Goal: Information Seeking & Learning: Learn about a topic

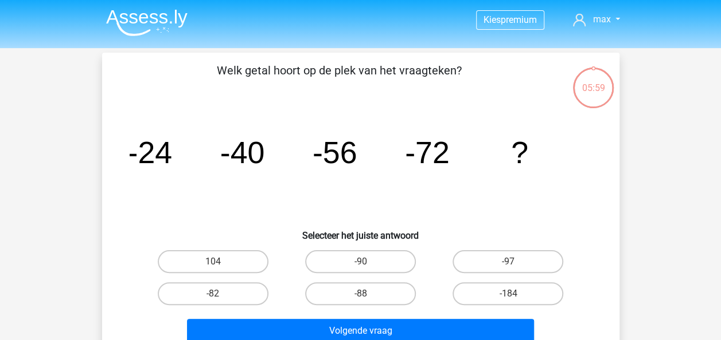
click at [148, 22] on img at bounding box center [146, 22] width 81 height 27
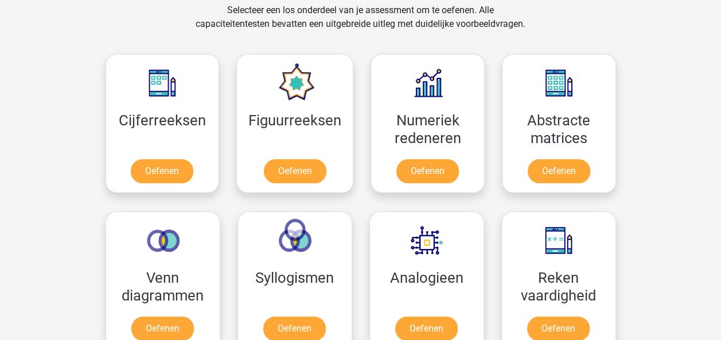
scroll to position [444, 0]
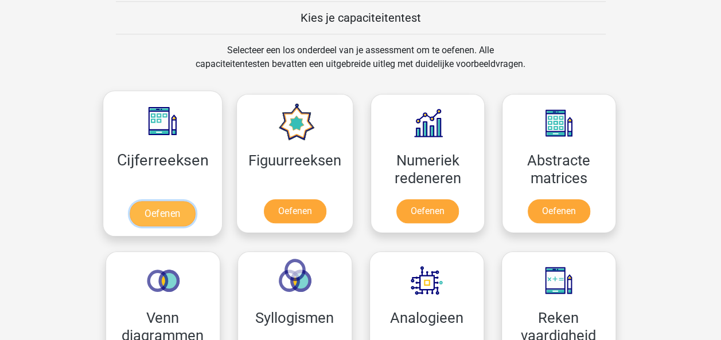
click at [147, 204] on link "Oefenen" at bounding box center [162, 213] width 65 height 25
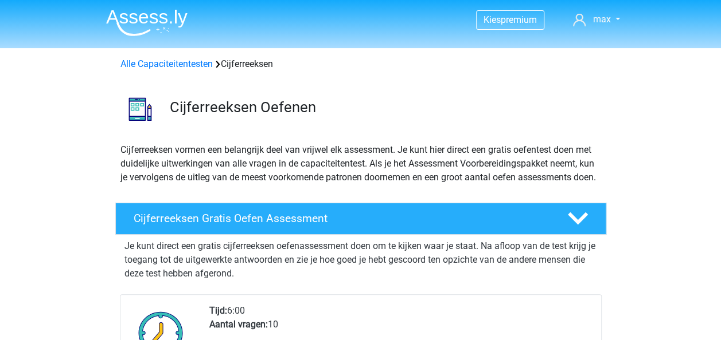
scroll to position [382, 0]
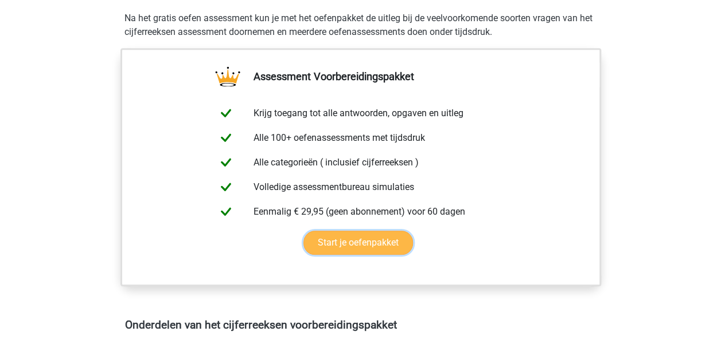
click at [353, 248] on link "Start je oefenpakket" at bounding box center [357, 243] width 109 height 24
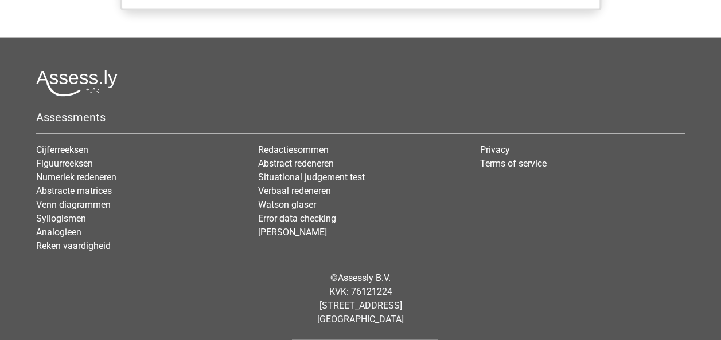
scroll to position [823, 0]
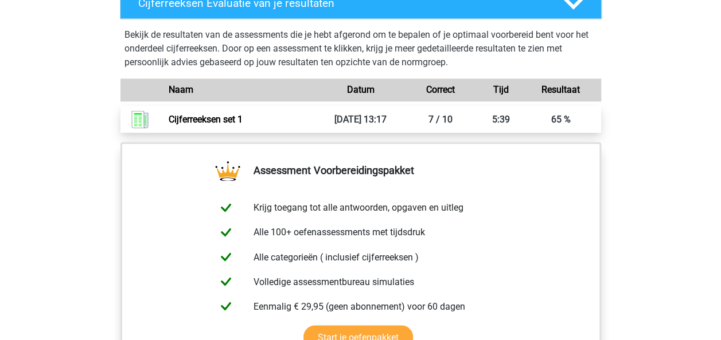
click at [242, 125] on link "Cijferreeksen set 1" at bounding box center [206, 119] width 74 height 11
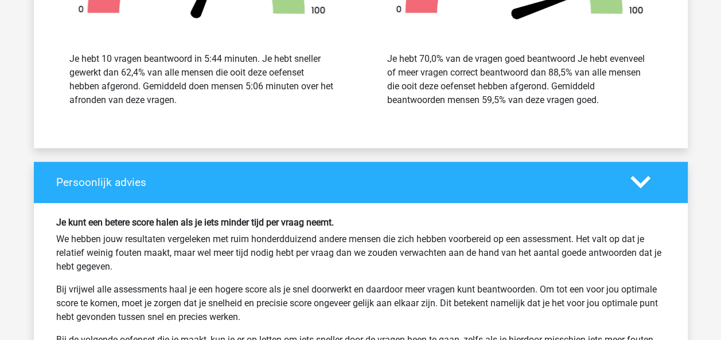
scroll to position [1557, 0]
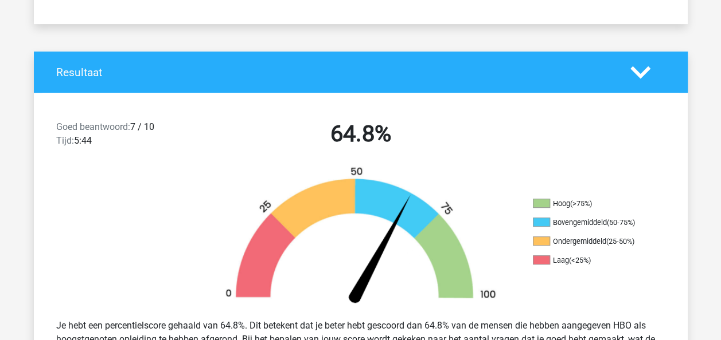
scroll to position [189, 0]
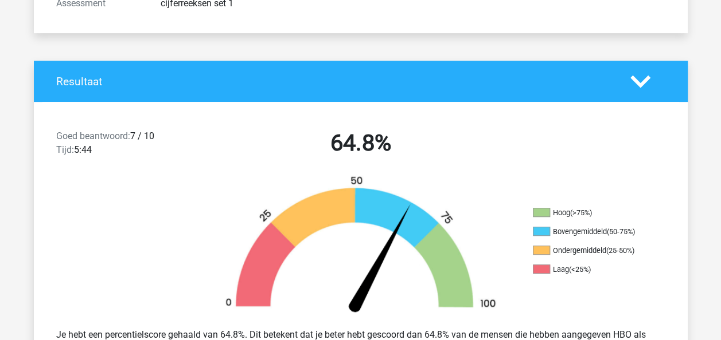
click at [191, 76] on h4 "Resultaat" at bounding box center [334, 81] width 557 height 13
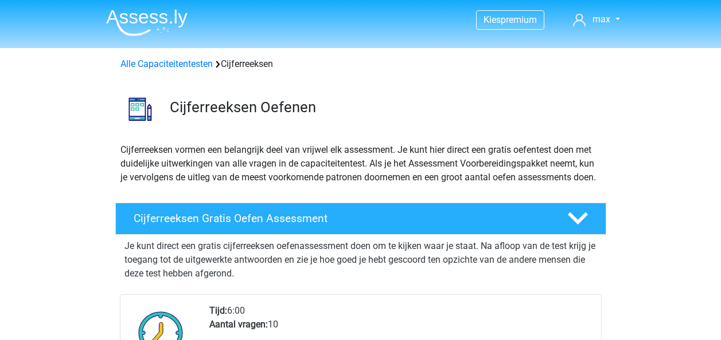
scroll to position [823, 0]
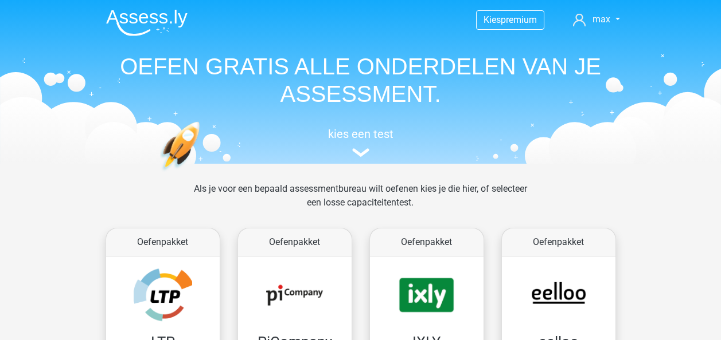
scroll to position [444, 0]
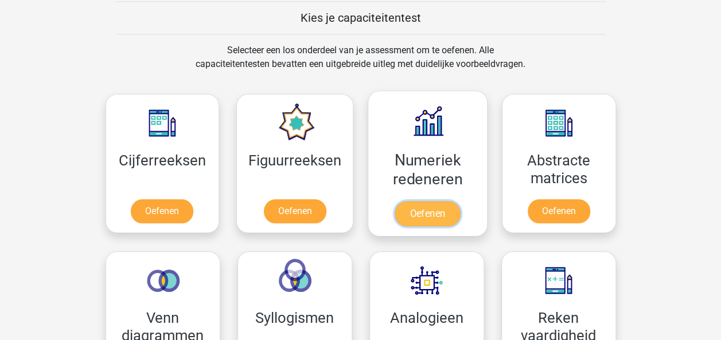
click at [415, 201] on link "Oefenen" at bounding box center [426, 213] width 65 height 25
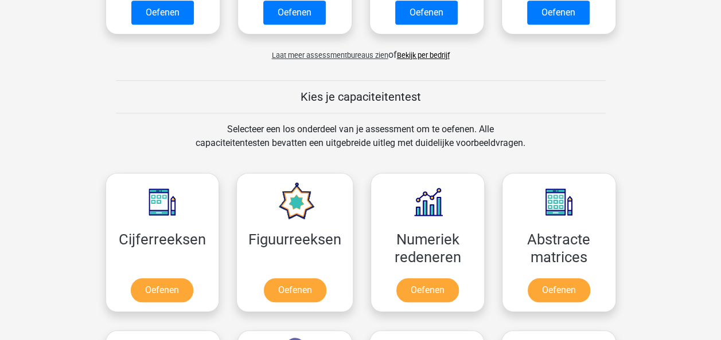
scroll to position [420, 0]
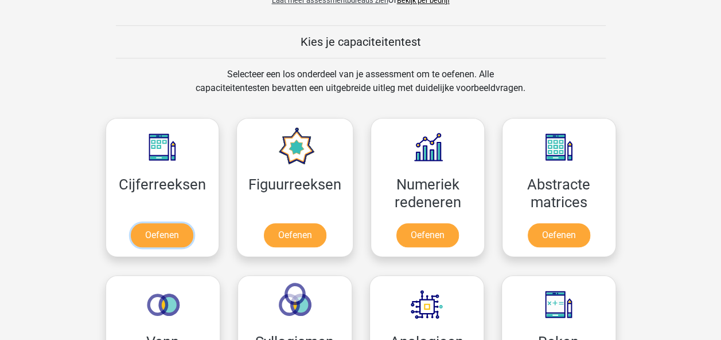
drag, startPoint x: 158, startPoint y: 232, endPoint x: 230, endPoint y: 142, distance: 114.9
click at [158, 232] on link "Oefenen" at bounding box center [162, 236] width 62 height 24
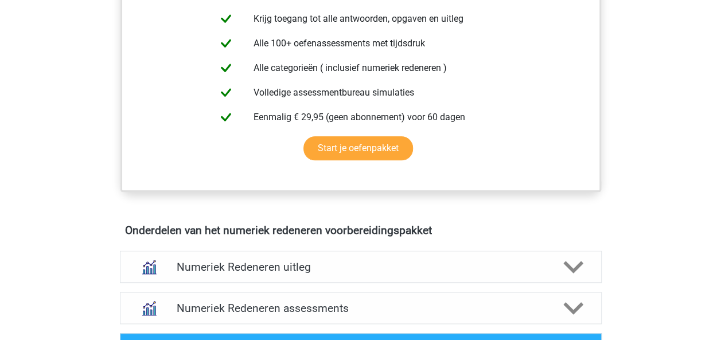
scroll to position [130, 0]
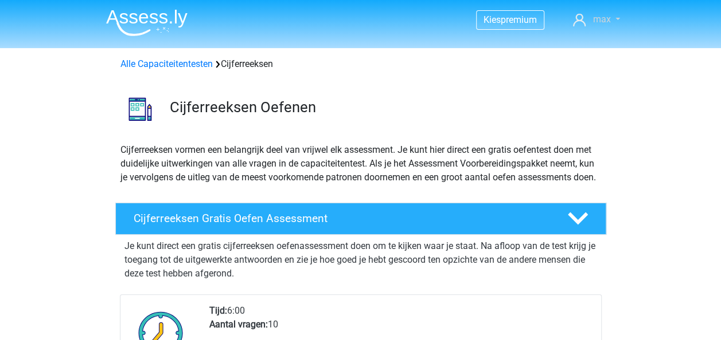
click at [616, 18] on link "max" at bounding box center [596, 20] width 56 height 14
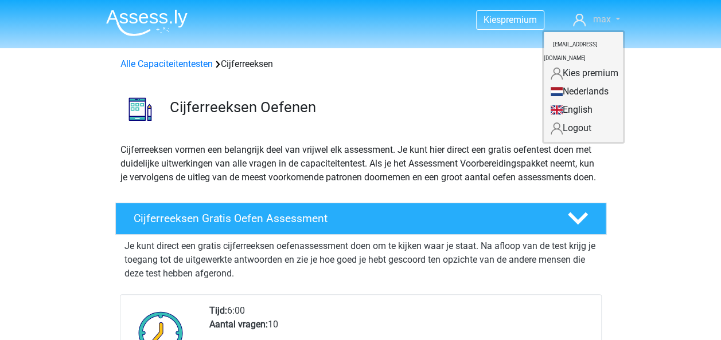
click at [616, 18] on link "max" at bounding box center [596, 20] width 56 height 14
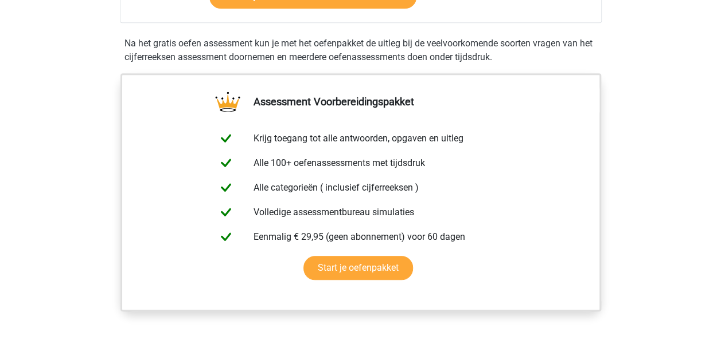
scroll to position [310, 0]
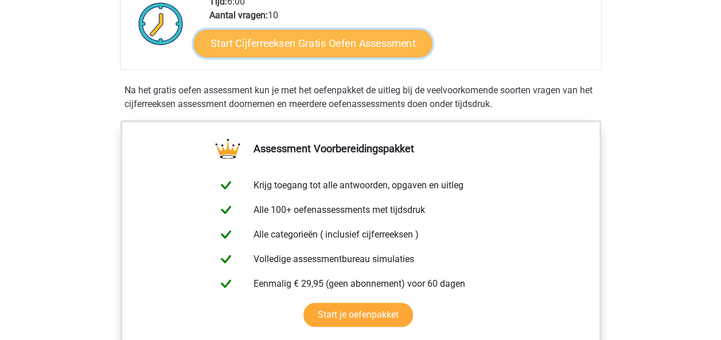
click at [321, 57] on link "Start Cijferreeksen Gratis Oefen Assessment" at bounding box center [313, 43] width 238 height 28
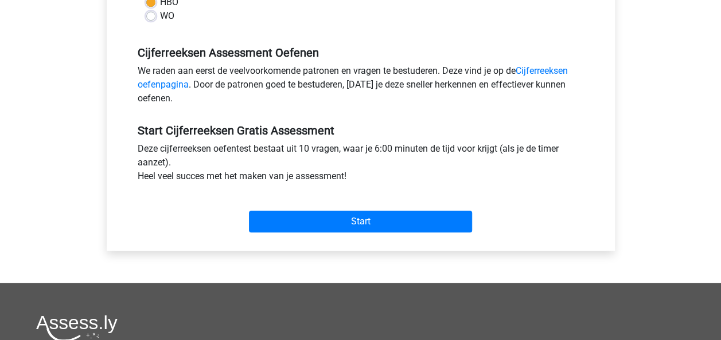
scroll to position [349, 0]
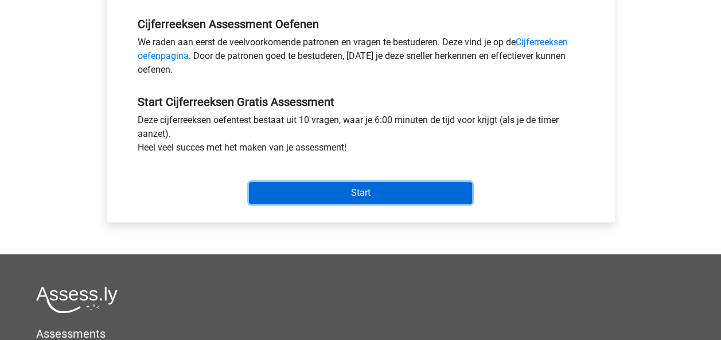
click at [385, 195] on input "Start" at bounding box center [360, 193] width 223 height 22
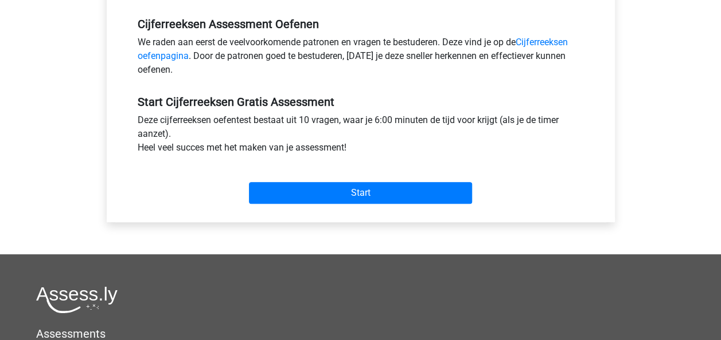
scroll to position [0, 0]
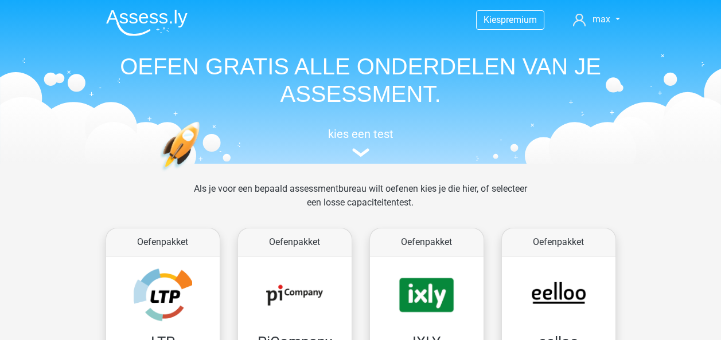
scroll to position [420, 0]
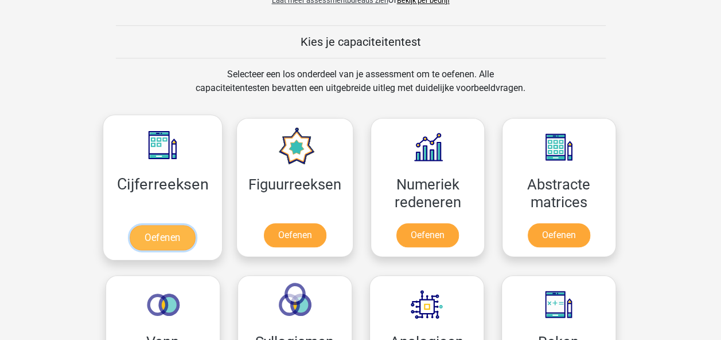
click at [170, 234] on link "Oefenen" at bounding box center [162, 237] width 65 height 25
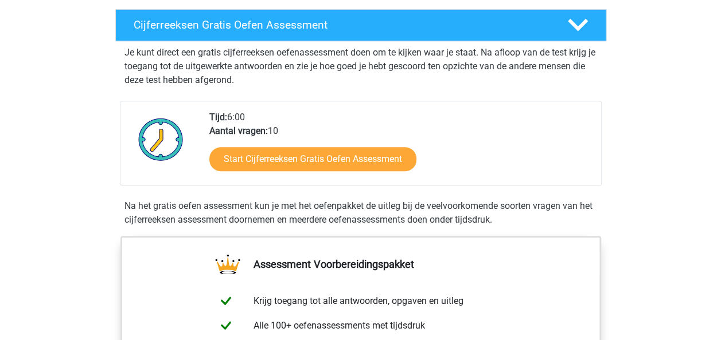
scroll to position [207, 0]
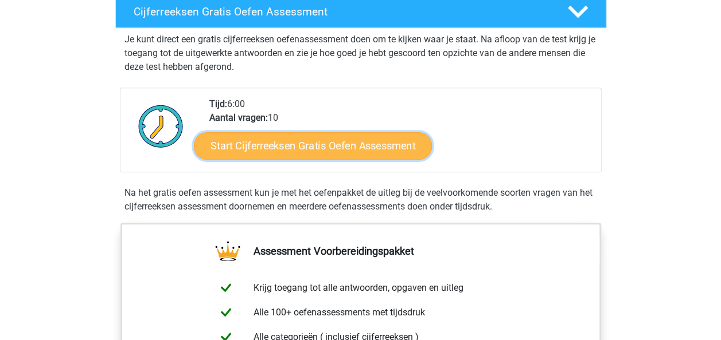
click at [311, 159] on link "Start Cijferreeksen Gratis Oefen Assessment" at bounding box center [313, 146] width 238 height 28
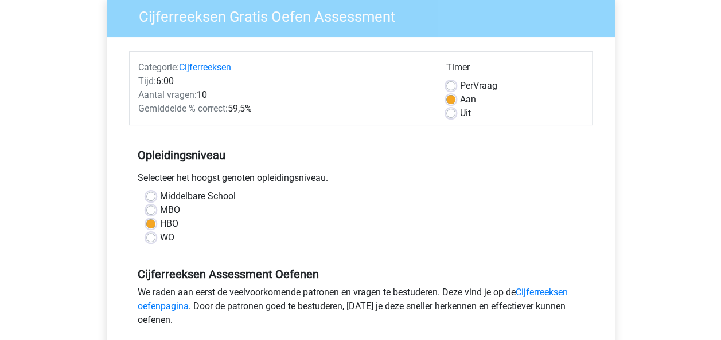
scroll to position [101, 0]
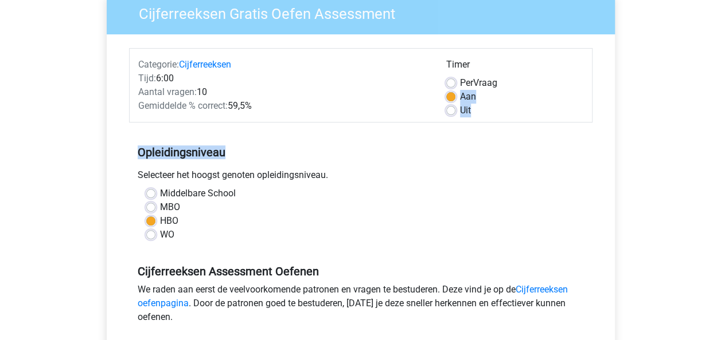
drag, startPoint x: 714, startPoint y: 87, endPoint x: 697, endPoint y: 144, distance: 60.4
drag, startPoint x: 697, startPoint y: 144, endPoint x: 485, endPoint y: 181, distance: 215.1
click at [487, 181] on div "Selecteer het hoogst genoten opleidingsniveau." at bounding box center [360, 178] width 463 height 18
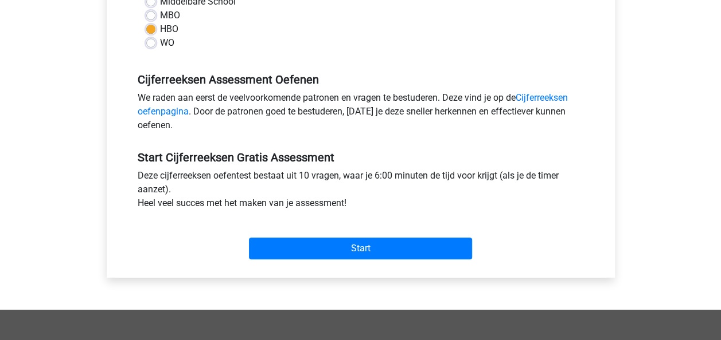
scroll to position [296, 0]
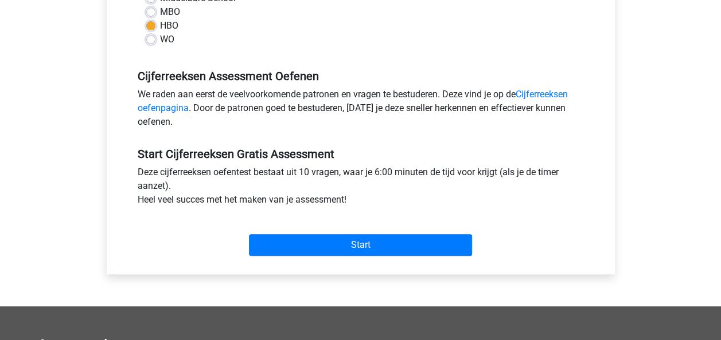
click at [408, 256] on div "Start" at bounding box center [360, 236] width 463 height 49
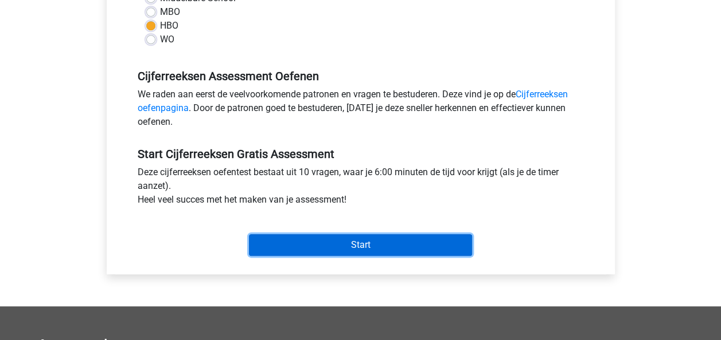
click at [378, 247] on input "Start" at bounding box center [360, 245] width 223 height 22
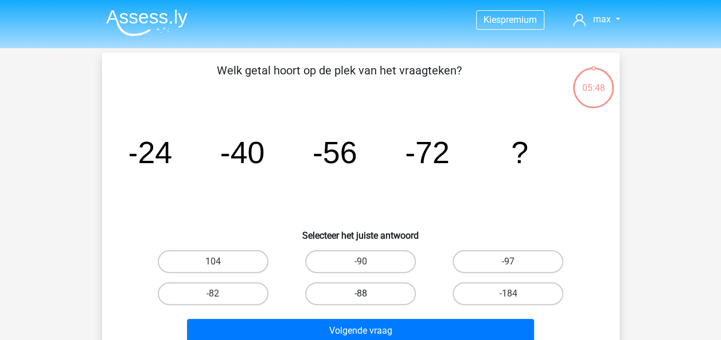
click at [361, 291] on label "-88" at bounding box center [360, 294] width 111 height 23
click at [361, 294] on input "-88" at bounding box center [363, 297] width 7 height 7
radio input "true"
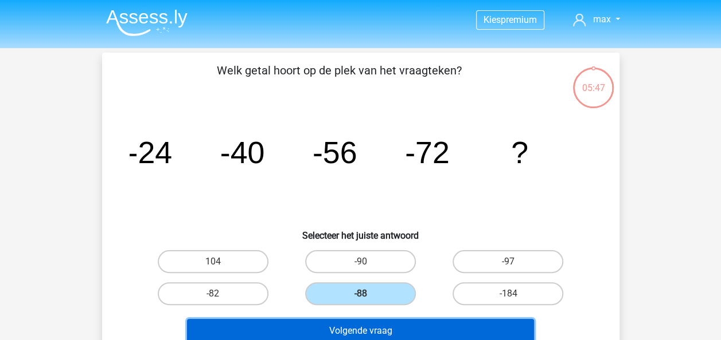
click at [370, 323] on button "Volgende vraag" at bounding box center [360, 331] width 347 height 24
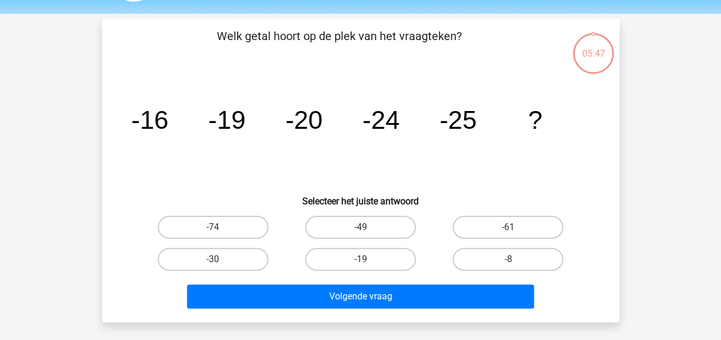
scroll to position [53, 0]
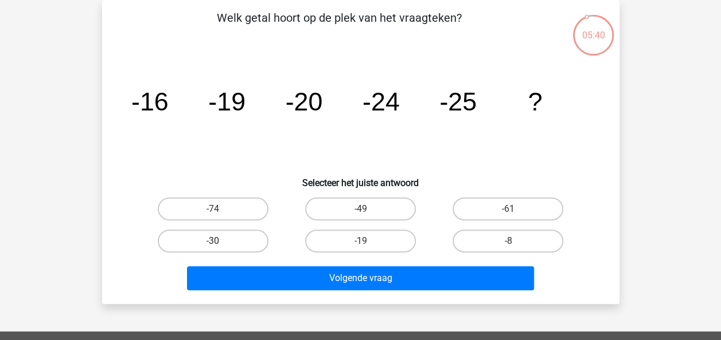
click at [211, 240] on label "-30" at bounding box center [213, 241] width 111 height 23
click at [213, 241] on input "-30" at bounding box center [216, 244] width 7 height 7
radio input "true"
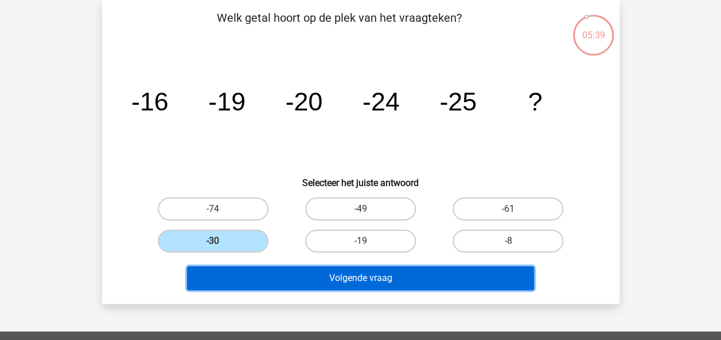
click at [328, 281] on button "Volgende vraag" at bounding box center [360, 279] width 347 height 24
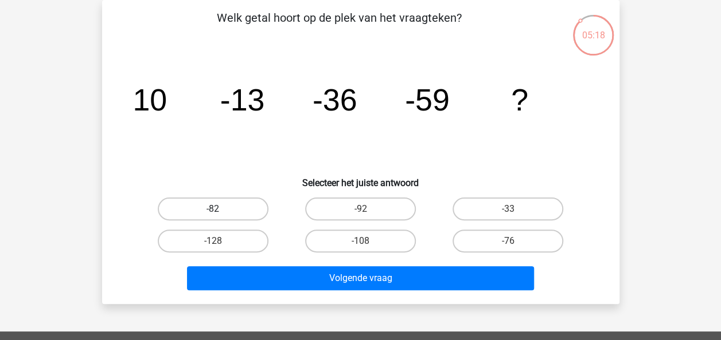
click at [226, 210] on label "-82" at bounding box center [213, 209] width 111 height 23
click at [220, 210] on input "-82" at bounding box center [216, 212] width 7 height 7
radio input "true"
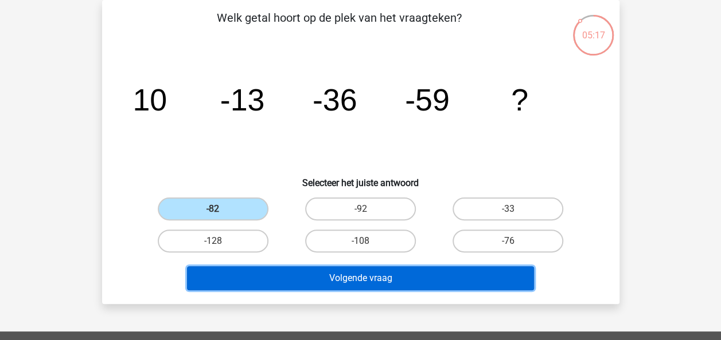
click at [362, 276] on button "Volgende vraag" at bounding box center [360, 279] width 347 height 24
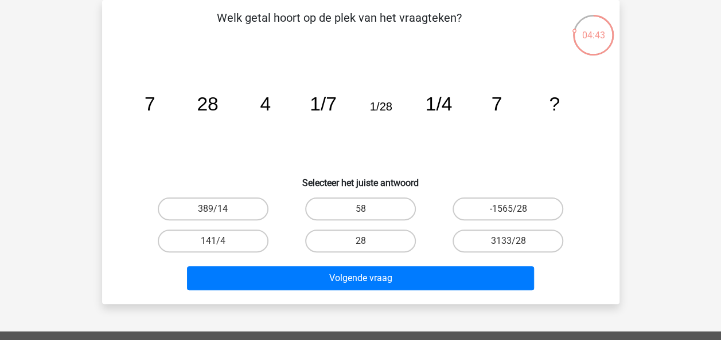
click at [127, 83] on div "image/svg+xml 7 28 4 1/7 1/28 1/4 7 ?" at bounding box center [360, 111] width 480 height 116
click at [101, 80] on div "04:42 Vraag 4 van de 10 Categorie: cijferreeksen set 1 Welk getal hoort op de p…" at bounding box center [360, 152] width 535 height 304
click at [71, 60] on div "Kies premium max [EMAIL_ADDRESS][DOMAIN_NAME]" at bounding box center [360, 290] width 721 height 687
click at [64, 114] on div "Kies premium max [EMAIL_ADDRESS][DOMAIN_NAME]" at bounding box center [360, 290] width 721 height 687
click at [370, 233] on label "28" at bounding box center [360, 241] width 111 height 23
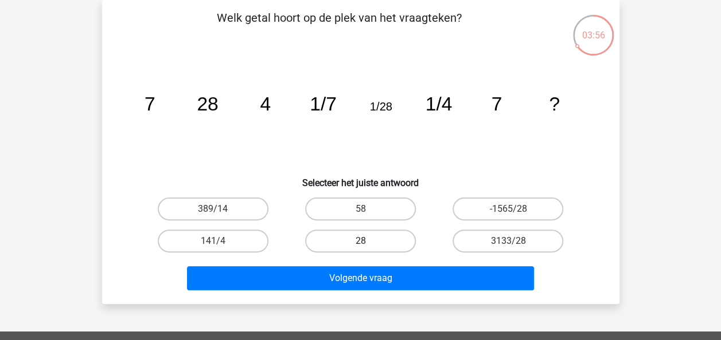
click at [367, 241] on input "28" at bounding box center [363, 244] width 7 height 7
radio input "true"
click at [362, 242] on input "28" at bounding box center [363, 244] width 7 height 7
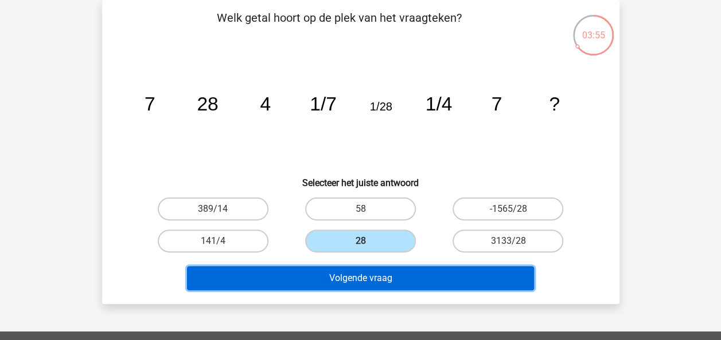
click at [357, 277] on button "Volgende vraag" at bounding box center [360, 279] width 347 height 24
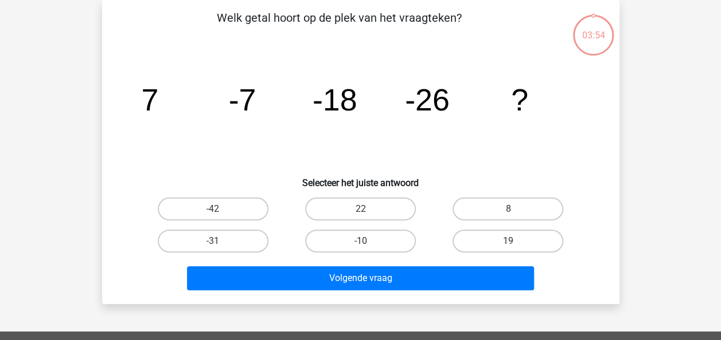
click at [120, 165] on div "image/svg+xml 7 -7 -18 -26 ?" at bounding box center [360, 111] width 480 height 116
click at [222, 246] on label "-31" at bounding box center [213, 241] width 111 height 23
click at [220, 246] on input "-31" at bounding box center [216, 244] width 7 height 7
radio input "true"
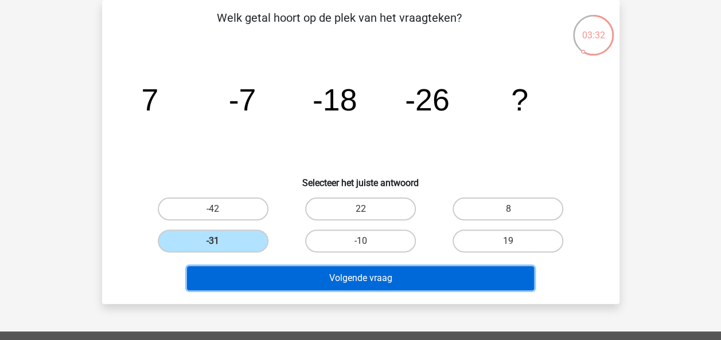
click at [311, 281] on button "Volgende vraag" at bounding box center [360, 279] width 347 height 24
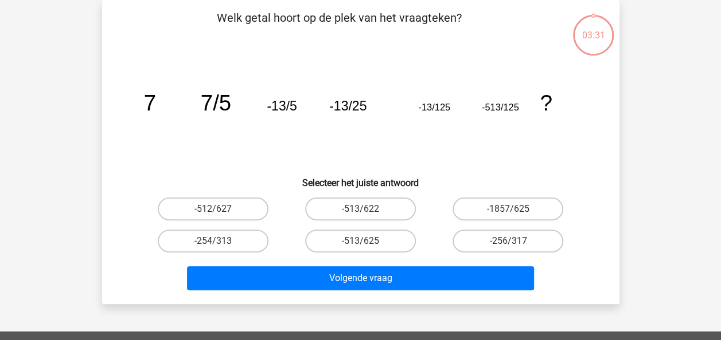
click at [95, 129] on div "03:31 Vraag 6 van de 10 Categorie: cijferreeksen set 1 Welk getal hoort op de p…" at bounding box center [360, 152] width 535 height 304
click at [526, 206] on label "-1857/625" at bounding box center [507, 209] width 111 height 23
click at [515, 209] on input "-1857/625" at bounding box center [511, 212] width 7 height 7
radio input "true"
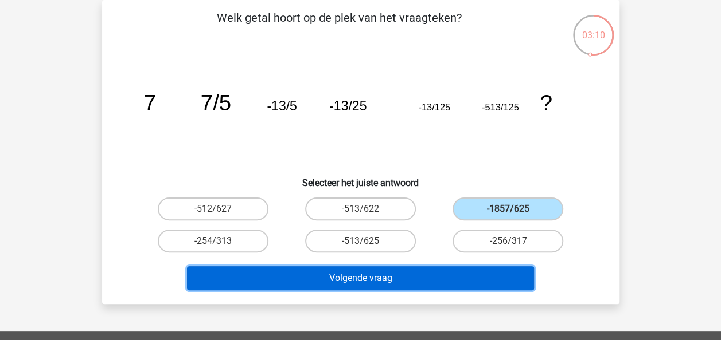
click at [366, 275] on button "Volgende vraag" at bounding box center [360, 279] width 347 height 24
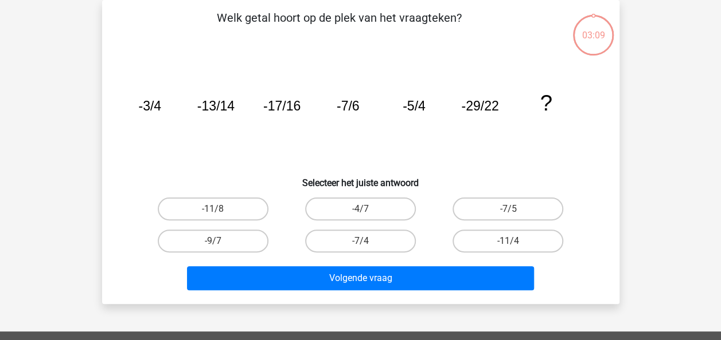
click at [202, 147] on icon "image/svg+xml -3/4 -13/14 -17/16 -7/6 -5/4 -29/22 ?" at bounding box center [361, 111] width 462 height 116
click at [201, 144] on icon "image/svg+xml -3/4 -13/14 -17/16 -7/6 -5/4 -29/22 ?" at bounding box center [361, 111] width 462 height 116
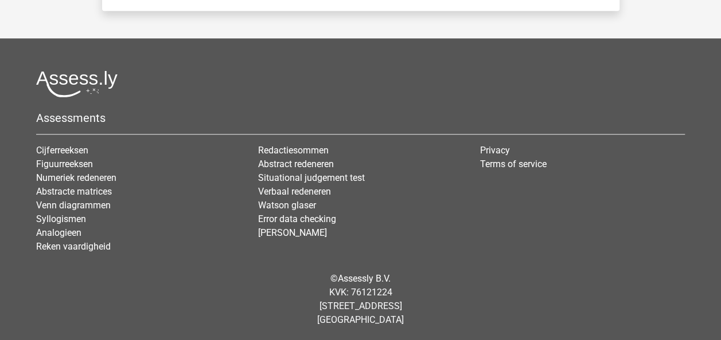
scroll to position [0, 0]
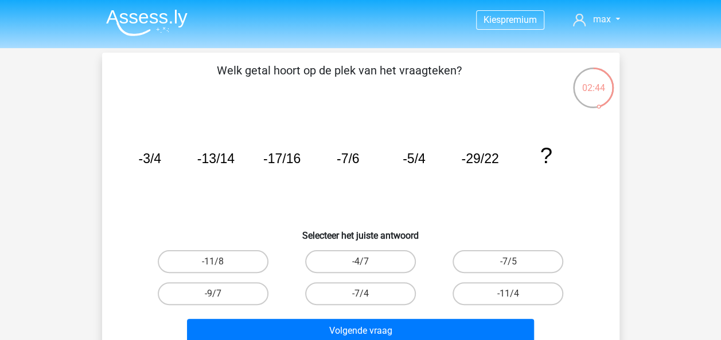
click at [289, 165] on tspan "-17/16" at bounding box center [281, 158] width 37 height 15
click at [167, 182] on icon "image/svg+xml -3/4 -13/14 -17/16 -7/6 -5/4 -29/22 ?" at bounding box center [361, 163] width 462 height 116
click at [384, 176] on icon "image/svg+xml -3/4 -13/14 -17/16 -7/6 -5/4 -29/22 ?" at bounding box center [361, 163] width 462 height 116
click at [383, 174] on icon "image/svg+xml -3/4 -13/14 -17/16 -7/6 -5/4 -29/22 ?" at bounding box center [361, 163] width 462 height 116
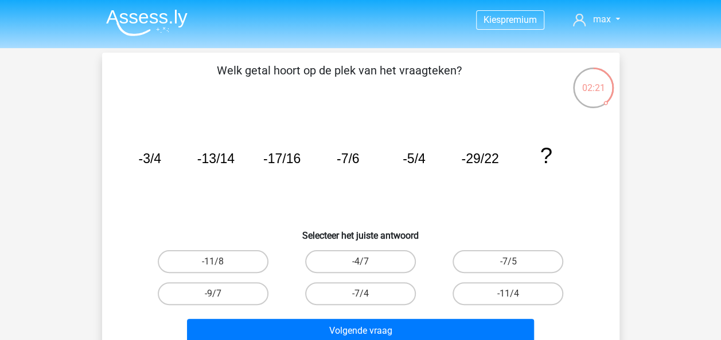
click at [381, 173] on icon "image/svg+xml -3/4 -13/14 -17/16 -7/6 -5/4 -29/22 ?" at bounding box center [361, 163] width 462 height 116
click at [495, 255] on label "-7/5" at bounding box center [507, 261] width 111 height 23
click at [508, 262] on input "-7/5" at bounding box center [511, 265] width 7 height 7
radio input "true"
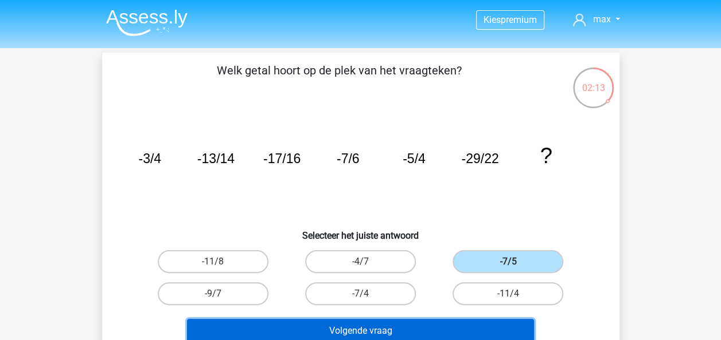
click at [437, 331] on button "Volgende vraag" at bounding box center [360, 331] width 347 height 24
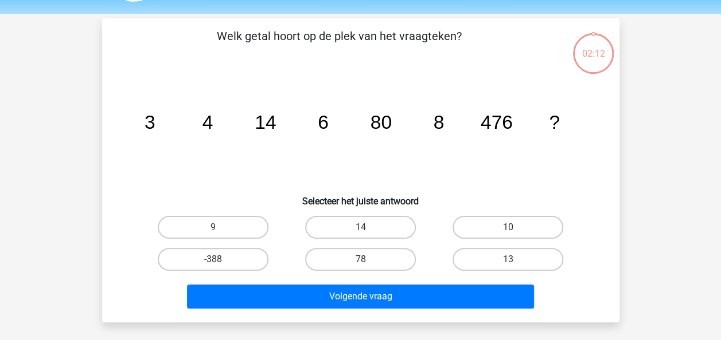
scroll to position [53, 0]
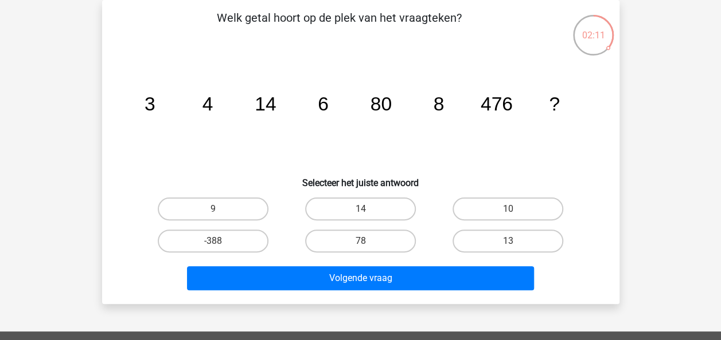
click at [368, 137] on icon "image/svg+xml 3 4 14 6 80 8 476 ?" at bounding box center [361, 111] width 462 height 116
click at [175, 110] on icon "image/svg+xml 3 4 14 6 80 8 476 ?" at bounding box center [361, 111] width 462 height 116
click at [340, 104] on icon "image/svg+xml 3 4 14 6 80 8 476 ?" at bounding box center [361, 111] width 462 height 116
click at [485, 206] on label "10" at bounding box center [507, 209] width 111 height 23
click at [508, 209] on input "10" at bounding box center [511, 212] width 7 height 7
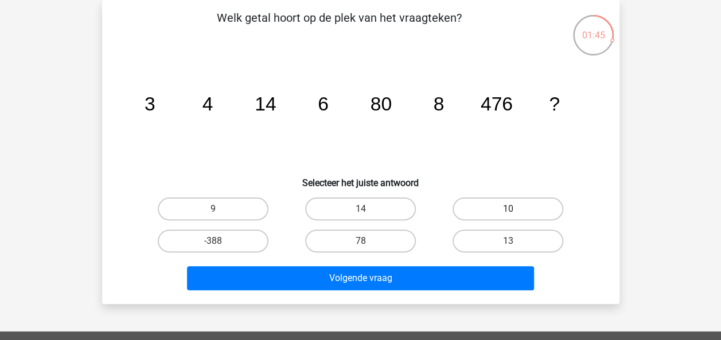
radio input "true"
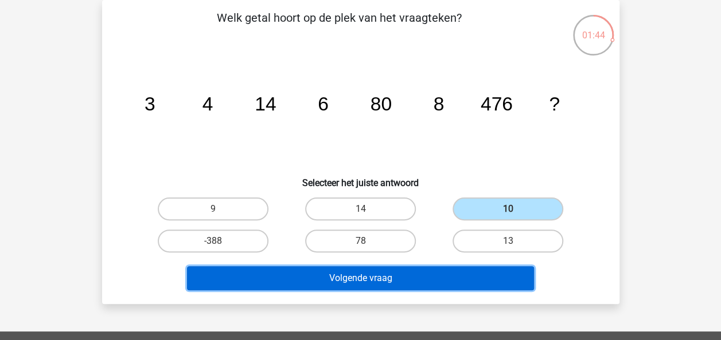
click at [404, 279] on button "Volgende vraag" at bounding box center [360, 279] width 347 height 24
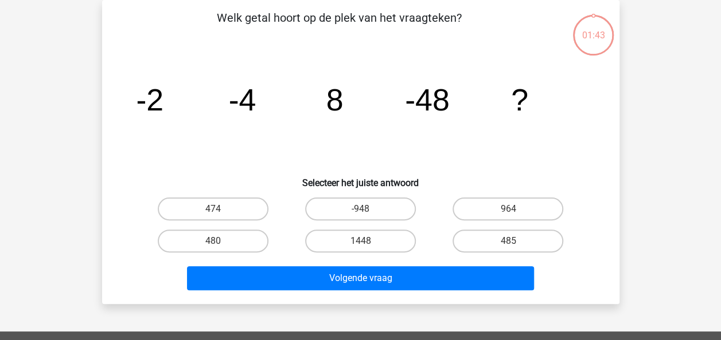
click at [230, 142] on icon "image/svg+xml -2 -4 8 -48 ?" at bounding box center [361, 111] width 462 height 116
click at [517, 240] on label "485" at bounding box center [507, 241] width 111 height 23
click at [515, 241] on input "485" at bounding box center [511, 244] width 7 height 7
radio input "true"
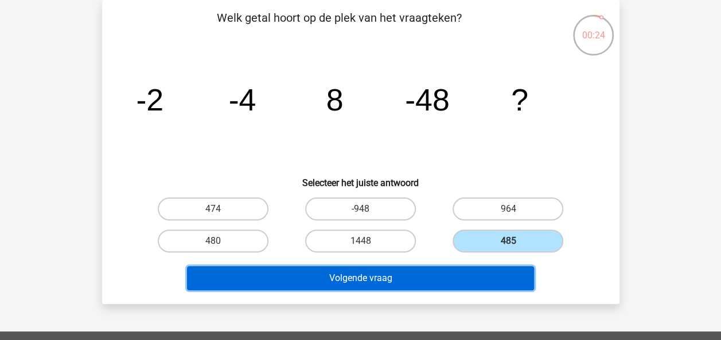
click at [405, 283] on button "Volgende vraag" at bounding box center [360, 279] width 347 height 24
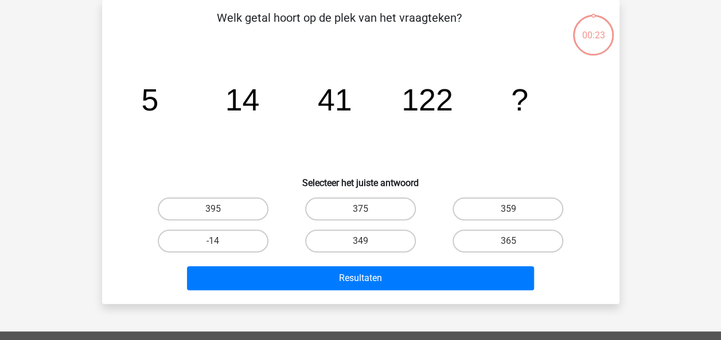
click at [349, 151] on icon "image/svg+xml 5 14 41 122 ?" at bounding box center [361, 111] width 462 height 116
click at [289, 138] on icon "image/svg+xml 5 14 41 122 ?" at bounding box center [361, 111] width 462 height 116
click at [282, 131] on icon "image/svg+xml 5 14 41 122 ?" at bounding box center [361, 111] width 462 height 116
click at [498, 205] on label "359" at bounding box center [507, 209] width 111 height 23
click at [508, 209] on input "359" at bounding box center [511, 212] width 7 height 7
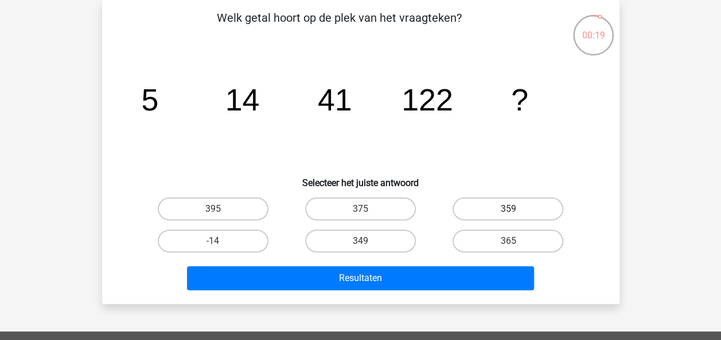
radio input "true"
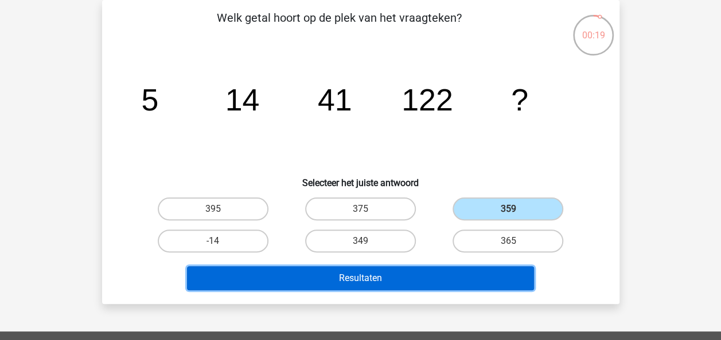
click at [424, 281] on button "Resultaten" at bounding box center [360, 279] width 347 height 24
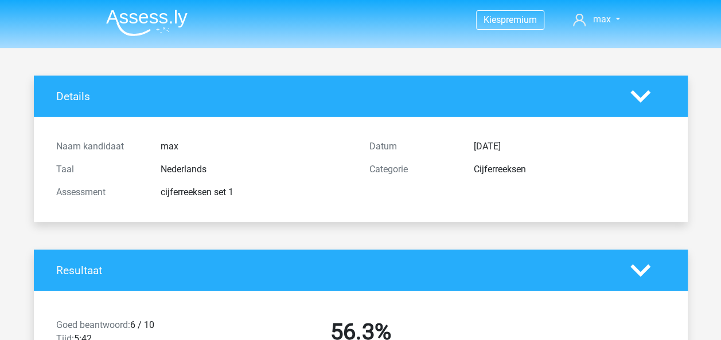
click at [361, 163] on div "Categorie" at bounding box center [413, 170] width 104 height 14
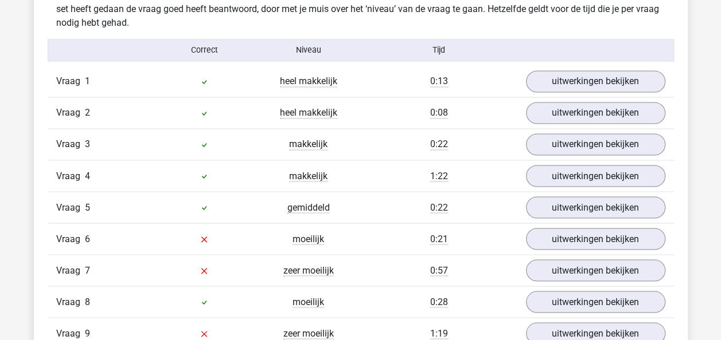
scroll to position [910, 0]
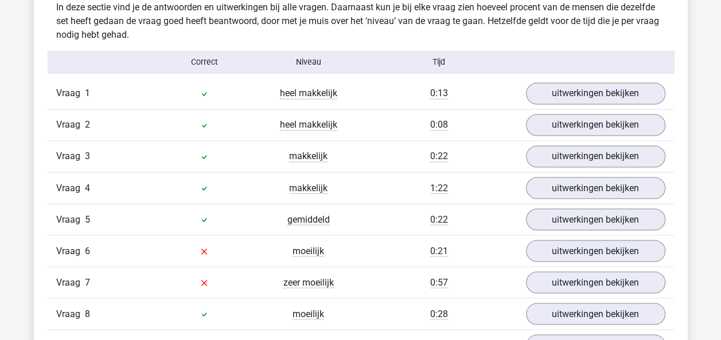
click at [565, 214] on link "uitwerkingen bekijken" at bounding box center [595, 220] width 160 height 25
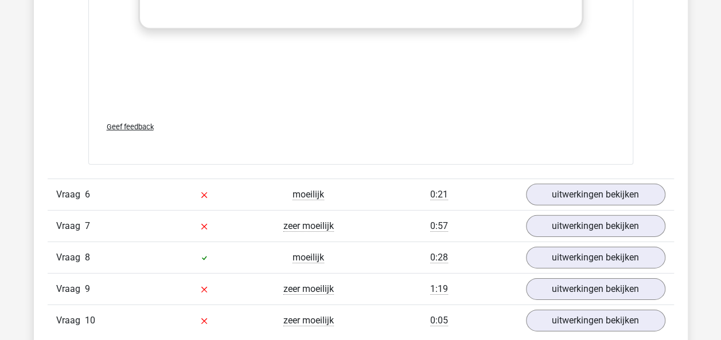
scroll to position [1693, 0]
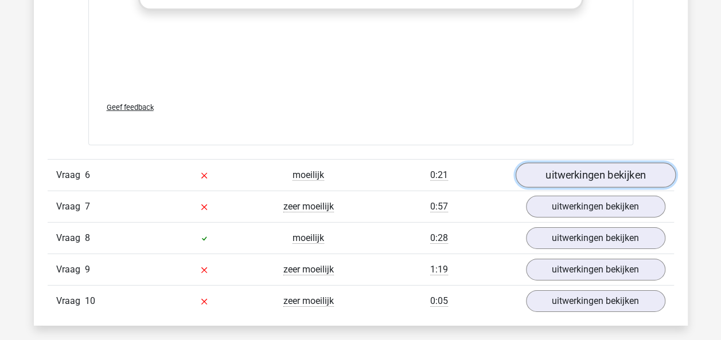
click at [586, 163] on link "uitwerkingen bekijken" at bounding box center [595, 175] width 160 height 25
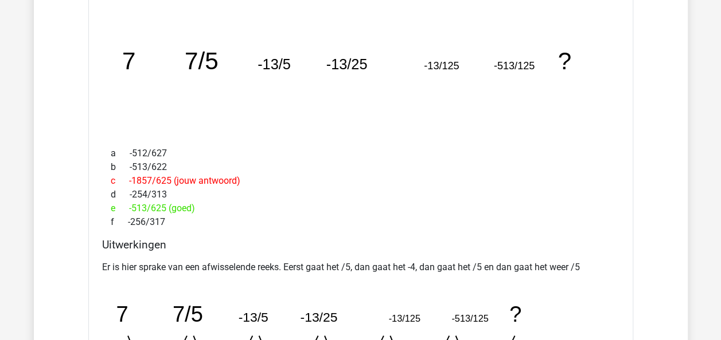
scroll to position [1857, 0]
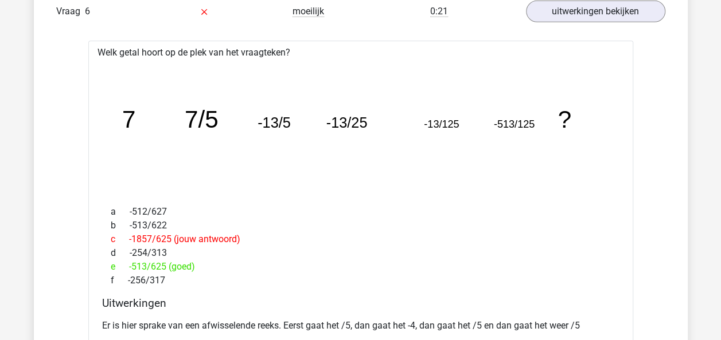
click at [392, 134] on icon "image/svg+xml 7 7/5 -13/5 -13/25 -13/125 -513/125 ?" at bounding box center [361, 127] width 508 height 127
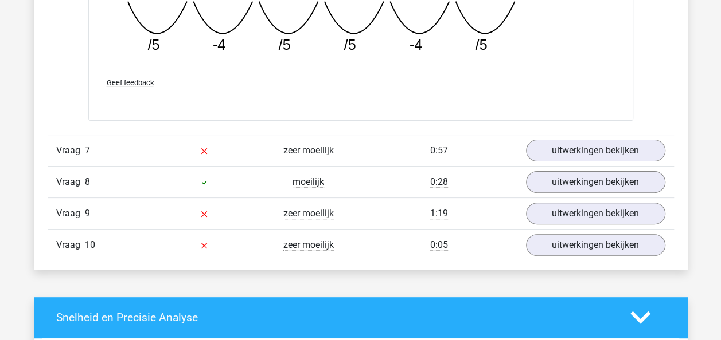
scroll to position [2255, 0]
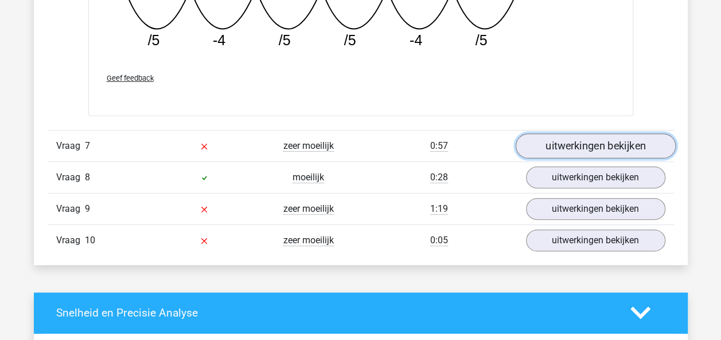
click at [627, 148] on link "uitwerkingen bekijken" at bounding box center [595, 146] width 160 height 25
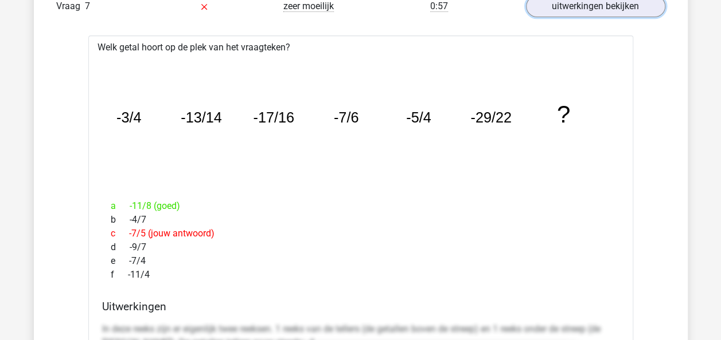
scroll to position [2379, 0]
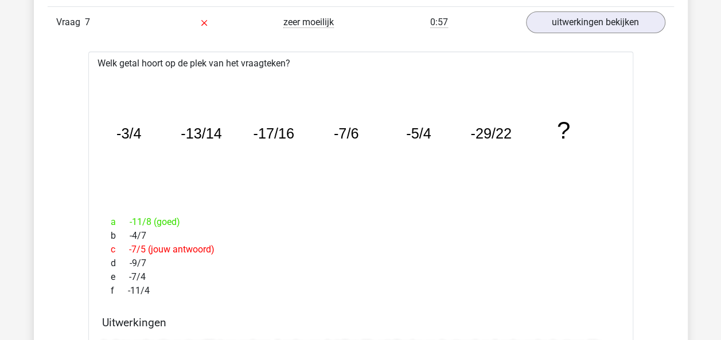
click at [410, 243] on div "c -7/5 (jouw antwoord)" at bounding box center [360, 250] width 517 height 14
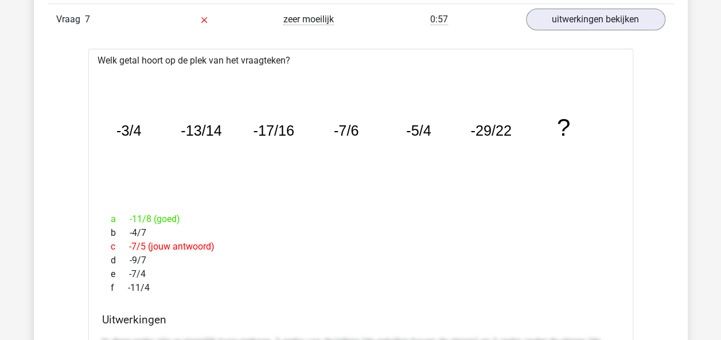
scroll to position [2323, 0]
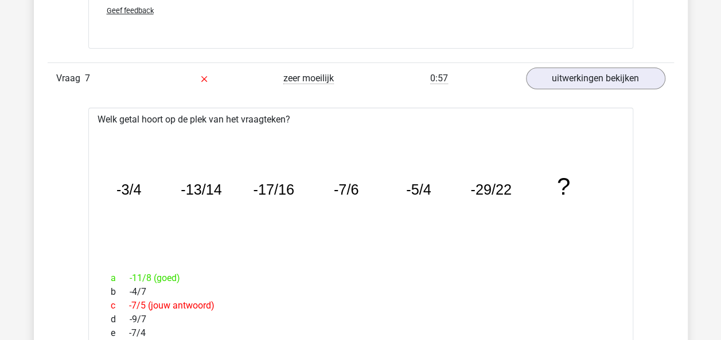
click at [335, 241] on icon "image/svg+xml -3/4 -13/14 -17/16 -7/6 -5/4 -29/22 ?" at bounding box center [361, 194] width 508 height 127
click at [320, 216] on icon "image/svg+xml -3/4 -13/14 -17/16 -7/6 -5/4 -29/22 ?" at bounding box center [361, 194] width 508 height 127
drag, startPoint x: 528, startPoint y: 228, endPoint x: 520, endPoint y: 218, distance: 12.3
click at [527, 228] on icon "image/svg+xml -3/4 -13/14 -17/16 -7/6 -5/4 -29/22 ?" at bounding box center [361, 194] width 508 height 127
click at [494, 206] on icon "image/svg+xml -3/4 -13/14 -17/16 -7/6 -5/4 -29/22 ?" at bounding box center [361, 194] width 508 height 127
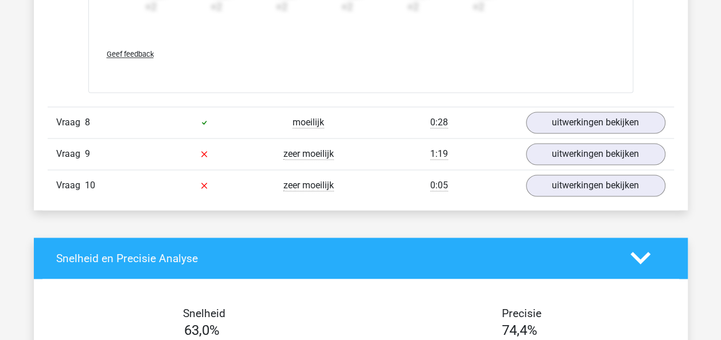
scroll to position [2947, 0]
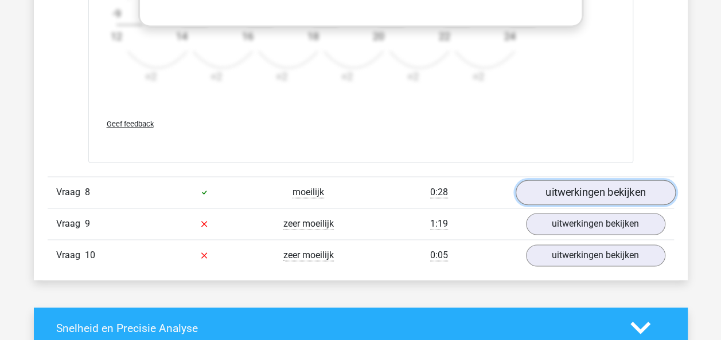
click at [583, 190] on link "uitwerkingen bekijken" at bounding box center [595, 192] width 160 height 25
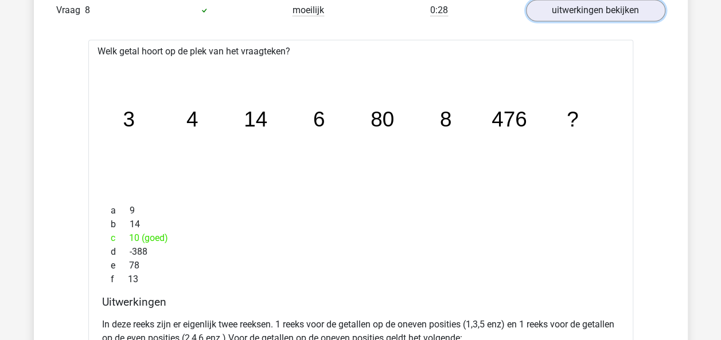
scroll to position [3148, 0]
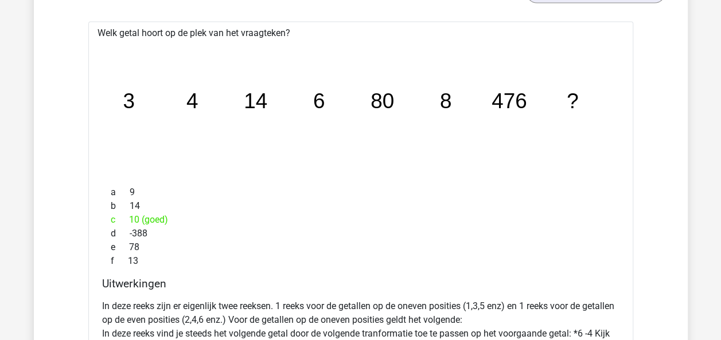
click at [261, 140] on icon "image/svg+xml 3 4 14 6 80 8 476 ?" at bounding box center [361, 108] width 508 height 127
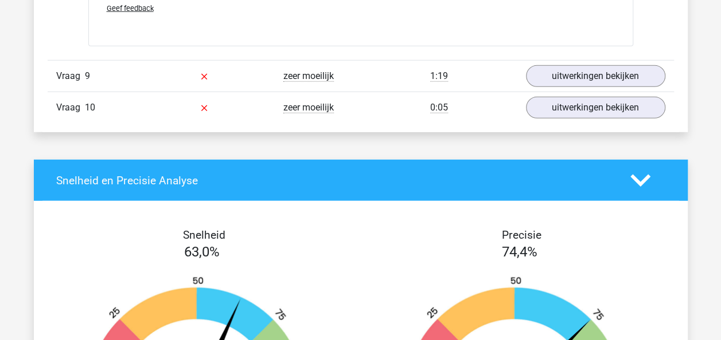
scroll to position [3634, 0]
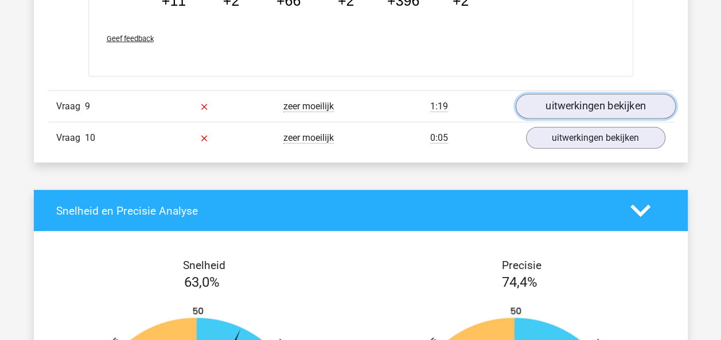
click at [602, 107] on link "uitwerkingen bekijken" at bounding box center [595, 106] width 160 height 25
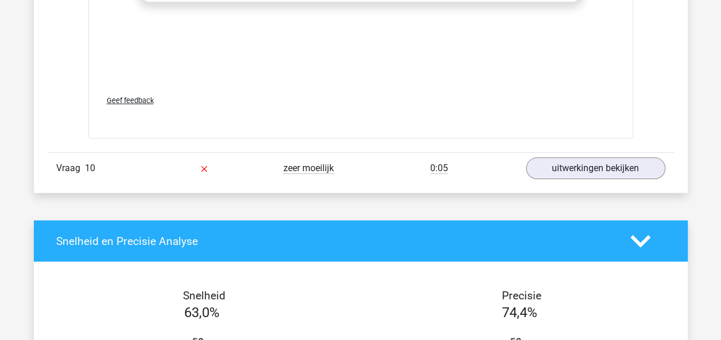
scroll to position [4304, 0]
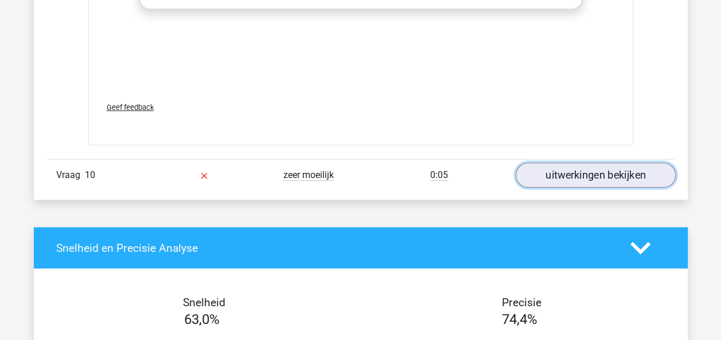
click at [618, 171] on link "uitwerkingen bekijken" at bounding box center [595, 175] width 160 height 25
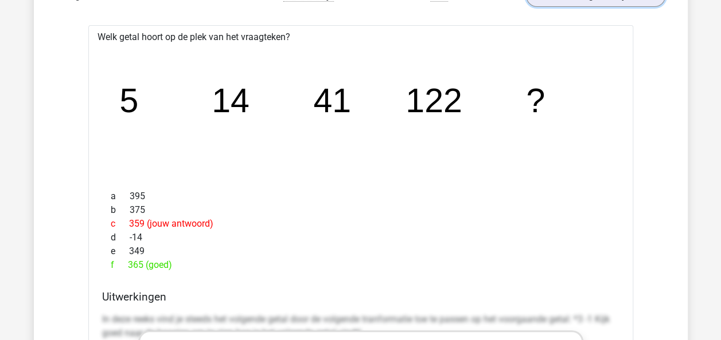
scroll to position [4460, 0]
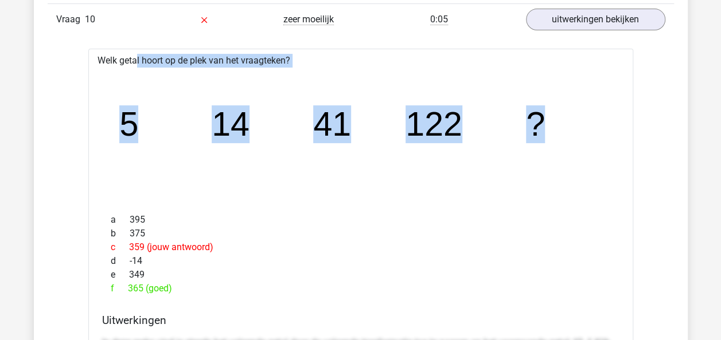
drag, startPoint x: 546, startPoint y: 118, endPoint x: 98, endPoint y: 57, distance: 451.8
copy div "Welk getal hoort op de plek van het vraagteken? image/svg+xml 5 14 41 122 ?"
click at [178, 185] on icon "image/svg+xml 5 14 41 122 ?" at bounding box center [361, 135] width 508 height 127
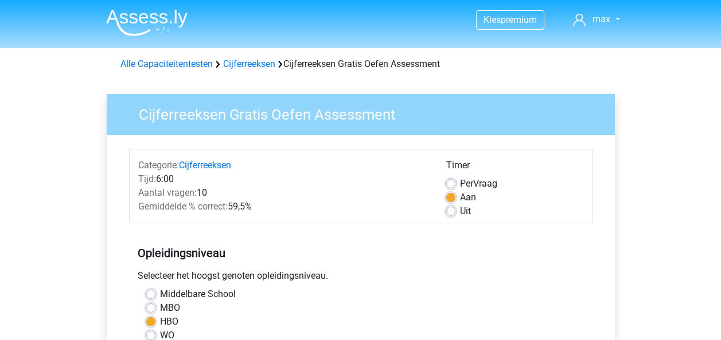
scroll to position [296, 0]
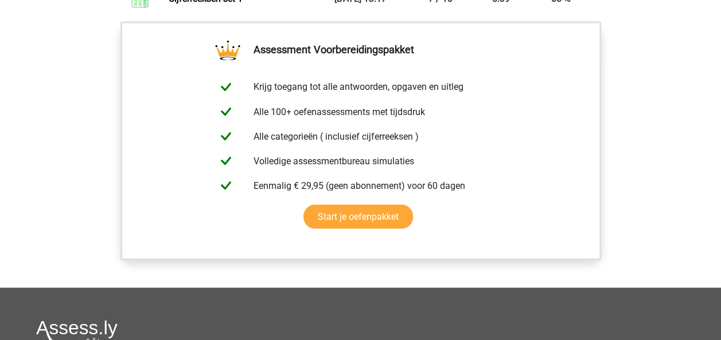
scroll to position [207, 0]
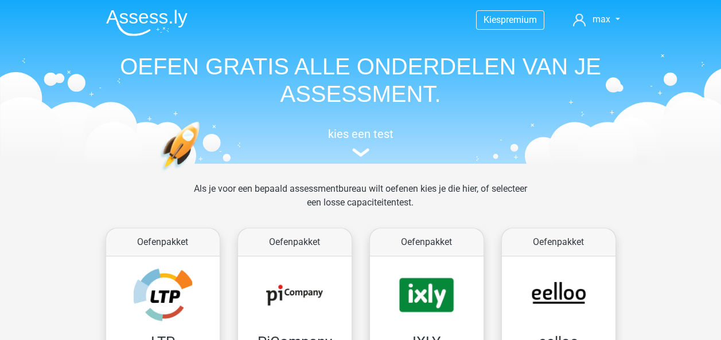
scroll to position [420, 0]
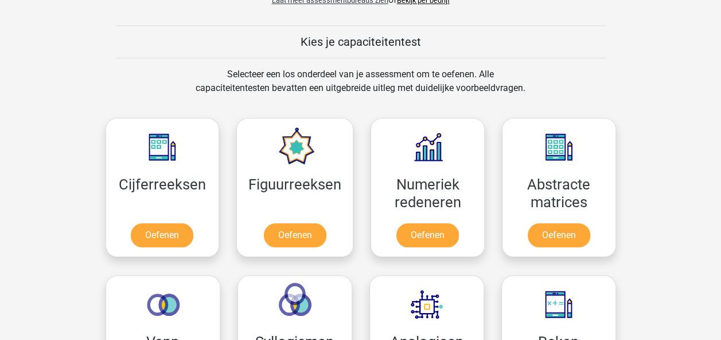
click at [310, 225] on link "Oefenen" at bounding box center [294, 237] width 65 height 25
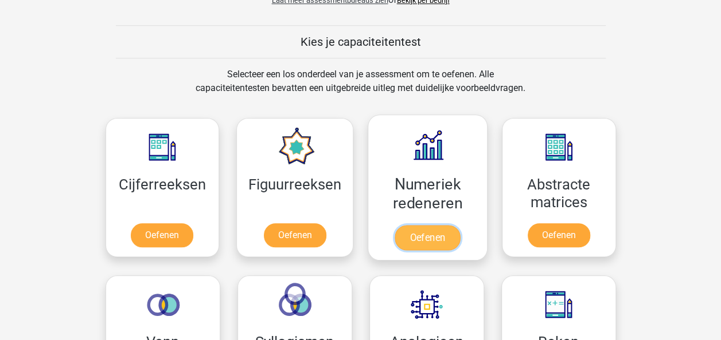
click at [438, 229] on link "Oefenen" at bounding box center [426, 237] width 65 height 25
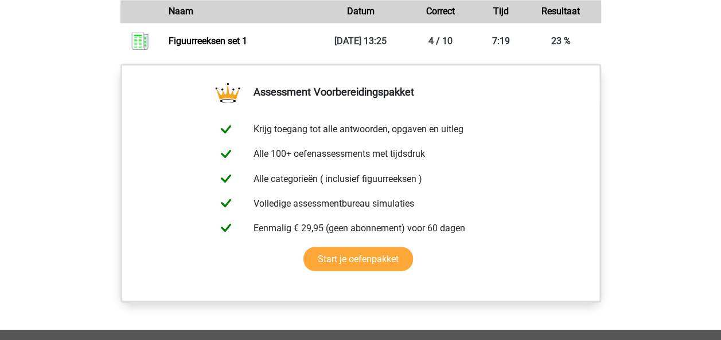
scroll to position [817, 0]
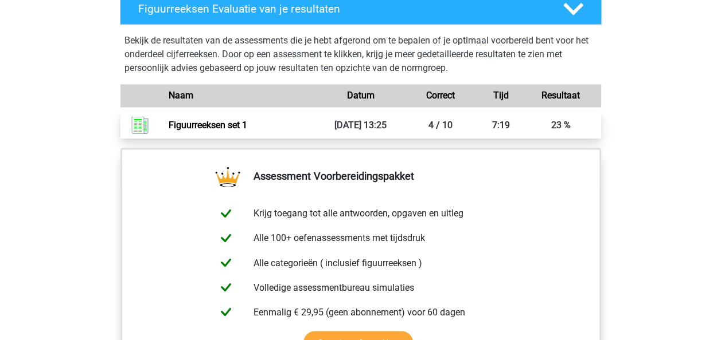
click at [247, 127] on link "Figuurreeksen set 1" at bounding box center [208, 125] width 79 height 11
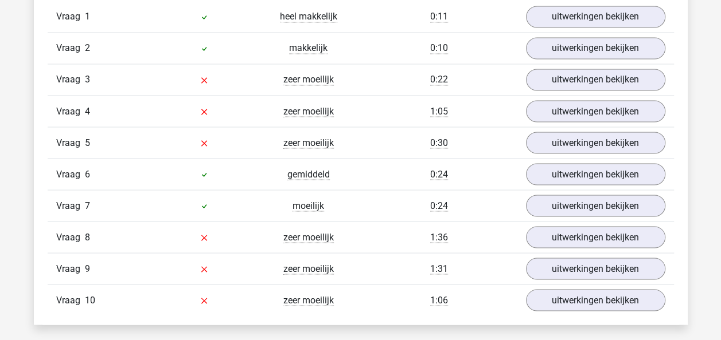
scroll to position [954, 0]
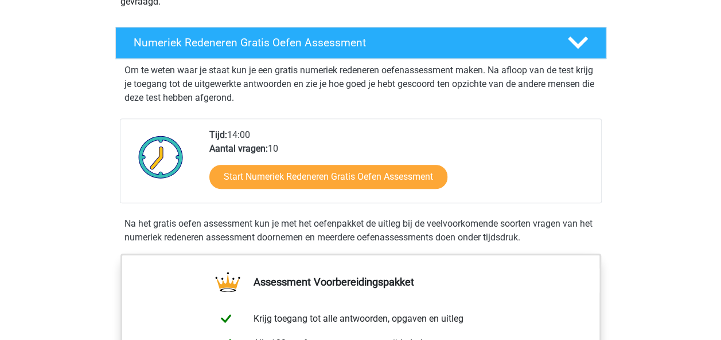
scroll to position [205, 0]
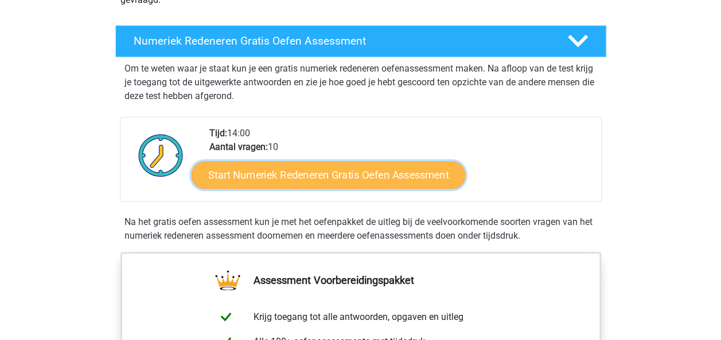
click at [382, 177] on link "Start Numeriek Redeneren Gratis Oefen Assessment" at bounding box center [327, 175] width 273 height 28
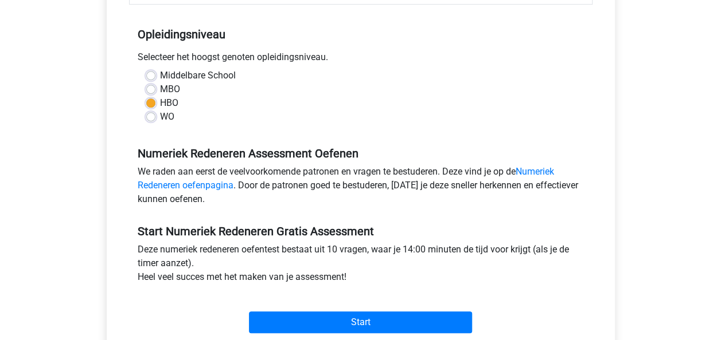
scroll to position [257, 0]
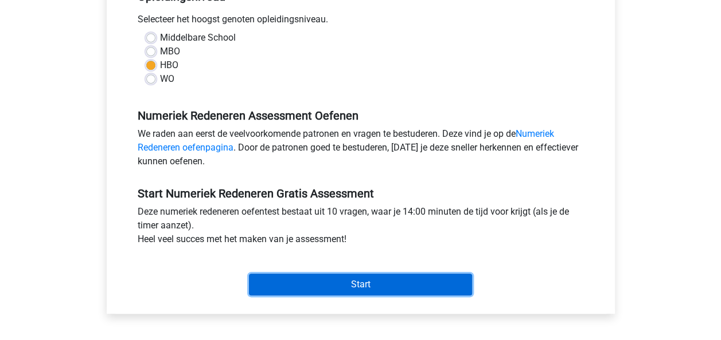
click at [358, 281] on input "Start" at bounding box center [360, 285] width 223 height 22
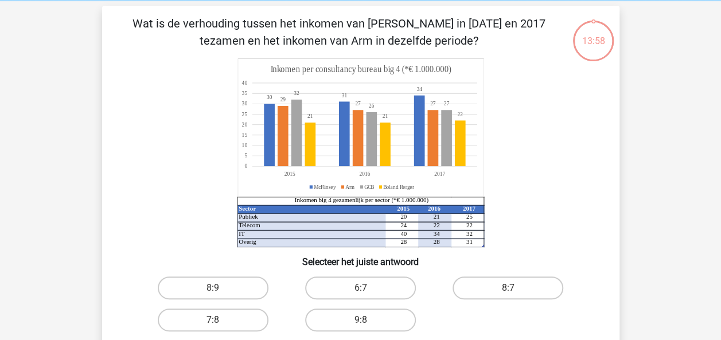
scroll to position [42, 0]
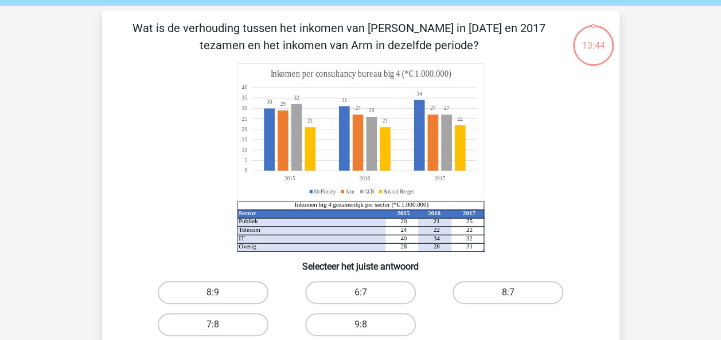
click at [146, 68] on icon "Sector 2015 2016 2017 Publiek 20 21 25 Telecom 24 22 22 IT 40 34 32 Overig 28 2…" at bounding box center [361, 157] width 462 height 189
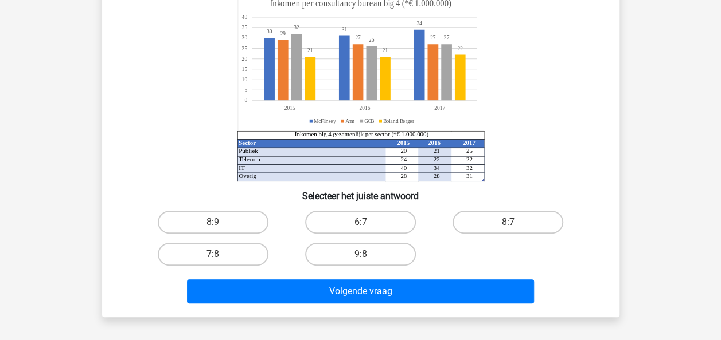
scroll to position [74, 0]
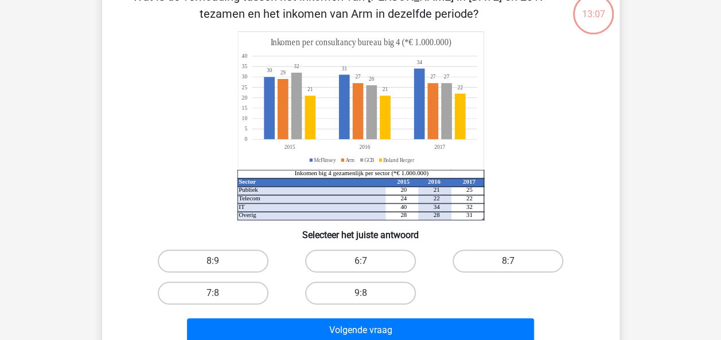
click at [518, 132] on icon "Sector 2015 2016 2017 Publiek 20 21 25 Telecom 24 22 22 IT 40 34 32 Overig 28 2…" at bounding box center [361, 126] width 462 height 189
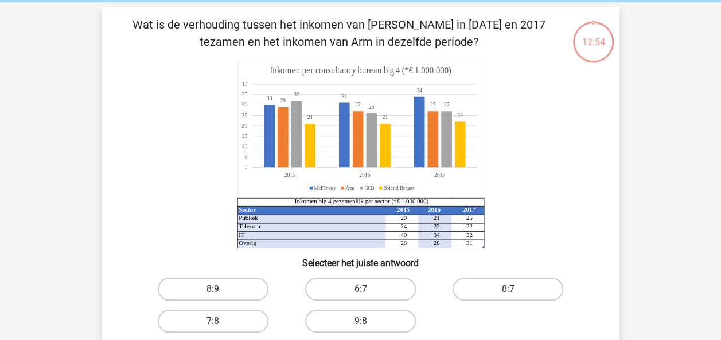
scroll to position [41, 0]
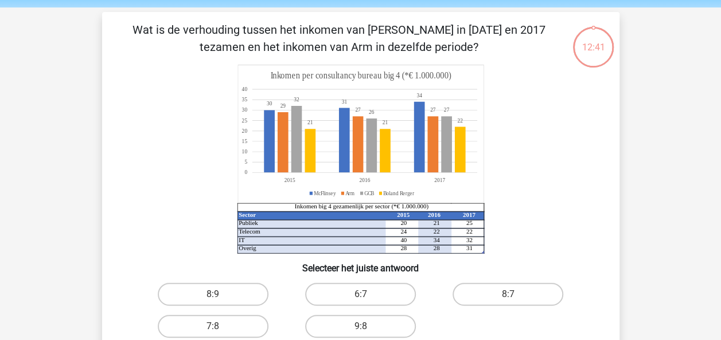
click at [528, 110] on icon "Sector 2015 2016 2017 Publiek 20 21 25 Telecom 24 22 22 IT 40 34 32 Overig 28 2…" at bounding box center [361, 159] width 462 height 189
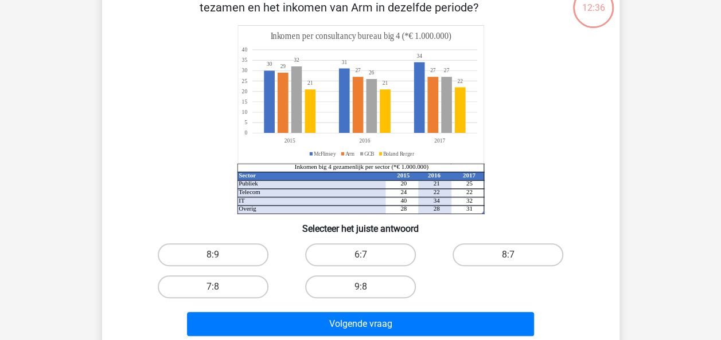
scroll to position [81, 0]
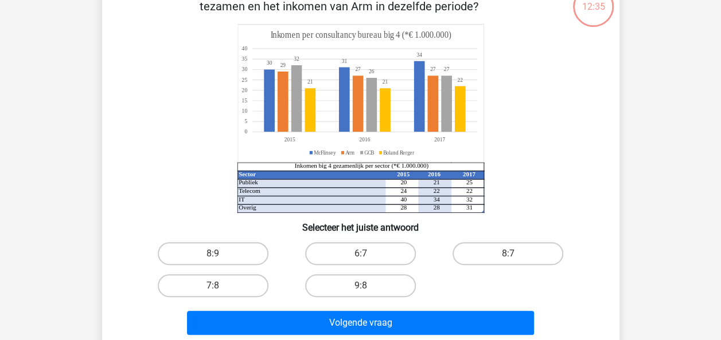
click at [609, 144] on div "Wat is de verhouding tussen het inkomen van McFlinsey in 2015 en 2017 tezamen e…" at bounding box center [361, 160] width 508 height 359
click at [503, 253] on label "8:7" at bounding box center [507, 253] width 111 height 23
click at [508, 254] on input "8:7" at bounding box center [511, 257] width 7 height 7
radio input "true"
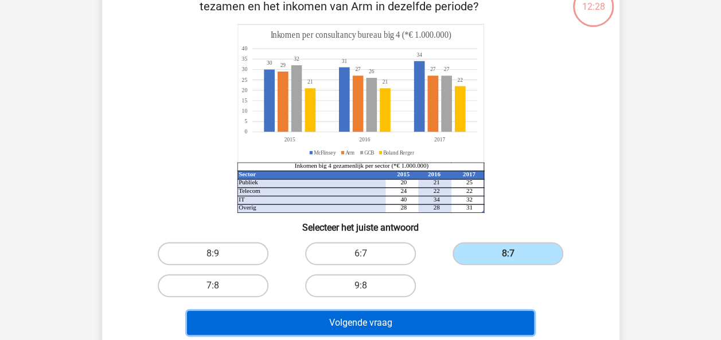
click at [413, 318] on button "Volgende vraag" at bounding box center [360, 323] width 347 height 24
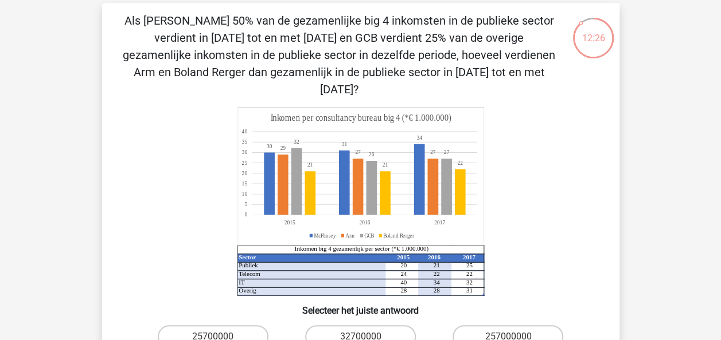
scroll to position [44, 0]
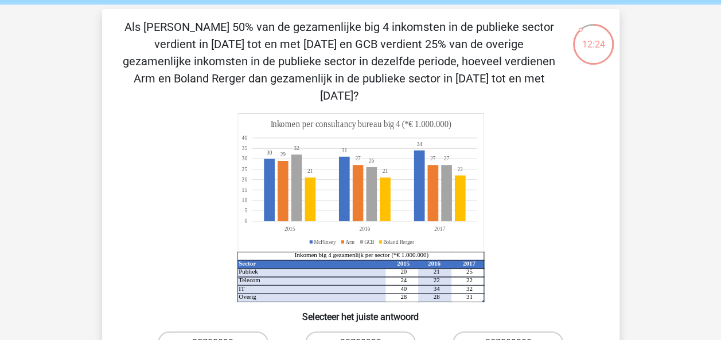
click at [623, 148] on div "12:24 Vraag 2 van de 10 Categorie: numeriek redeneren set 1 Sector 2015 2016 20…" at bounding box center [360, 223] width 535 height 429
click at [558, 139] on icon "Sector 2015 2016 2017 Publiek 20 21 25 Telecom 24 22 22 IT 40 34 32 Overig 28 2…" at bounding box center [361, 207] width 462 height 189
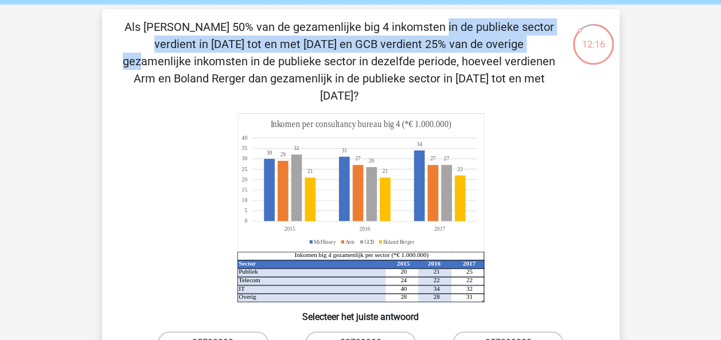
drag, startPoint x: 187, startPoint y: 25, endPoint x: 247, endPoint y: 41, distance: 61.6
click at [247, 41] on p "Als McFlinsey 50% van de gezamenlijke big 4 inkomsten in de publieke sector ver…" at bounding box center [338, 61] width 437 height 86
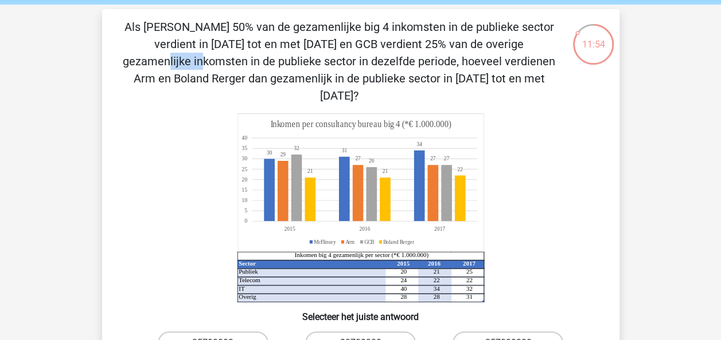
drag, startPoint x: 272, startPoint y: 45, endPoint x: 311, endPoint y: 40, distance: 39.3
click at [311, 40] on p "Als McFlinsey 50% van de gezamenlijke big 4 inkomsten in de publieke sector ver…" at bounding box center [338, 61] width 437 height 86
click at [174, 130] on icon "Sector 2015 2016 2017 Publiek 20 21 25 Telecom 24 22 22 IT 40 34 32 Overig 28 2…" at bounding box center [361, 207] width 462 height 189
drag, startPoint x: 476, startPoint y: 255, endPoint x: 396, endPoint y: 256, distance: 79.7
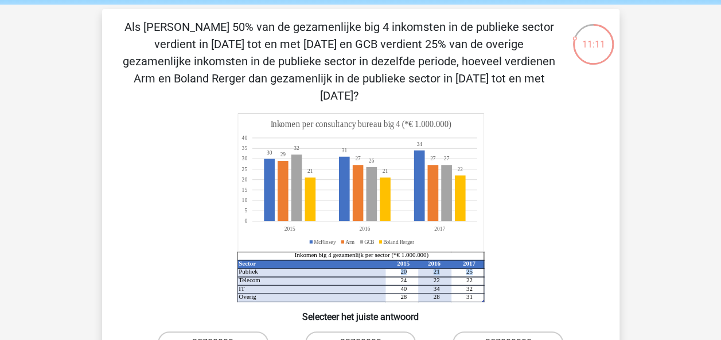
click at [396, 256] on icon "Sector 2015 2016 2017 Publiek 20 21 25 Telecom 24 22 22 IT 40 34 32 Overig 28 2…" at bounding box center [361, 207] width 462 height 189
click at [516, 193] on icon "Sector 2015 2016 2017 Publiek 20 21 25 Telecom 24 22 22 IT 40 34 32 Overig 28 2…" at bounding box center [361, 207] width 462 height 189
click at [518, 220] on icon "Sector 2015 2016 2017 Publiek 20 21 25 Telecom 24 22 22 IT 40 34 32 Overig 28 2…" at bounding box center [361, 207] width 462 height 189
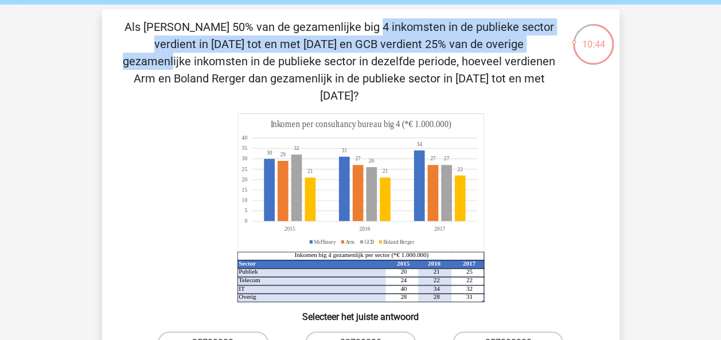
drag, startPoint x: 276, startPoint y: 42, endPoint x: 120, endPoint y: 26, distance: 156.1
click at [120, 26] on p "Als McFlinsey 50% van de gezamenlijke big 4 inkomsten in de publieke sector ver…" at bounding box center [338, 61] width 437 height 86
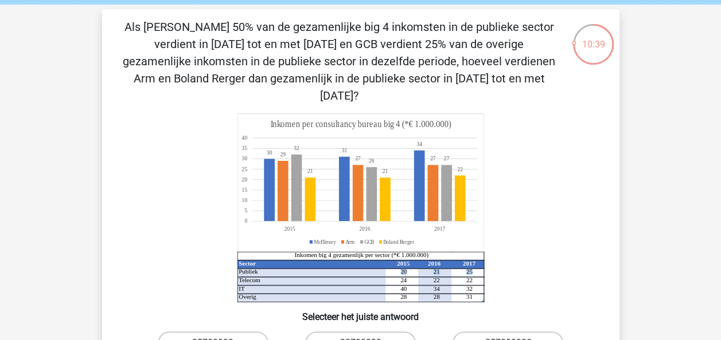
drag, startPoint x: 477, startPoint y: 256, endPoint x: 394, endPoint y: 255, distance: 83.1
click at [394, 255] on icon "Sector 2015 2016 2017 Publiek 20 21 25 Telecom 24 22 22 IT 40 34 32 Overig 28 2…" at bounding box center [361, 207] width 462 height 189
click at [128, 166] on div "Sector 2015 2016 2017 Publiek 20 21 25 Telecom 24 22 22 IT 40 34 32 Overig 28 2…" at bounding box center [360, 207] width 480 height 189
click at [143, 139] on icon "Sector 2015 2016 2017 Publiek 20 21 25 Telecom 24 22 22 IT 40 34 32 Overig 28 2…" at bounding box center [361, 207] width 462 height 189
click at [174, 185] on icon "Sector 2015 2016 2017 Publiek 20 21 25 Telecom 24 22 22 IT 40 34 32 Overig 28 2…" at bounding box center [361, 207] width 462 height 189
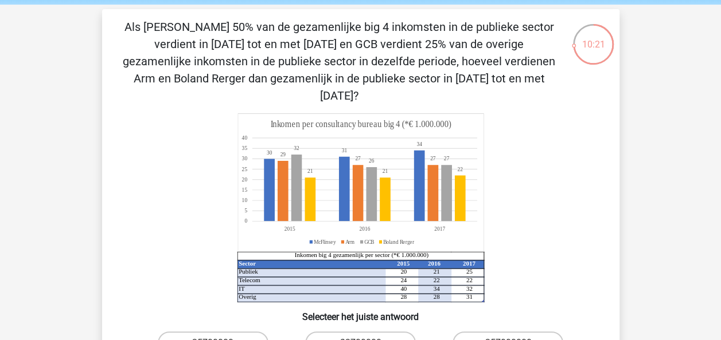
click at [174, 185] on icon "Sector 2015 2016 2017 Publiek 20 21 25 Telecom 24 22 22 IT 40 34 32 Overig 28 2…" at bounding box center [361, 207] width 462 height 189
click at [192, 167] on icon "Sector 2015 2016 2017 Publiek 20 21 25 Telecom 24 22 22 IT 40 34 32 Overig 28 2…" at bounding box center [361, 207] width 462 height 189
click at [186, 165] on icon "Sector 2015 2016 2017 Publiek 20 21 25 Telecom 24 22 22 IT 40 34 32 Overig 28 2…" at bounding box center [361, 207] width 462 height 189
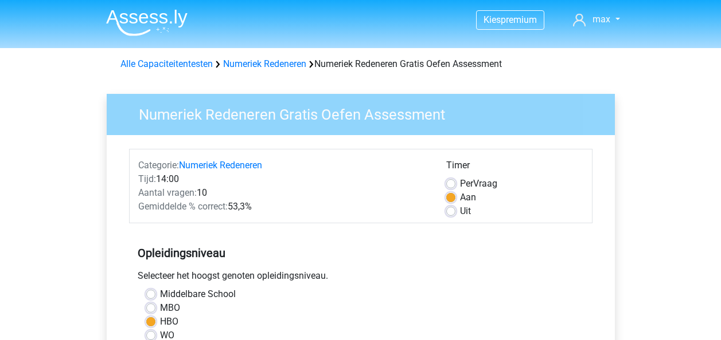
scroll to position [257, 0]
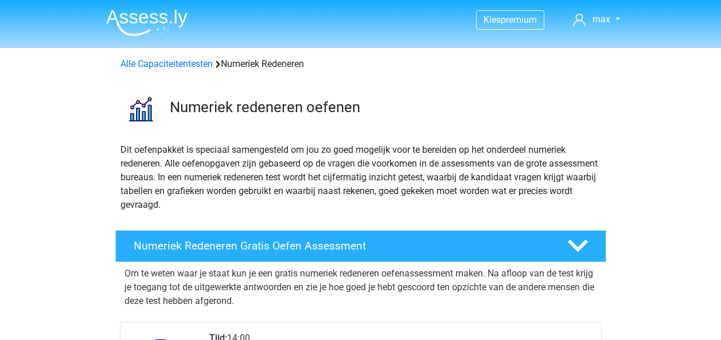
scroll to position [205, 0]
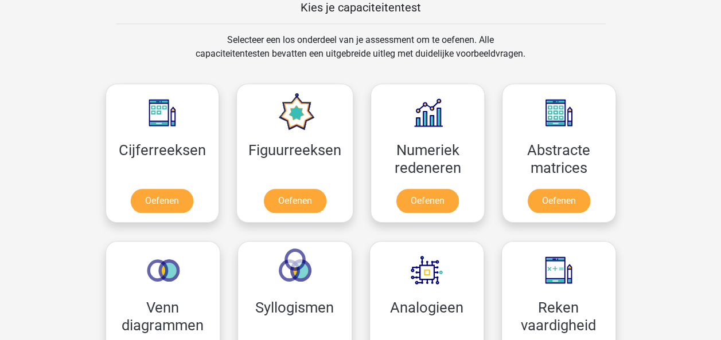
scroll to position [483, 0]
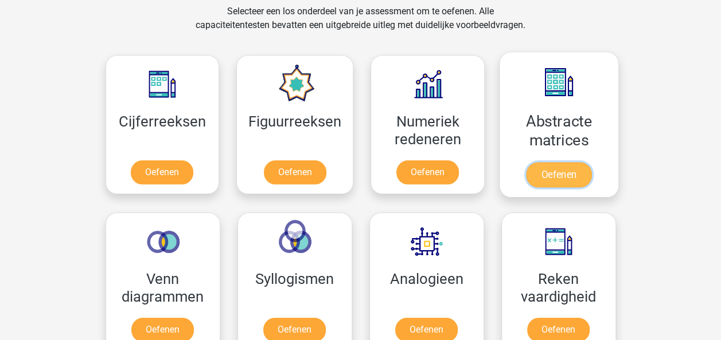
click at [555, 163] on link "Oefenen" at bounding box center [558, 174] width 65 height 25
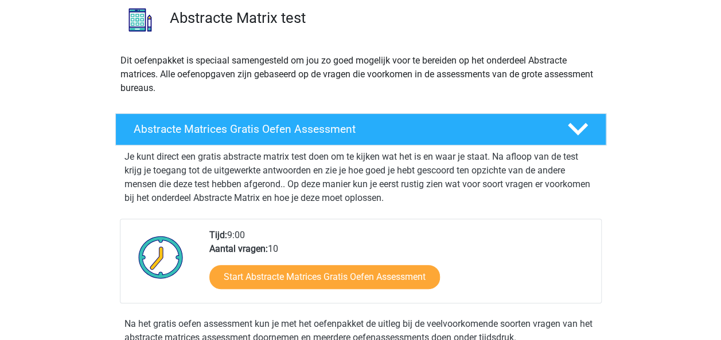
scroll to position [73, 0]
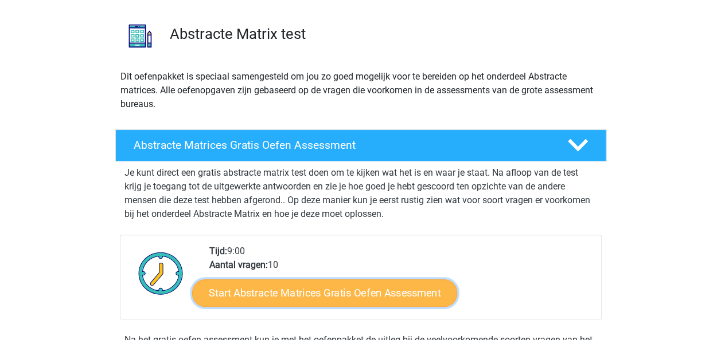
click at [318, 288] on link "Start Abstracte Matrices Gratis Oefen Assessment" at bounding box center [324, 293] width 265 height 28
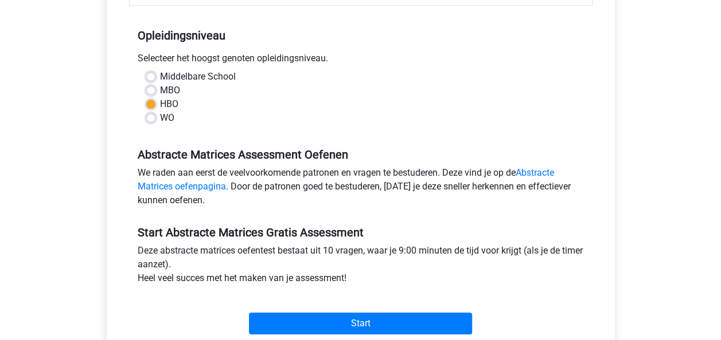
scroll to position [305, 0]
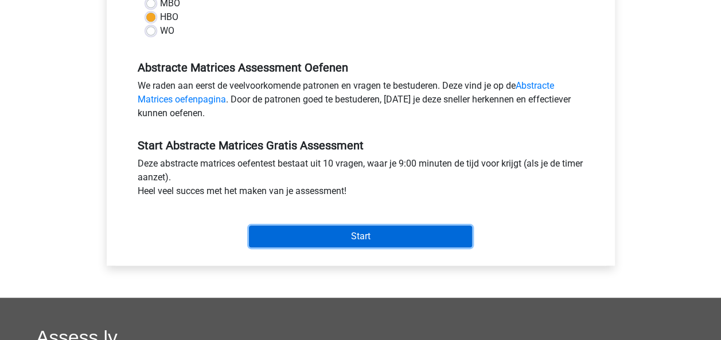
click at [352, 237] on input "Start" at bounding box center [360, 237] width 223 height 22
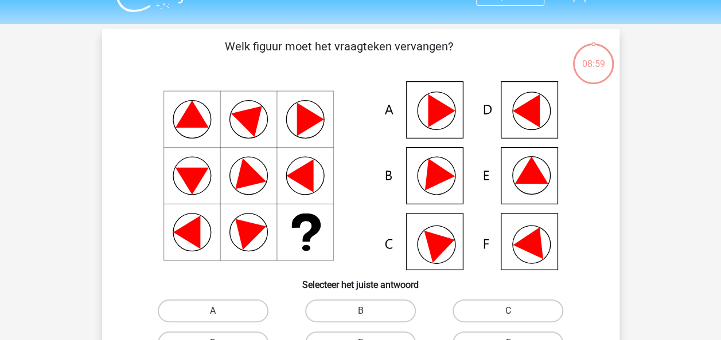
scroll to position [34, 0]
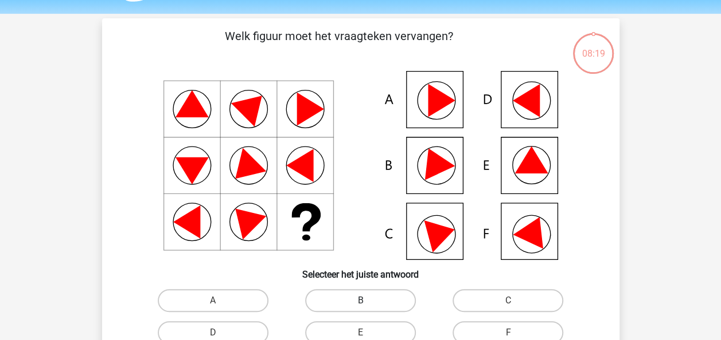
click at [370, 300] on label "B" at bounding box center [360, 300] width 111 height 23
click at [367, 301] on input "B" at bounding box center [363, 304] width 7 height 7
radio input "true"
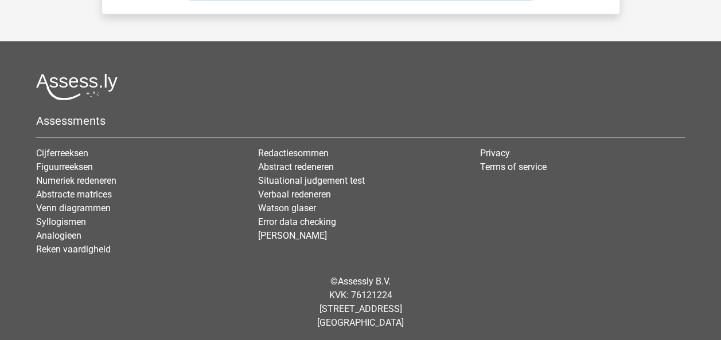
scroll to position [119, 0]
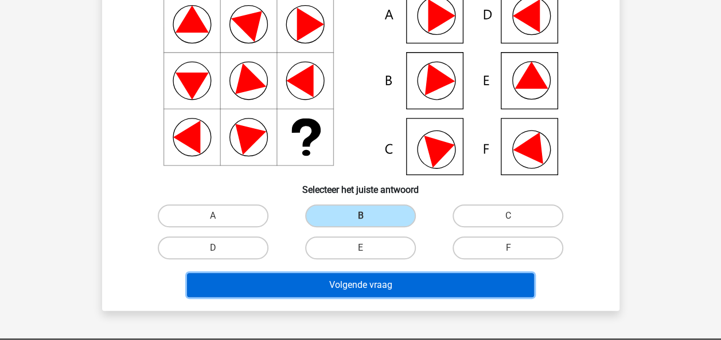
click at [369, 285] on button "Volgende vraag" at bounding box center [360, 285] width 347 height 24
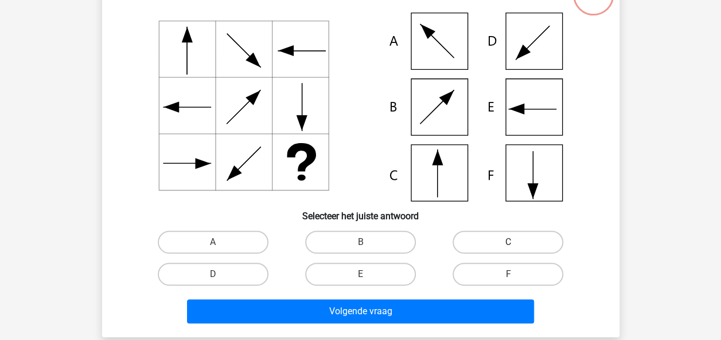
scroll to position [112, 0]
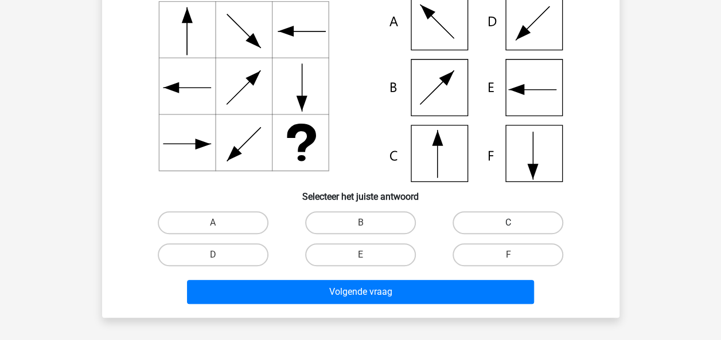
click at [516, 224] on label "C" at bounding box center [507, 223] width 111 height 23
click at [515, 224] on input "C" at bounding box center [511, 226] width 7 height 7
radio input "true"
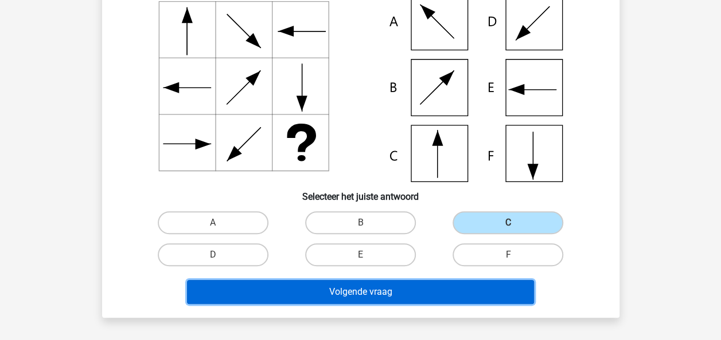
click at [356, 293] on button "Volgende vraag" at bounding box center [360, 292] width 347 height 24
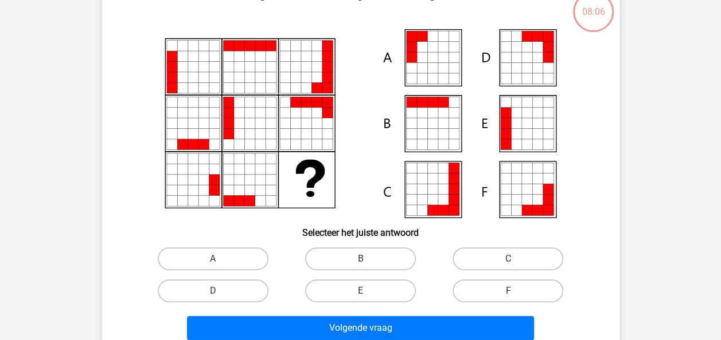
scroll to position [53, 0]
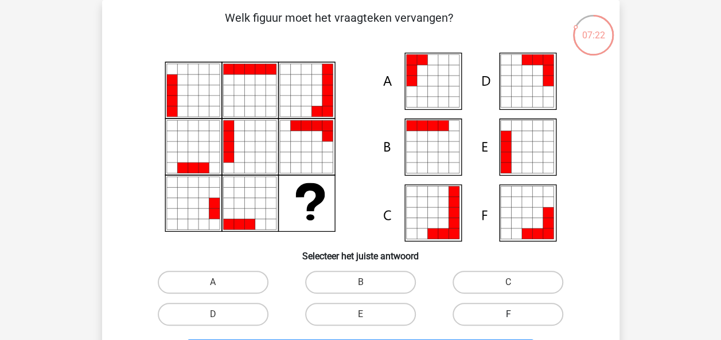
click at [499, 316] on label "F" at bounding box center [507, 314] width 111 height 23
click at [508, 316] on input "F" at bounding box center [511, 318] width 7 height 7
radio input "true"
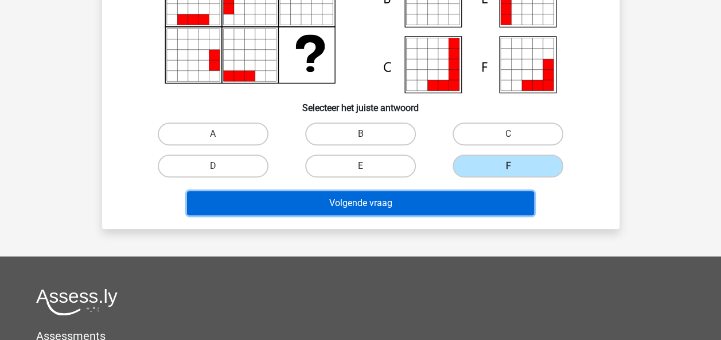
click at [410, 206] on button "Volgende vraag" at bounding box center [360, 203] width 347 height 24
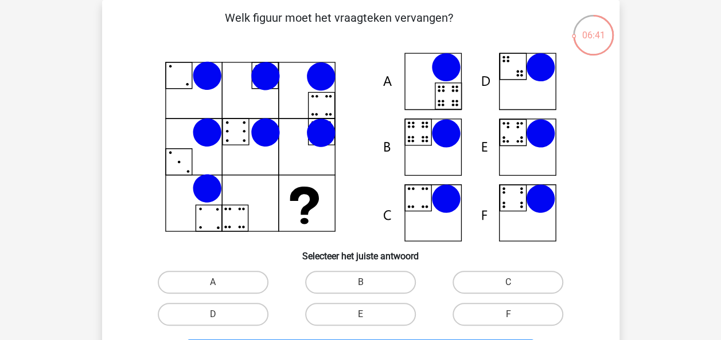
click at [0, 0] on html "Kies premium max koensemax@gmail.com" at bounding box center [360, 327] width 721 height 761
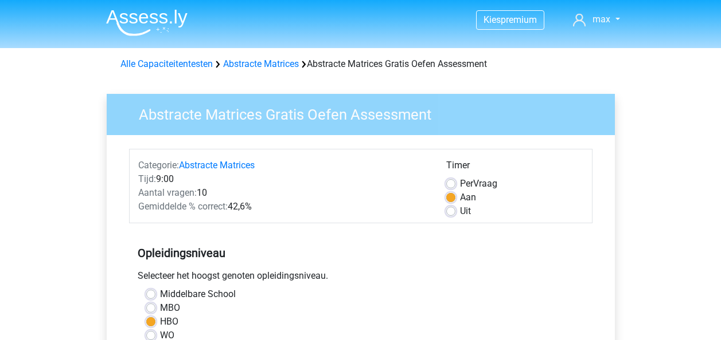
scroll to position [305, 0]
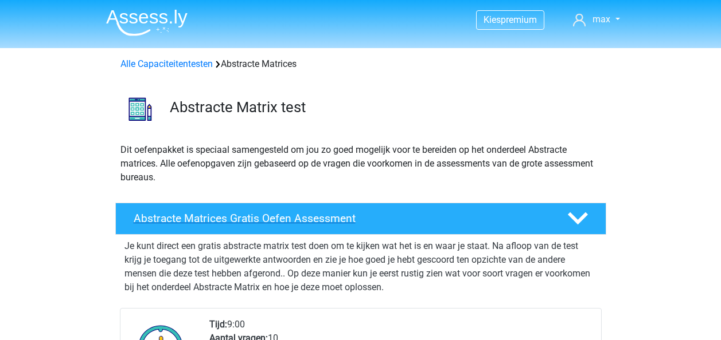
scroll to position [73, 0]
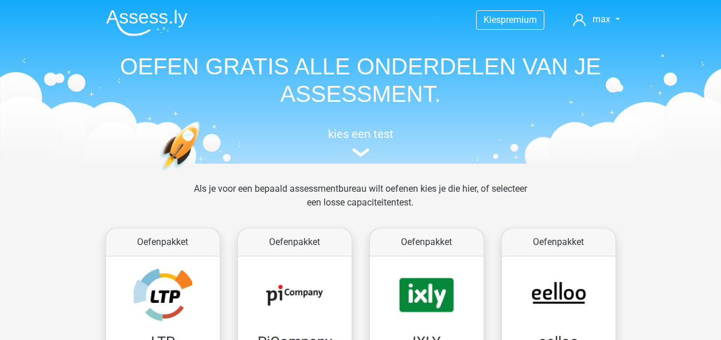
scroll to position [483, 0]
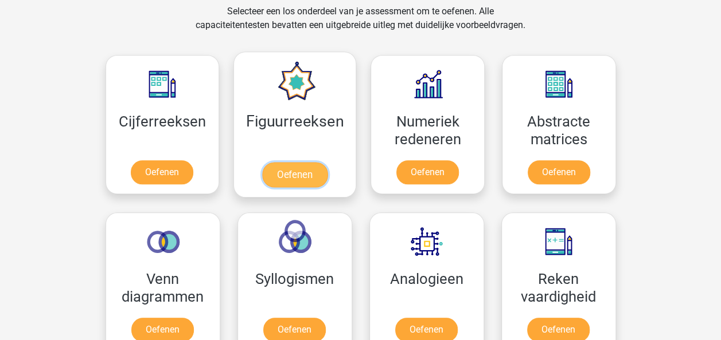
click at [305, 162] on link "Oefenen" at bounding box center [294, 174] width 65 height 25
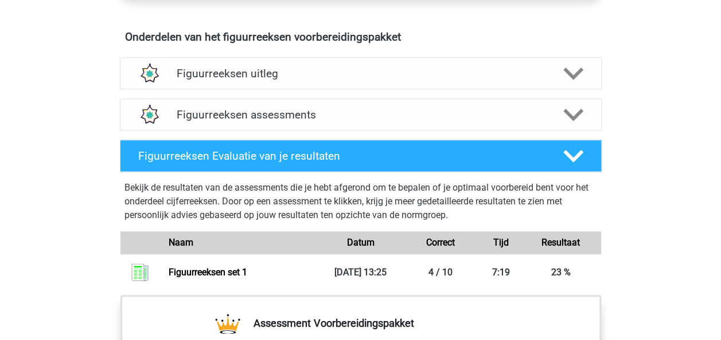
scroll to position [827, 0]
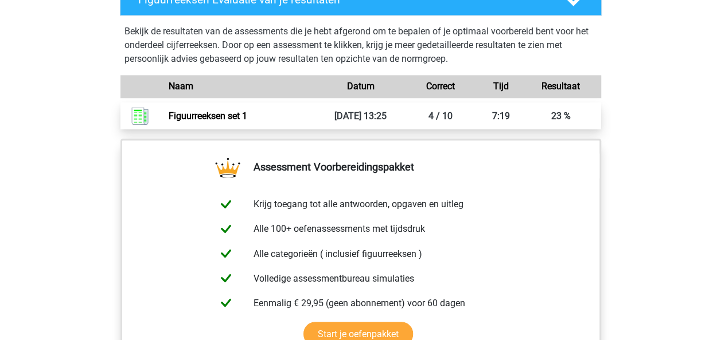
click at [247, 120] on link "Figuurreeksen set 1" at bounding box center [208, 116] width 79 height 11
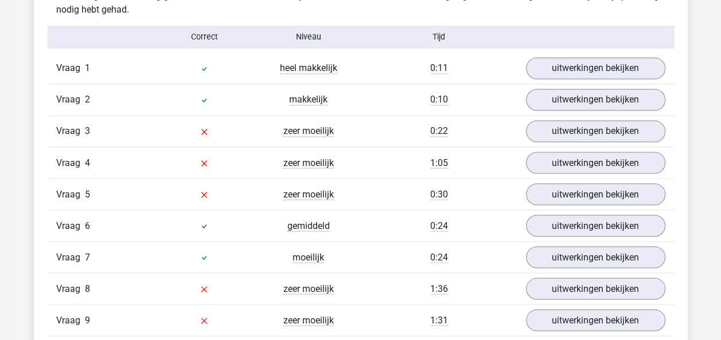
scroll to position [926, 0]
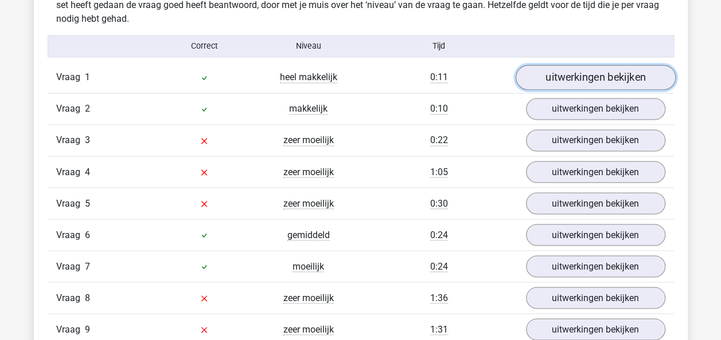
click at [553, 73] on link "uitwerkingen bekijken" at bounding box center [595, 77] width 160 height 25
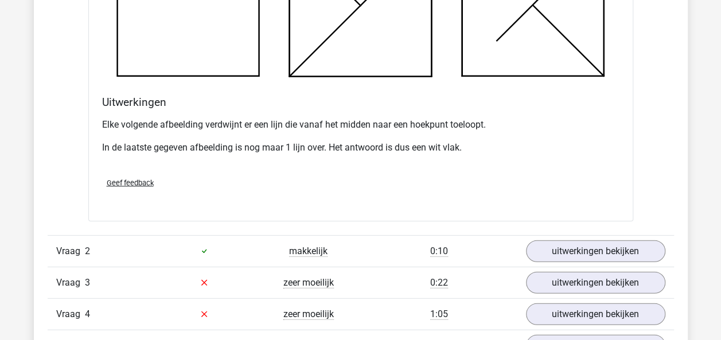
scroll to position [1634, 0]
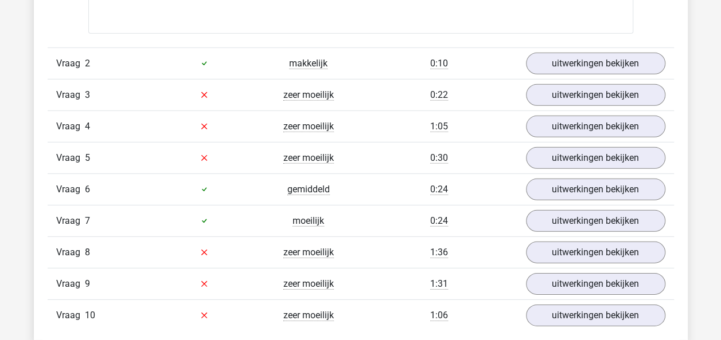
click at [586, 48] on div "Vraag 2 makkelijk 0:10 uitwerkingen bekijken" at bounding box center [361, 64] width 626 height 32
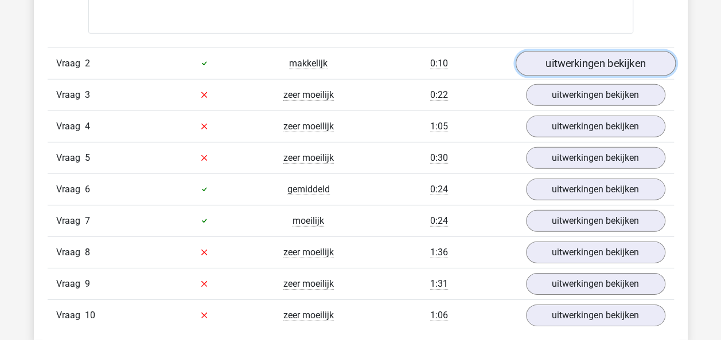
click at [585, 58] on link "uitwerkingen bekijken" at bounding box center [595, 63] width 160 height 25
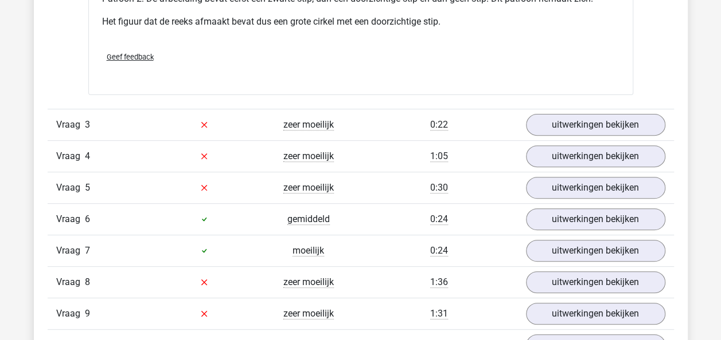
scroll to position [2264, 0]
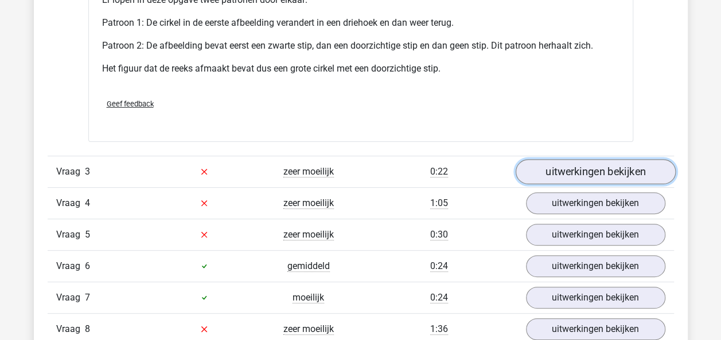
click at [635, 175] on link "uitwerkingen bekijken" at bounding box center [595, 171] width 160 height 25
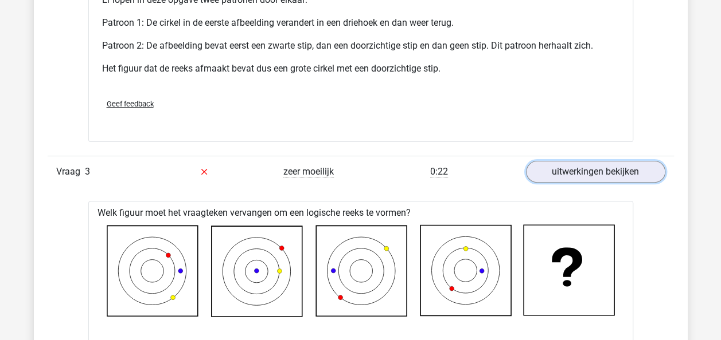
scroll to position [2434, 0]
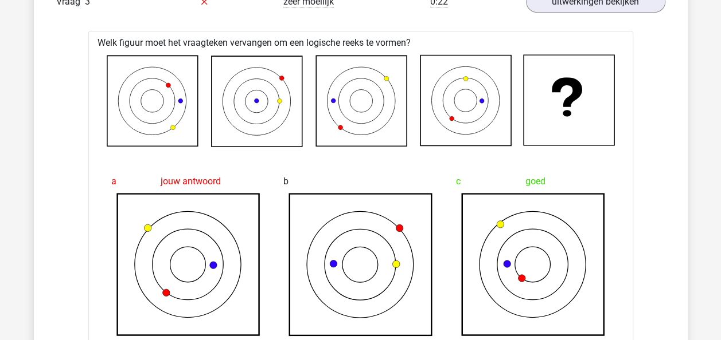
click at [181, 99] on icon at bounding box center [180, 101] width 5 height 5
click at [443, 99] on icon at bounding box center [465, 100] width 91 height 91
click at [445, 96] on icon at bounding box center [465, 100] width 91 height 91
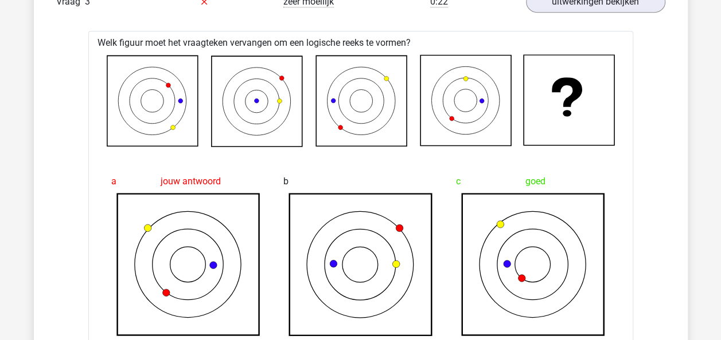
click at [447, 101] on icon at bounding box center [465, 100] width 91 height 91
click at [148, 225] on icon at bounding box center [147, 228] width 7 height 7
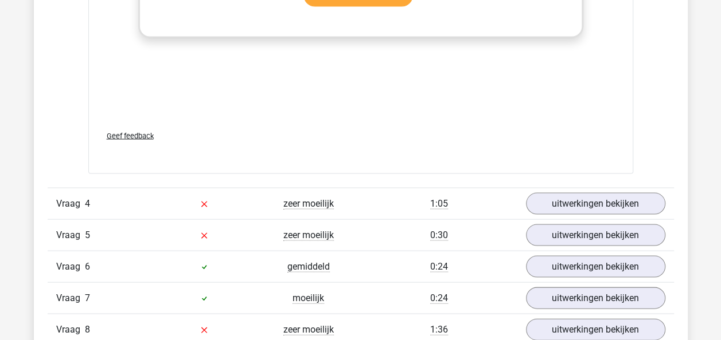
scroll to position [3294, 0]
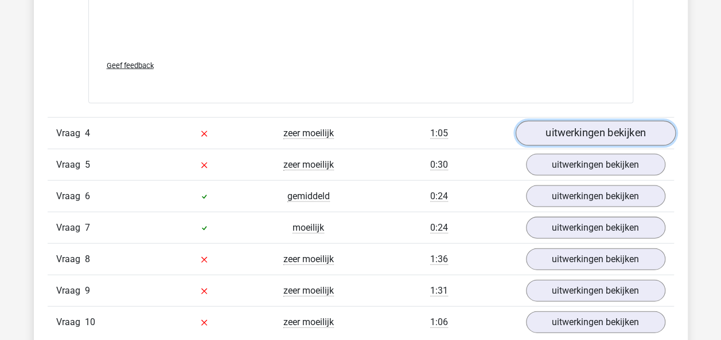
click at [641, 132] on link "uitwerkingen bekijken" at bounding box center [595, 133] width 160 height 25
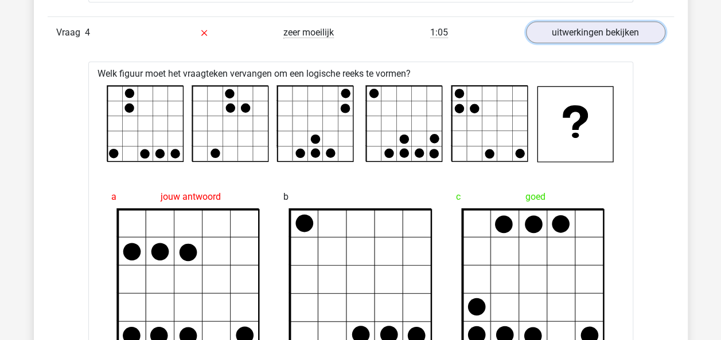
scroll to position [3334, 0]
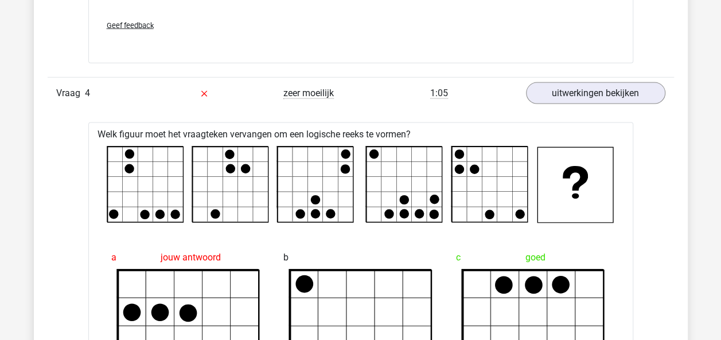
click at [126, 216] on rect at bounding box center [145, 185] width 76 height 76
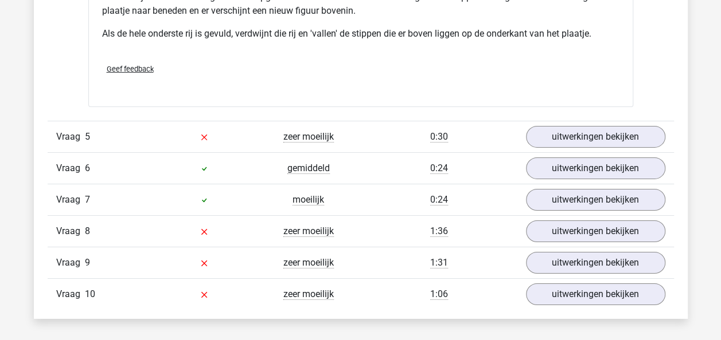
scroll to position [4025, 0]
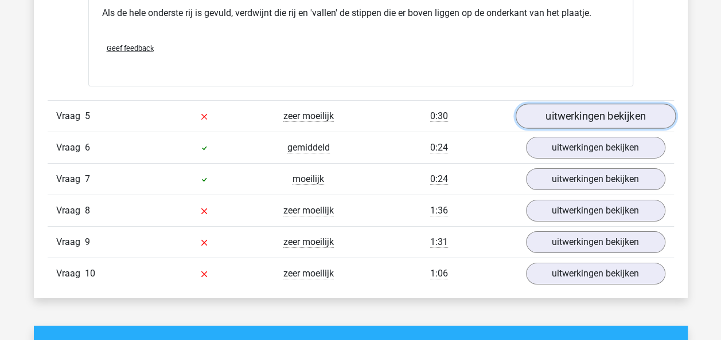
click at [629, 110] on link "uitwerkingen bekijken" at bounding box center [595, 116] width 160 height 25
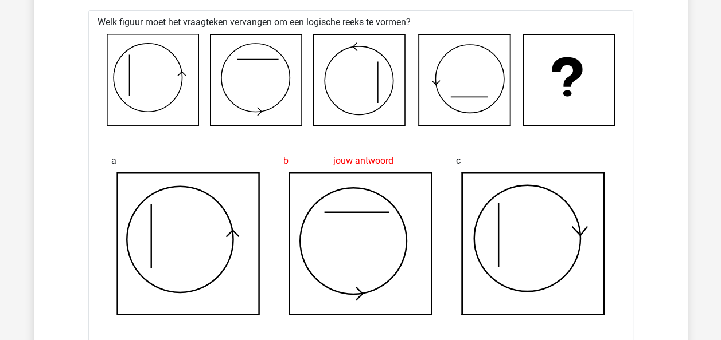
scroll to position [4152, 0]
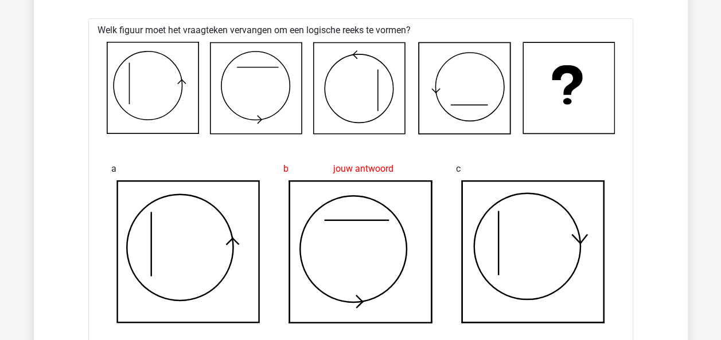
click at [155, 144] on div "a b jouw antwoord c d e goed f" at bounding box center [360, 333] width 517 height 378
click at [368, 104] on icon at bounding box center [358, 88] width 91 height 91
click at [471, 92] on icon at bounding box center [463, 88] width 91 height 91
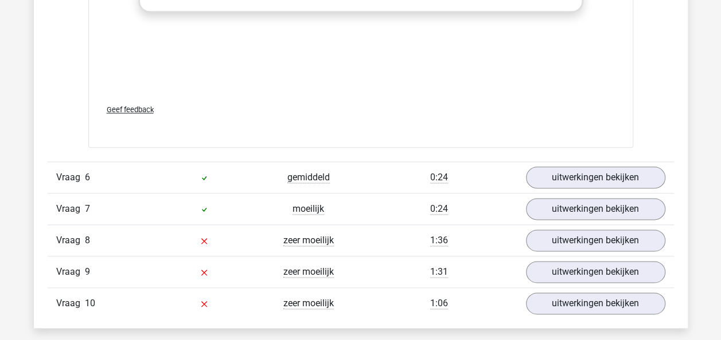
scroll to position [4939, 0]
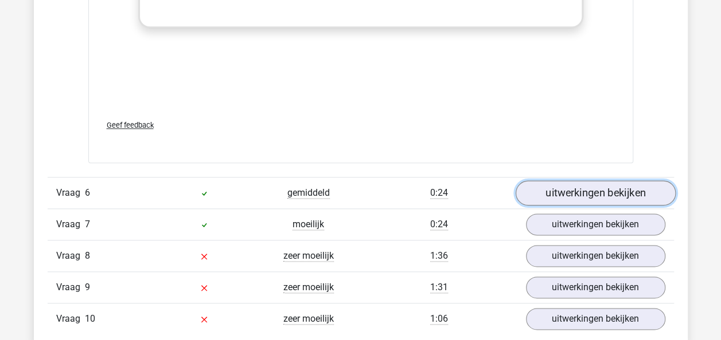
click at [605, 194] on link "uitwerkingen bekijken" at bounding box center [595, 193] width 160 height 25
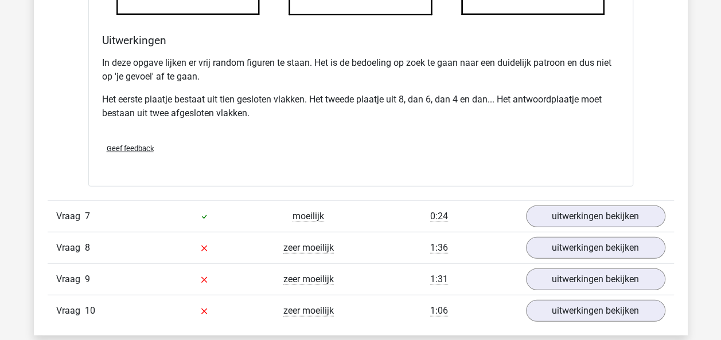
scroll to position [5689, 0]
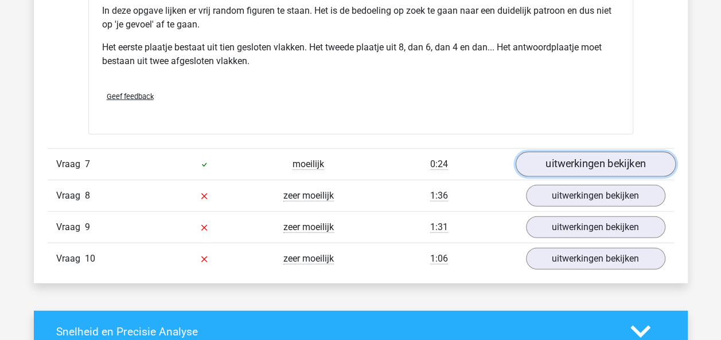
click at [628, 166] on link "uitwerkingen bekijken" at bounding box center [595, 164] width 160 height 25
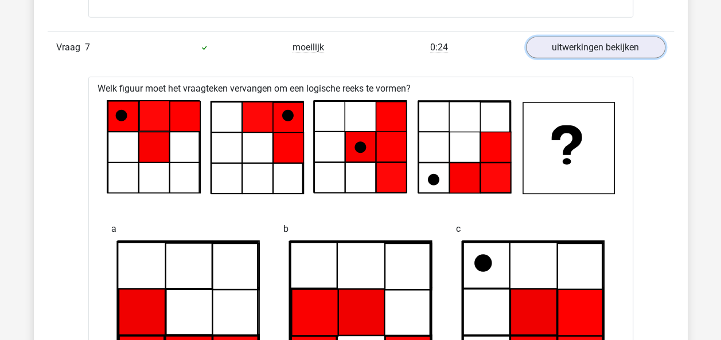
scroll to position [5796, 0]
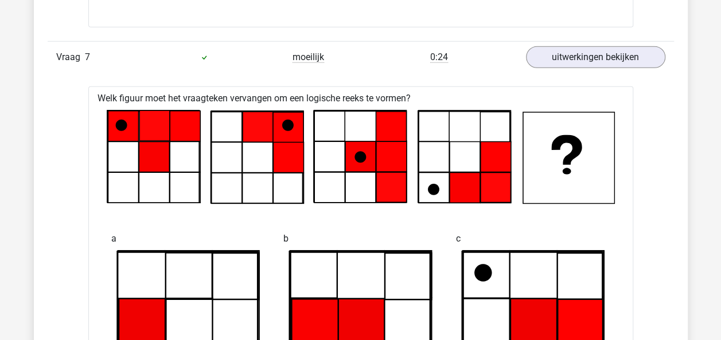
click at [458, 158] on icon at bounding box center [463, 157] width 91 height 91
click at [470, 152] on icon at bounding box center [463, 157] width 91 height 91
click at [492, 194] on icon at bounding box center [495, 188] width 30 height 30
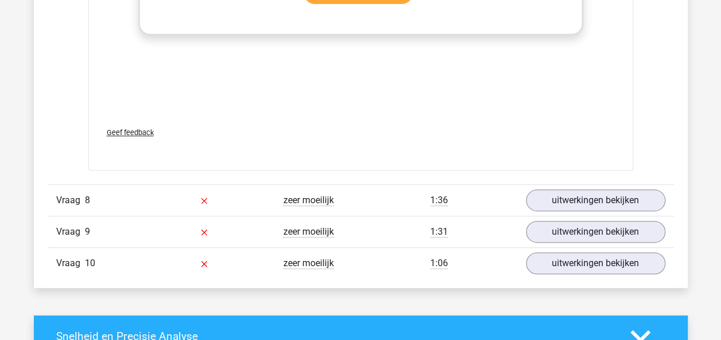
scroll to position [6724, 0]
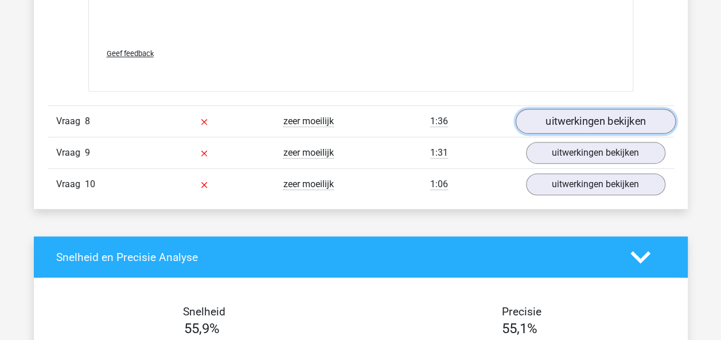
click at [618, 112] on link "uitwerkingen bekijken" at bounding box center [595, 121] width 160 height 25
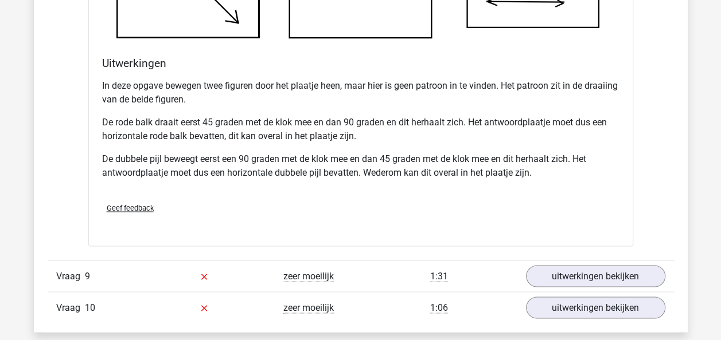
scroll to position [7370, 0]
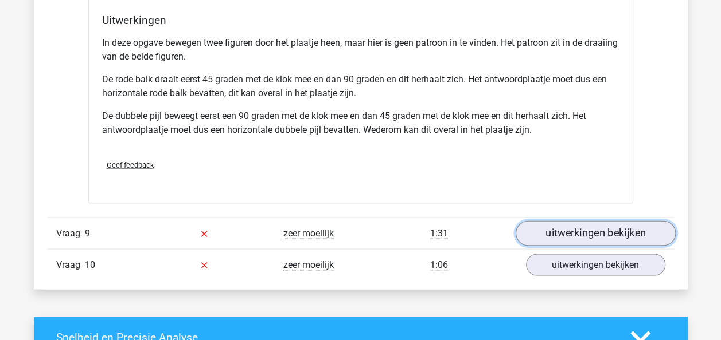
click at [628, 228] on link "uitwerkingen bekijken" at bounding box center [595, 233] width 160 height 25
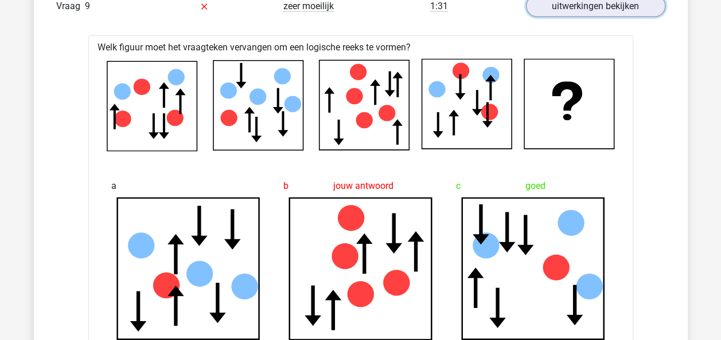
scroll to position [7538, 0]
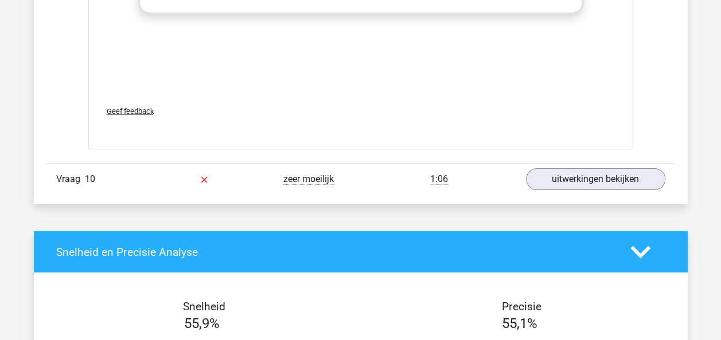
scroll to position [8427, 0]
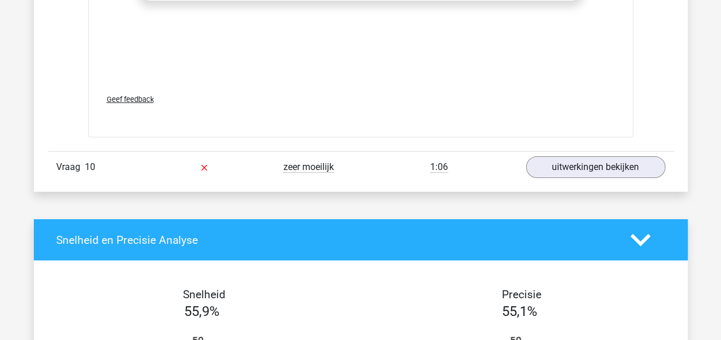
click at [625, 172] on div "Vraag 10 zeer moeilijk 1:06 uitwerkingen bekijken" at bounding box center [361, 167] width 626 height 32
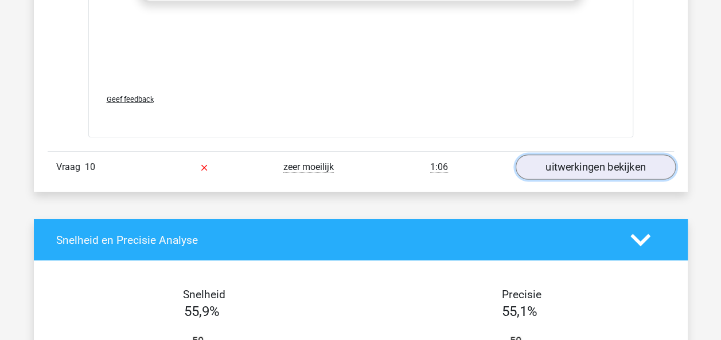
click at [626, 160] on link "uitwerkingen bekijken" at bounding box center [595, 167] width 160 height 25
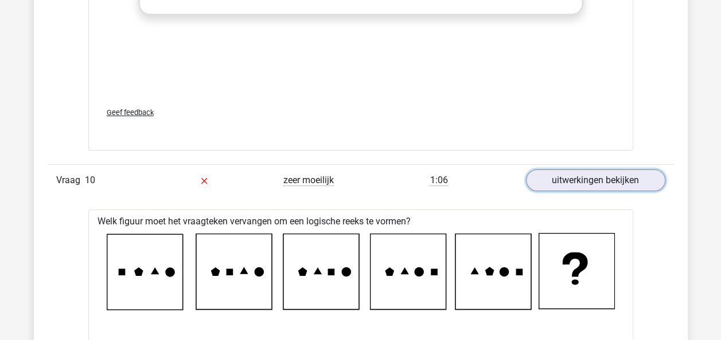
scroll to position [8388, 0]
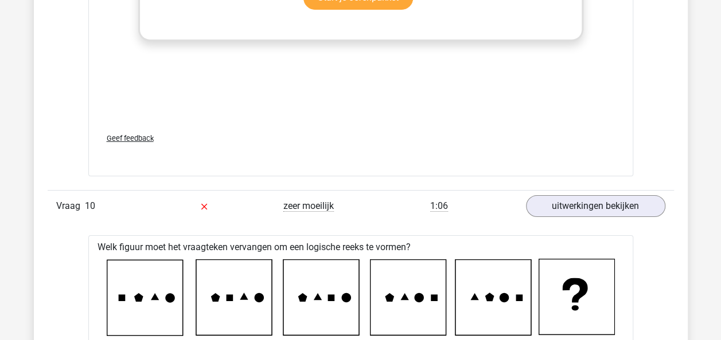
click at [115, 261] on icon at bounding box center [145, 299] width 76 height 76
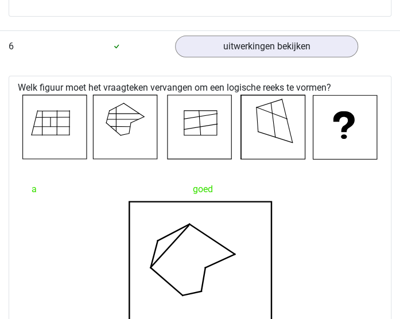
click at [104, 271] on icon at bounding box center [200, 272] width 232 height 143
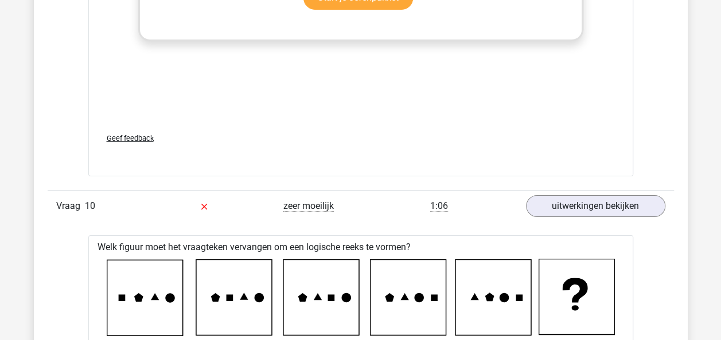
click at [324, 319] on icon at bounding box center [321, 298] width 76 height 76
click at [115, 318] on icon at bounding box center [145, 299] width 76 height 76
click at [516, 313] on icon at bounding box center [493, 298] width 76 height 76
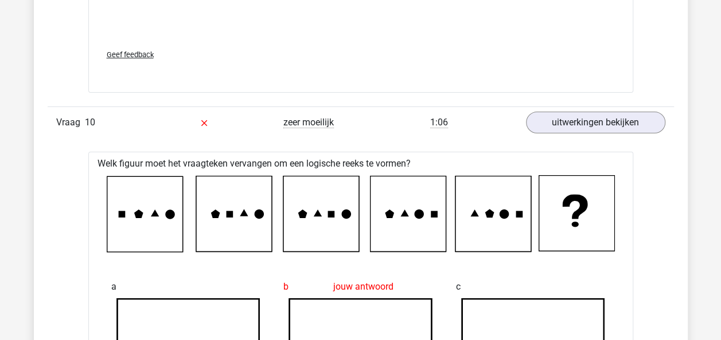
scroll to position [8393, 0]
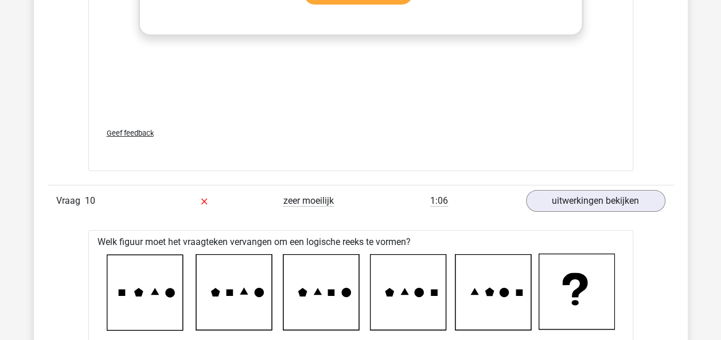
click at [406, 295] on icon at bounding box center [408, 293] width 76 height 76
click at [450, 299] on icon at bounding box center [361, 292] width 508 height 77
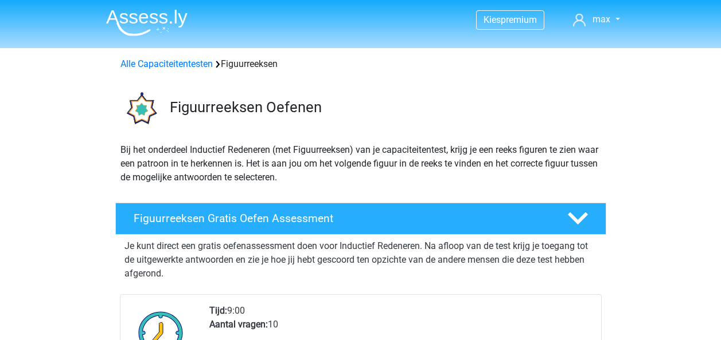
scroll to position [827, 0]
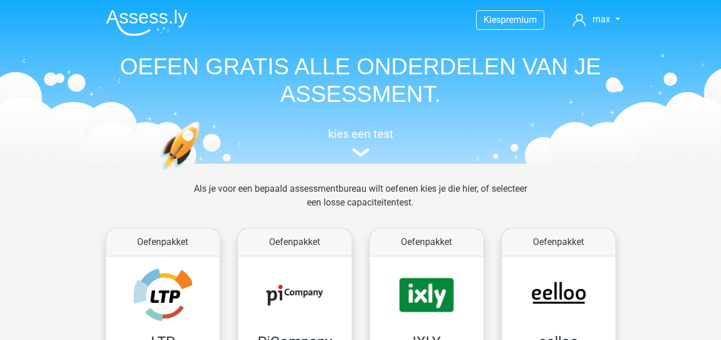
scroll to position [483, 0]
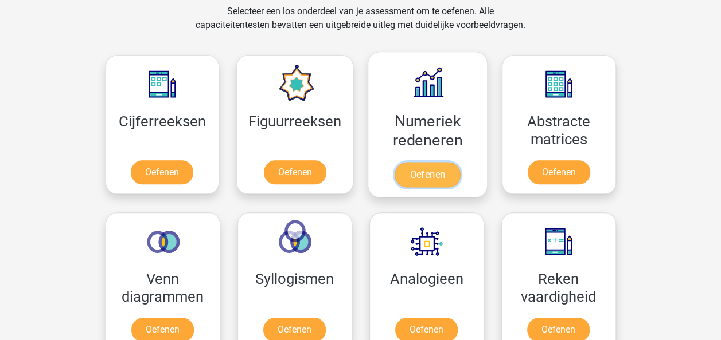
click at [428, 162] on link "Oefenen" at bounding box center [426, 174] width 65 height 25
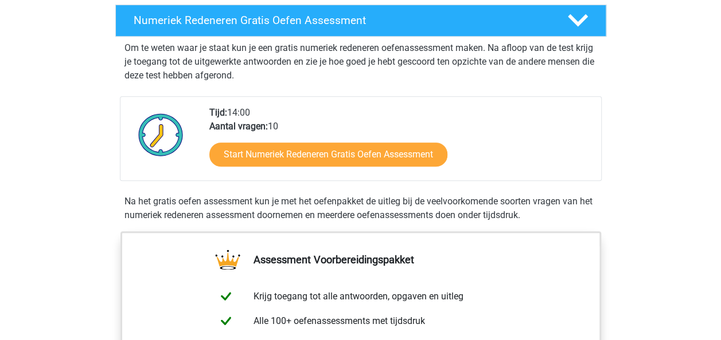
scroll to position [204, 0]
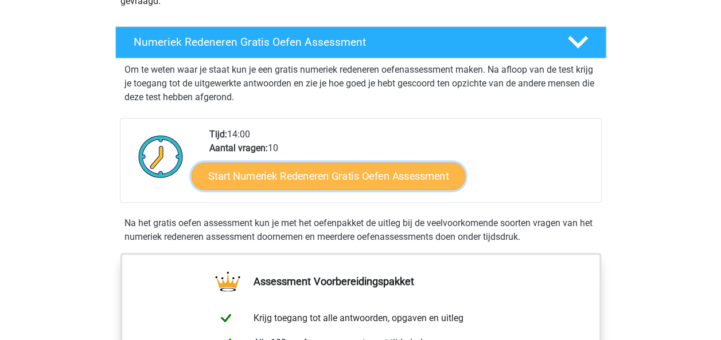
click at [345, 181] on link "Start Numeriek Redeneren Gratis Oefen Assessment" at bounding box center [327, 176] width 273 height 28
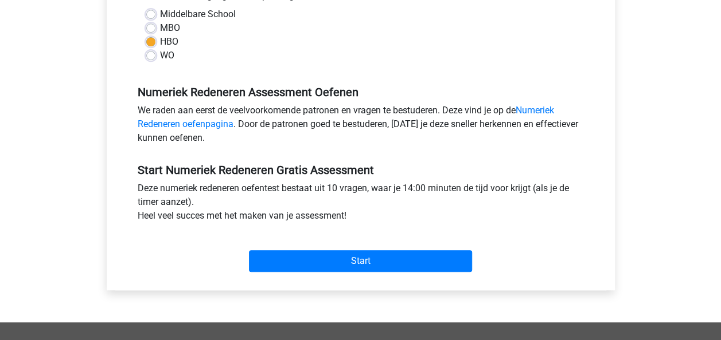
scroll to position [315, 0]
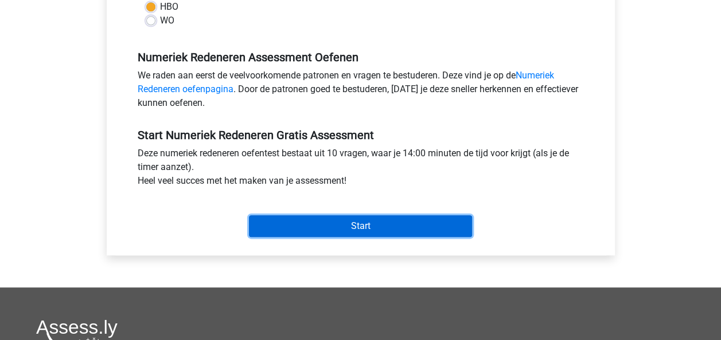
click at [371, 221] on input "Start" at bounding box center [360, 227] width 223 height 22
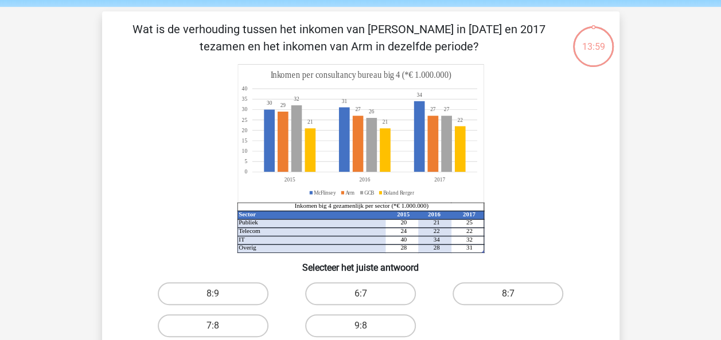
scroll to position [34, 0]
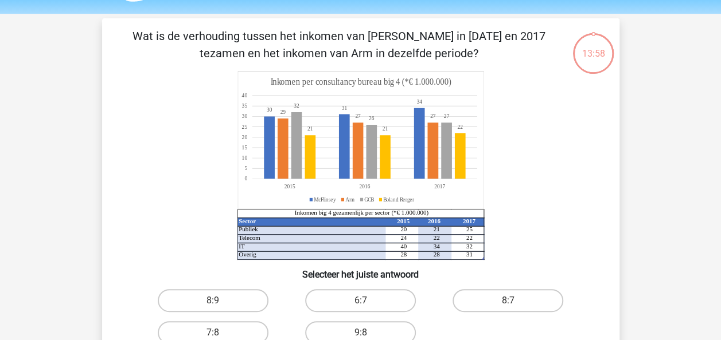
click at [626, 232] on div "13:58 Vraag 1 van de 10 Categorie: numeriek redeneren set 1 Sector 2015 2016 20…" at bounding box center [360, 207] width 535 height 378
drag, startPoint x: 230, startPoint y: 25, endPoint x: 479, endPoint y: 53, distance: 249.7
click at [479, 53] on div "Wat is de verhouding tussen het inkomen van McFlinsey in 2015 en 2017 tezamen e…" at bounding box center [360, 207] width 517 height 378
drag, startPoint x: 479, startPoint y: 53, endPoint x: 453, endPoint y: 53, distance: 25.8
click at [453, 53] on p "Wat is de verhouding tussen het inkomen van McFlinsey in 2015 en 2017 tezamen e…" at bounding box center [338, 45] width 437 height 34
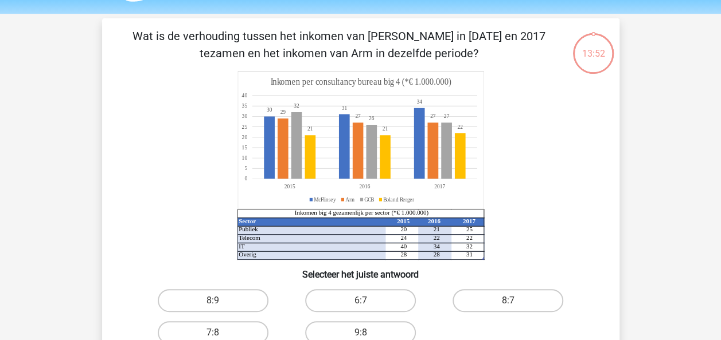
click at [443, 56] on p "Wat is de verhouding tussen het inkomen van McFlinsey in 2015 en 2017 tezamen e…" at bounding box center [338, 45] width 437 height 34
click at [539, 159] on icon "Sector 2015 2016 2017 Publiek 20 21 25 Telecom 24 22 22 IT 40 34 32 Overig 28 2…" at bounding box center [361, 165] width 462 height 189
click at [541, 301] on label "8:7" at bounding box center [507, 300] width 111 height 23
click at [515, 301] on input "8:7" at bounding box center [511, 304] width 7 height 7
radio input "true"
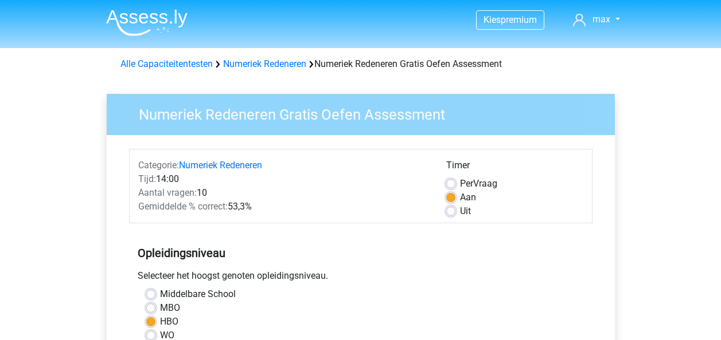
scroll to position [315, 0]
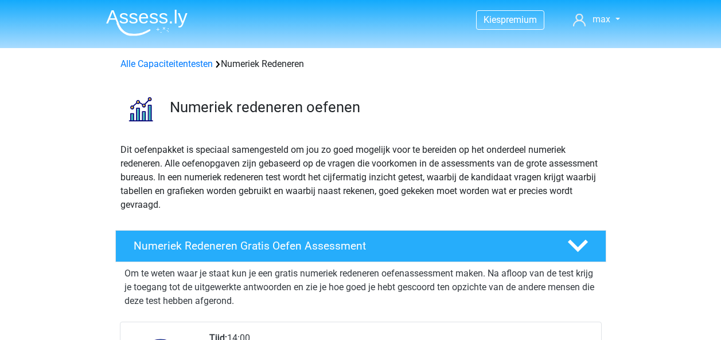
scroll to position [204, 0]
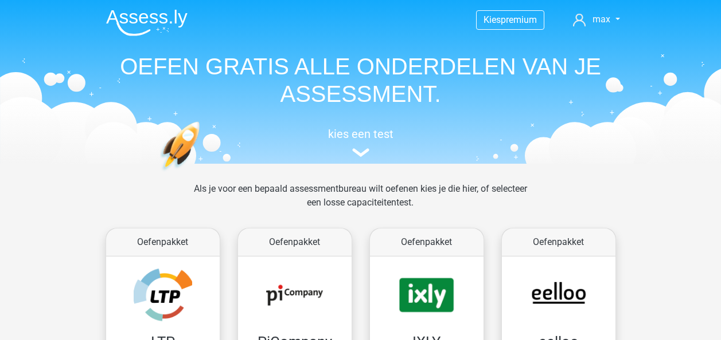
scroll to position [483, 0]
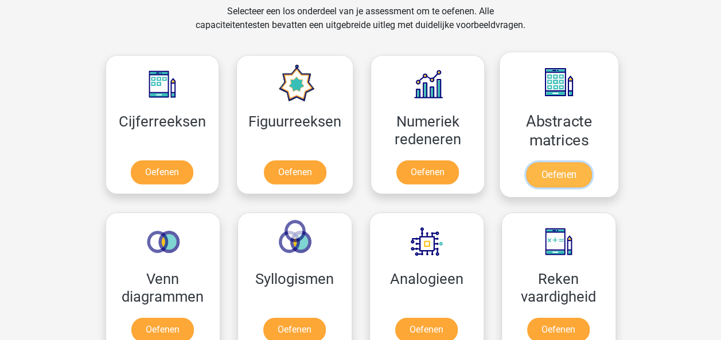
click at [562, 162] on link "Oefenen" at bounding box center [558, 174] width 65 height 25
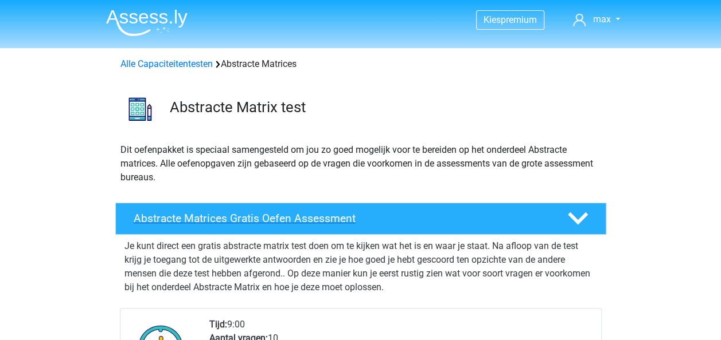
scroll to position [382, 0]
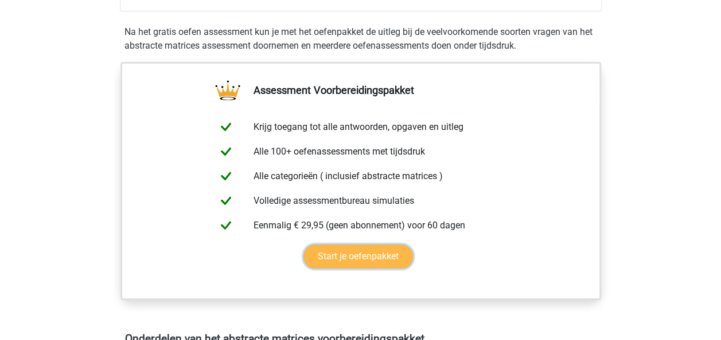
click at [359, 245] on link "Start je oefenpakket" at bounding box center [357, 257] width 109 height 24
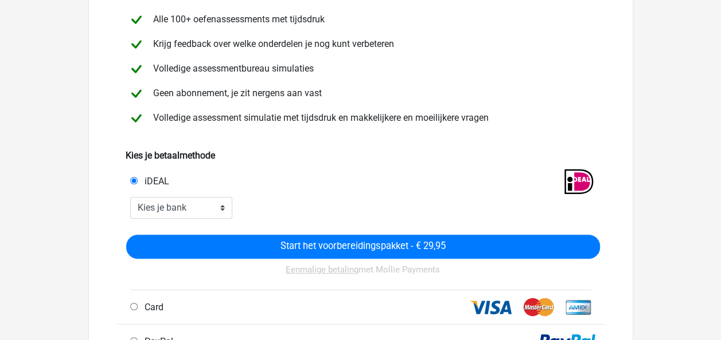
scroll to position [127, 0]
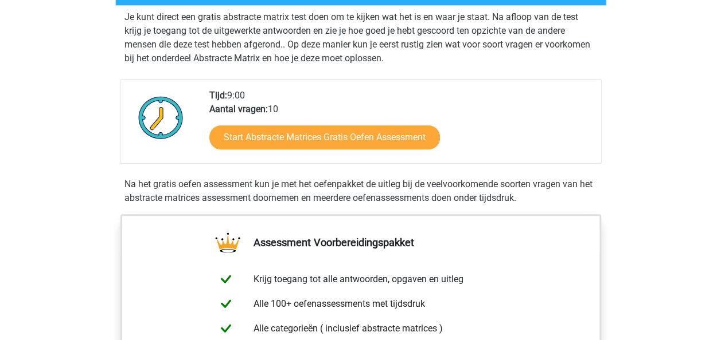
scroll to position [225, 0]
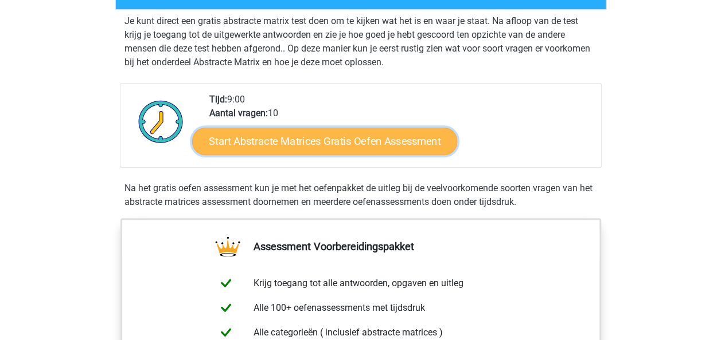
click at [369, 136] on link "Start Abstracte Matrices Gratis Oefen Assessment" at bounding box center [324, 141] width 265 height 28
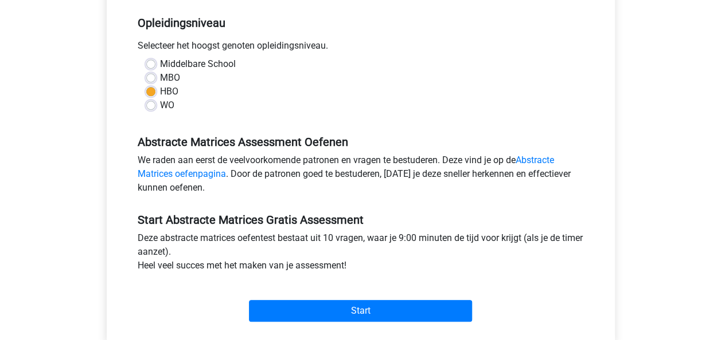
scroll to position [263, 0]
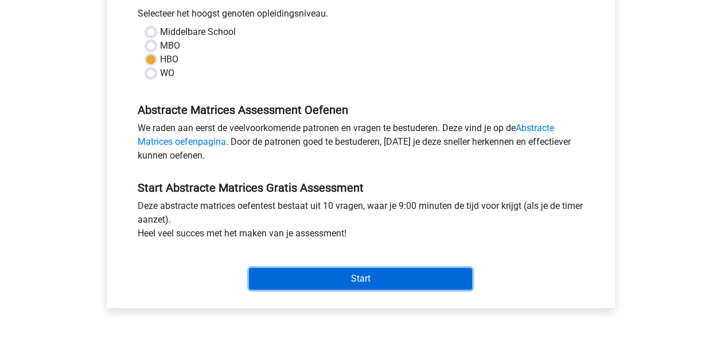
click at [396, 281] on input "Start" at bounding box center [360, 279] width 223 height 22
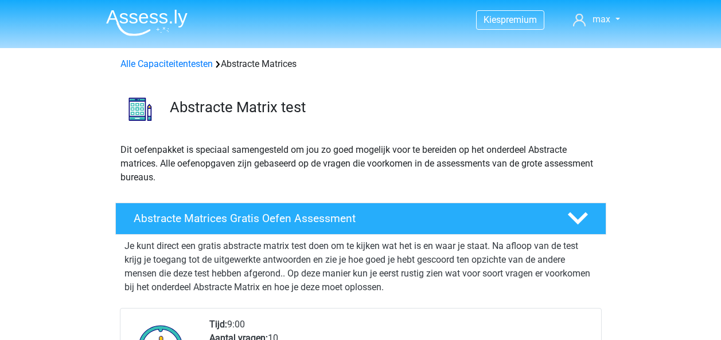
scroll to position [225, 0]
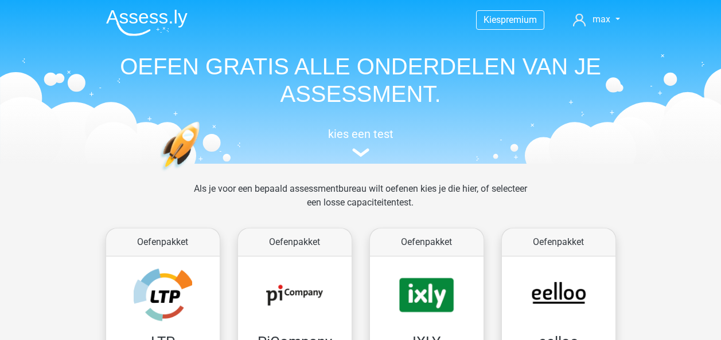
scroll to position [483, 0]
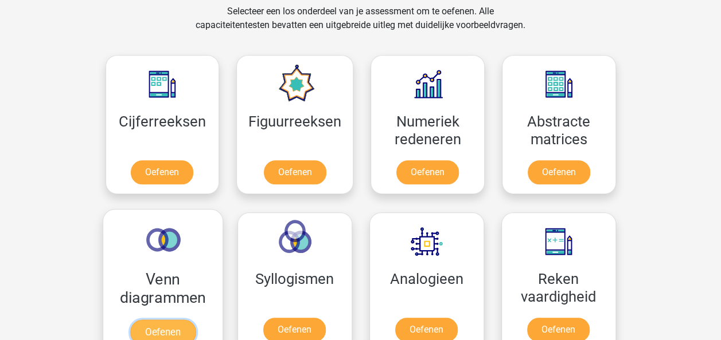
click at [190, 320] on link "Oefenen" at bounding box center [162, 332] width 65 height 25
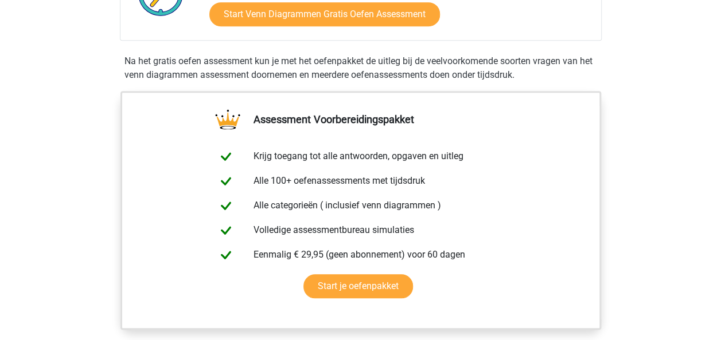
scroll to position [301, 0]
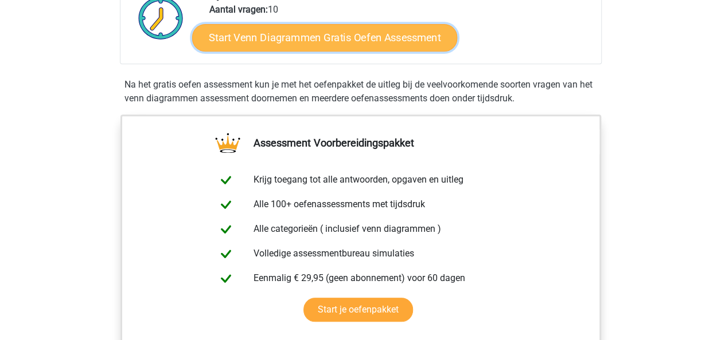
click at [392, 46] on link "Start Venn Diagrammen Gratis Oefen Assessment" at bounding box center [324, 38] width 265 height 28
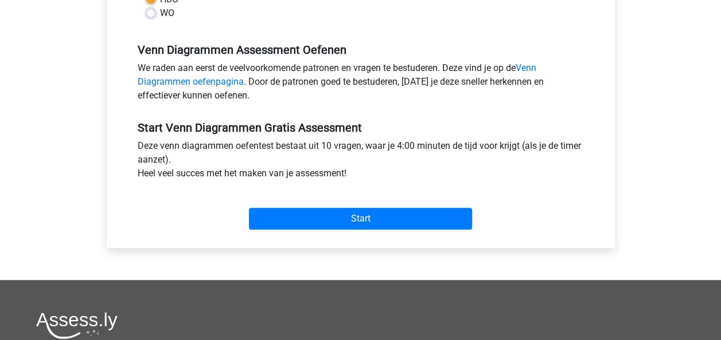
scroll to position [324, 0]
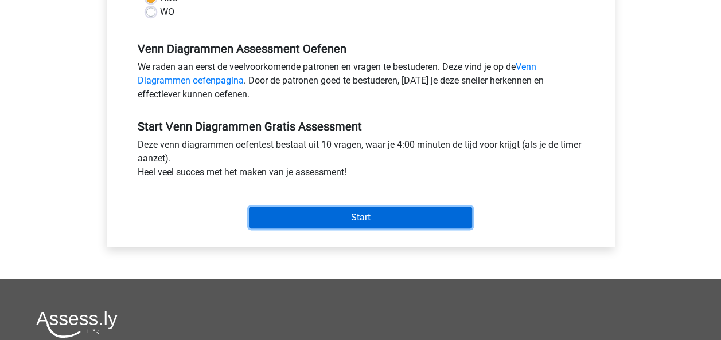
click at [352, 212] on input "Start" at bounding box center [360, 218] width 223 height 22
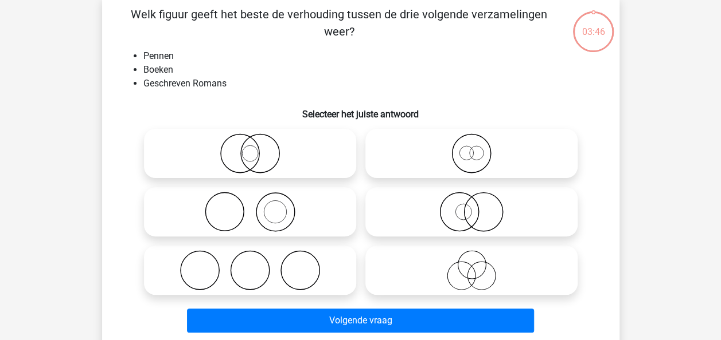
scroll to position [55, 0]
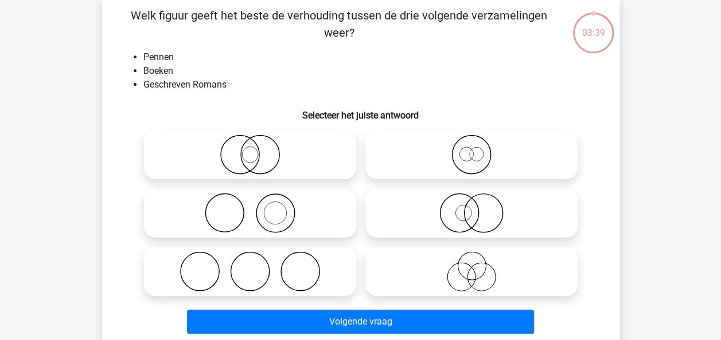
click at [255, 158] on icon at bounding box center [249, 155] width 203 height 40
click at [255, 149] on input "radio" at bounding box center [253, 145] width 7 height 7
radio input "true"
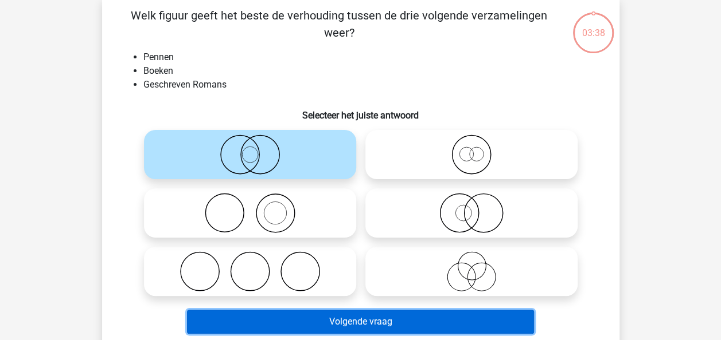
click at [370, 316] on button "Volgende vraag" at bounding box center [360, 322] width 347 height 24
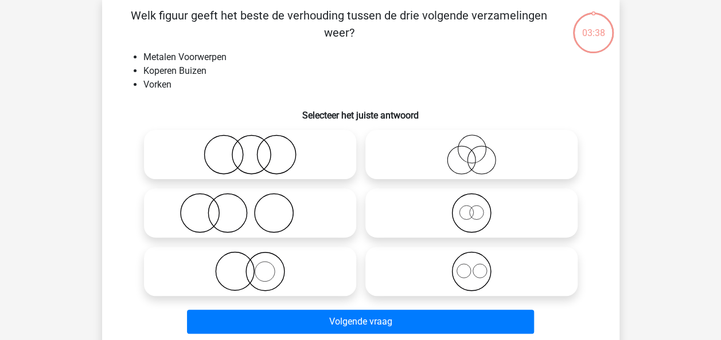
scroll to position [53, 0]
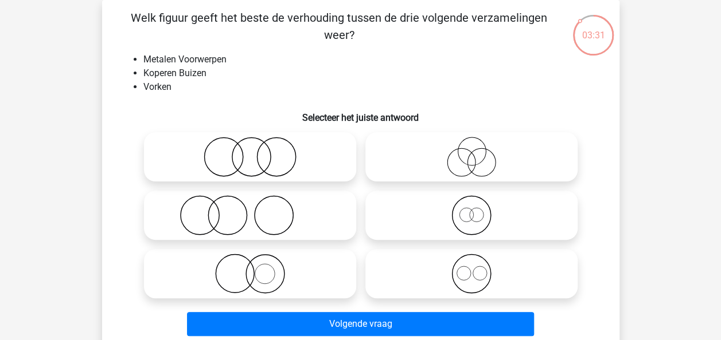
click at [466, 224] on icon at bounding box center [471, 215] width 203 height 40
click at [471, 210] on input "radio" at bounding box center [474, 205] width 7 height 7
radio input "true"
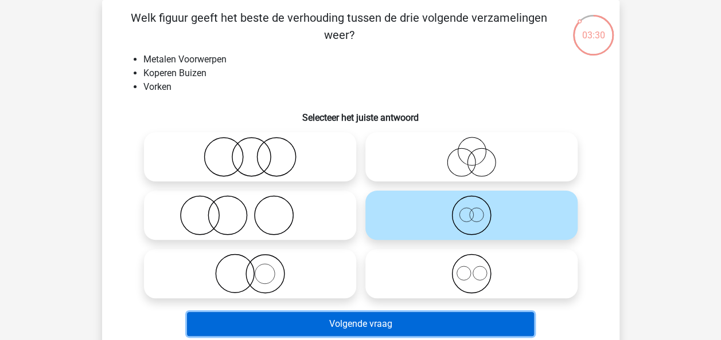
click at [403, 316] on button "Volgende vraag" at bounding box center [360, 324] width 347 height 24
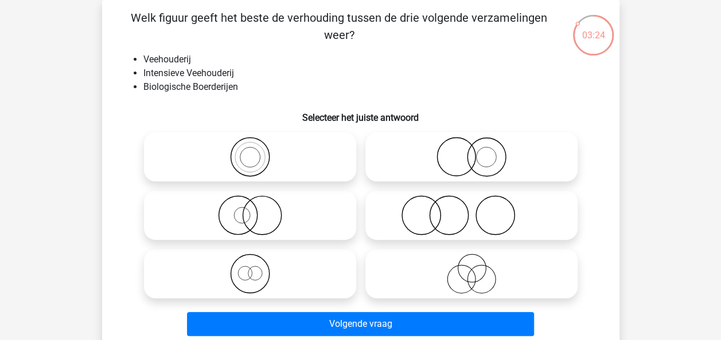
click at [307, 159] on icon at bounding box center [249, 157] width 203 height 40
click at [257, 151] on input "radio" at bounding box center [253, 147] width 7 height 7
radio input "true"
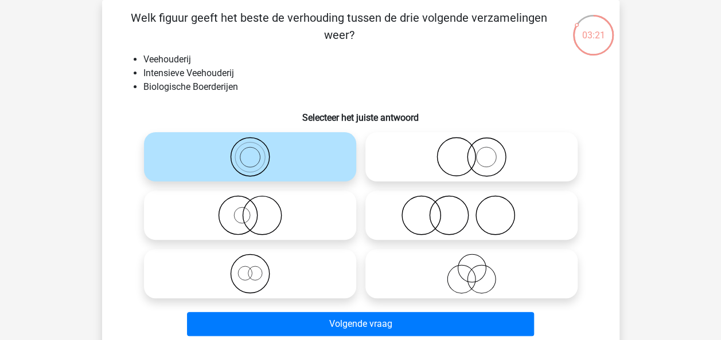
click at [495, 165] on icon at bounding box center [471, 157] width 203 height 40
click at [479, 151] on input "radio" at bounding box center [474, 147] width 7 height 7
radio input "true"
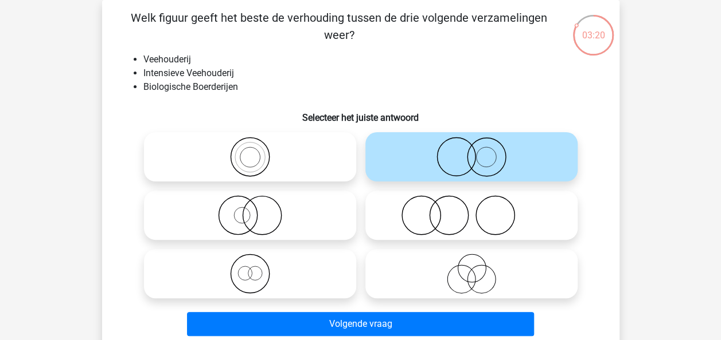
click at [392, 336] on div "Volgende vraag" at bounding box center [360, 326] width 443 height 29
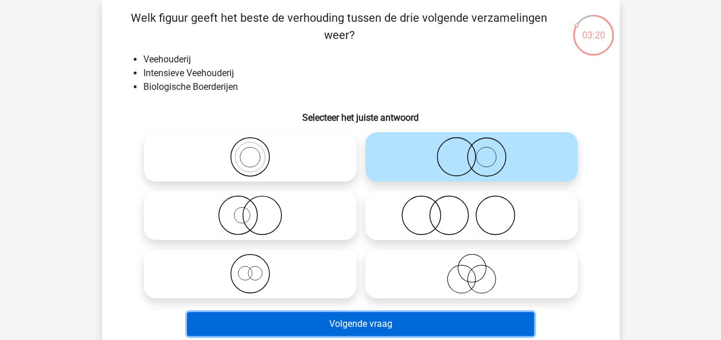
click at [392, 334] on button "Volgende vraag" at bounding box center [360, 324] width 347 height 24
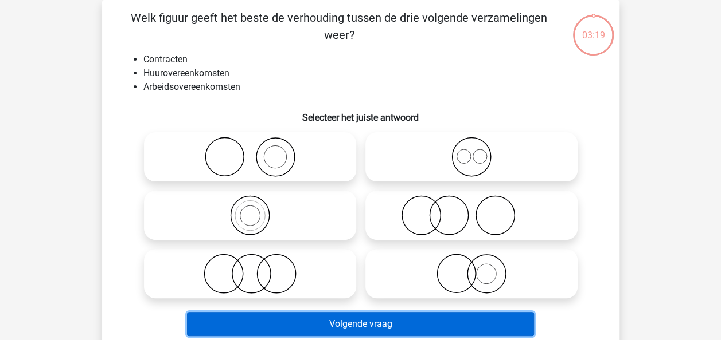
click at [392, 329] on button "Volgende vraag" at bounding box center [360, 324] width 347 height 24
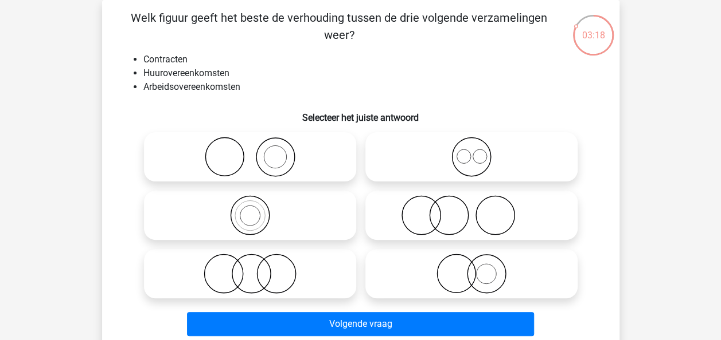
click at [434, 277] on icon at bounding box center [471, 274] width 203 height 40
click at [471, 268] on input "radio" at bounding box center [474, 264] width 7 height 7
radio input "true"
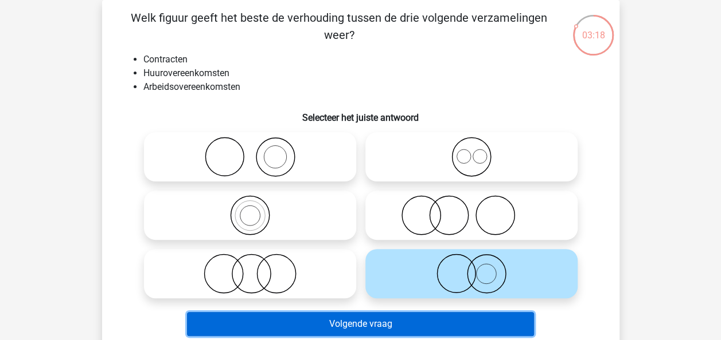
click at [407, 319] on button "Volgende vraag" at bounding box center [360, 324] width 347 height 24
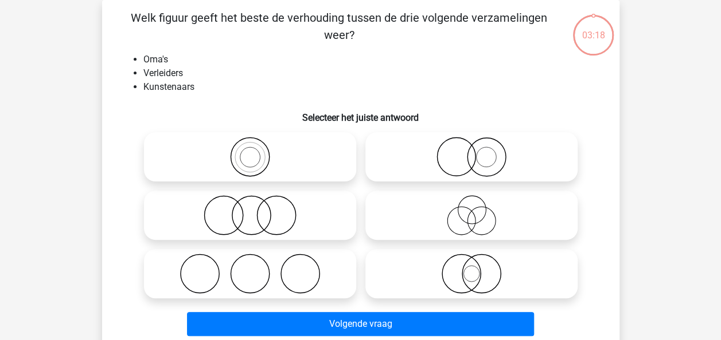
click at [452, 274] on icon at bounding box center [471, 274] width 203 height 40
click at [471, 268] on input "radio" at bounding box center [474, 264] width 7 height 7
radio input "true"
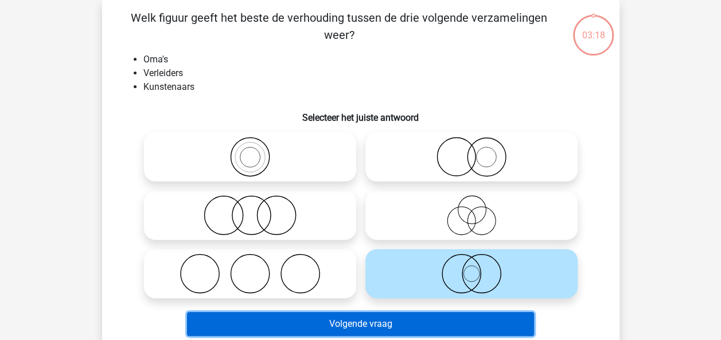
click at [421, 321] on button "Volgende vraag" at bounding box center [360, 324] width 347 height 24
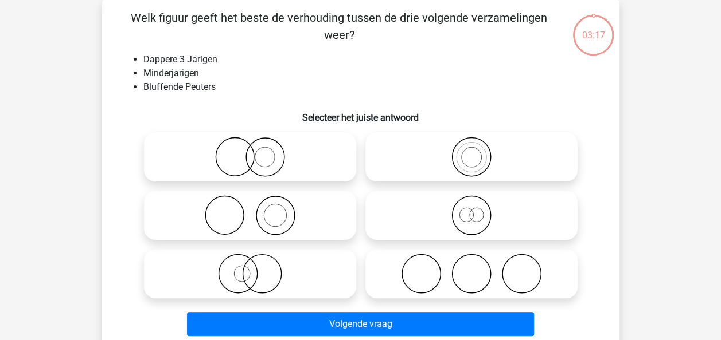
click at [479, 285] on icon at bounding box center [471, 274] width 203 height 40
click at [479, 268] on input "radio" at bounding box center [474, 264] width 7 height 7
radio input "true"
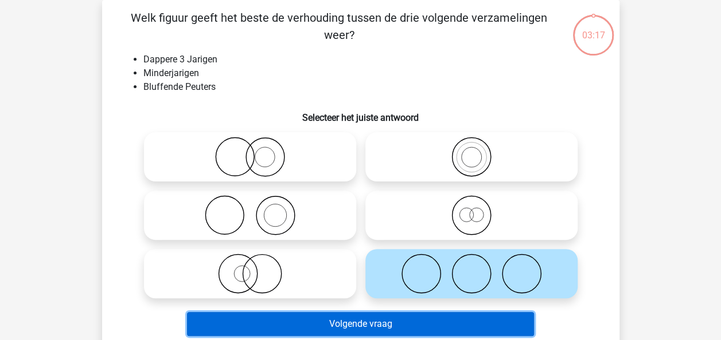
drag, startPoint x: 441, startPoint y: 319, endPoint x: 477, endPoint y: 296, distance: 42.6
click at [442, 319] on button "Volgende vraag" at bounding box center [360, 324] width 347 height 24
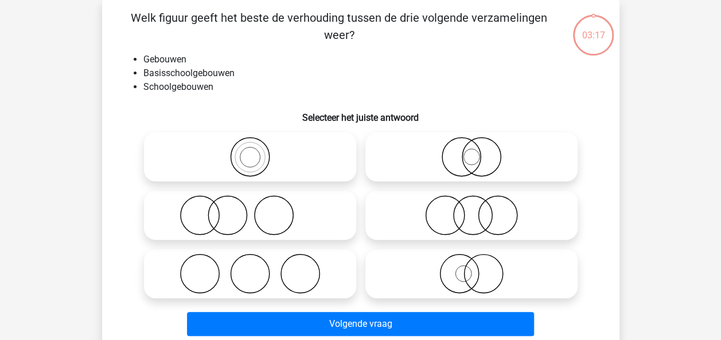
click at [487, 282] on icon at bounding box center [471, 274] width 203 height 40
click at [479, 268] on input "radio" at bounding box center [474, 264] width 7 height 7
radio input "true"
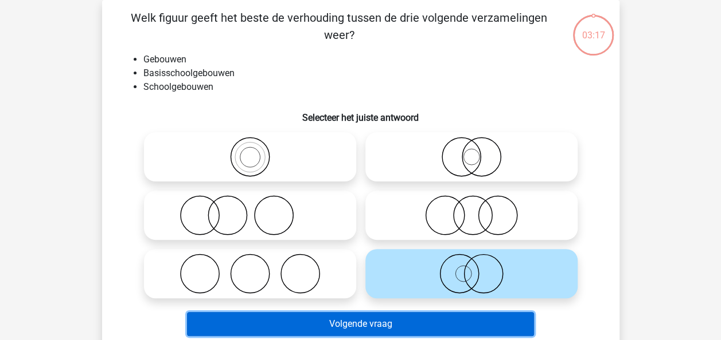
click at [443, 315] on button "Volgende vraag" at bounding box center [360, 324] width 347 height 24
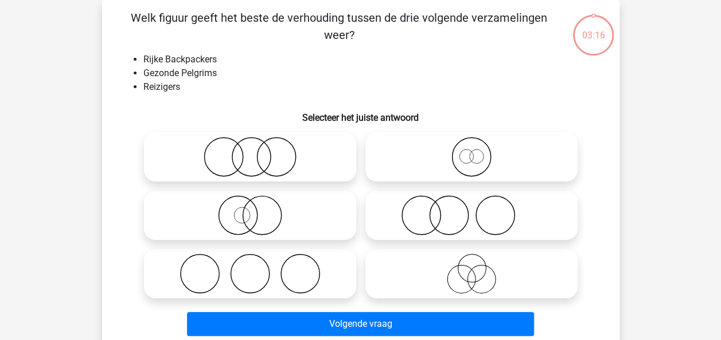
click at [494, 276] on circle at bounding box center [481, 280] width 28 height 28
click at [479, 268] on input "radio" at bounding box center [474, 264] width 7 height 7
radio input "true"
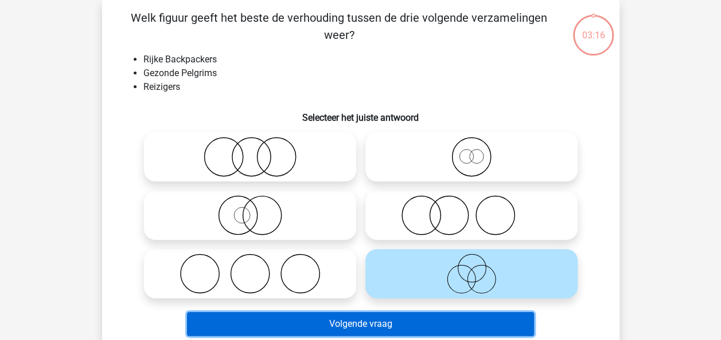
click at [448, 316] on button "Volgende vraag" at bounding box center [360, 324] width 347 height 24
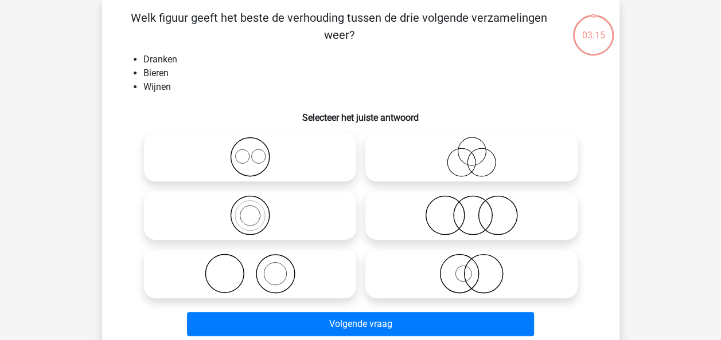
click at [492, 280] on icon at bounding box center [471, 274] width 203 height 40
click at [479, 268] on input "radio" at bounding box center [474, 264] width 7 height 7
radio input "true"
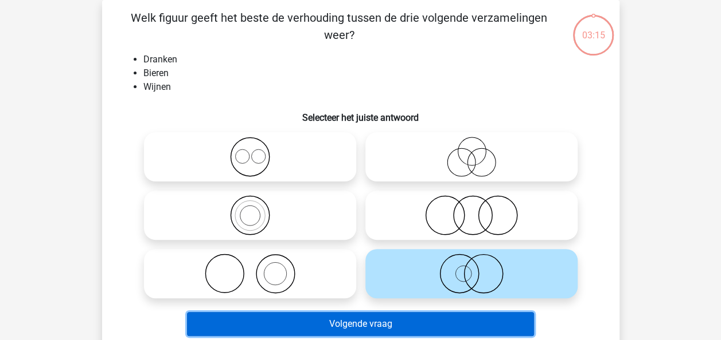
drag, startPoint x: 451, startPoint y: 315, endPoint x: 465, endPoint y: 307, distance: 16.4
click at [451, 315] on button "Volgende vraag" at bounding box center [360, 324] width 347 height 24
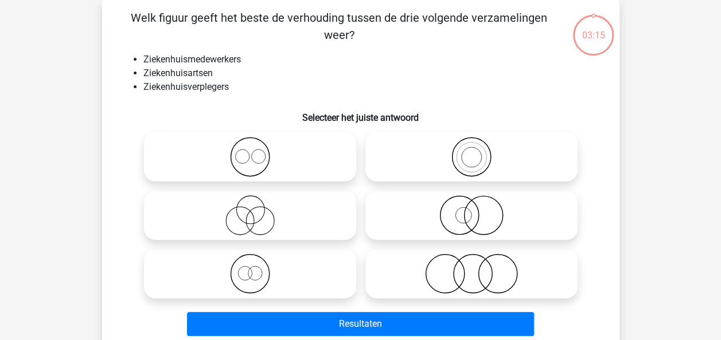
click at [488, 281] on icon at bounding box center [471, 274] width 203 height 40
click at [479, 268] on input "radio" at bounding box center [474, 264] width 7 height 7
radio input "true"
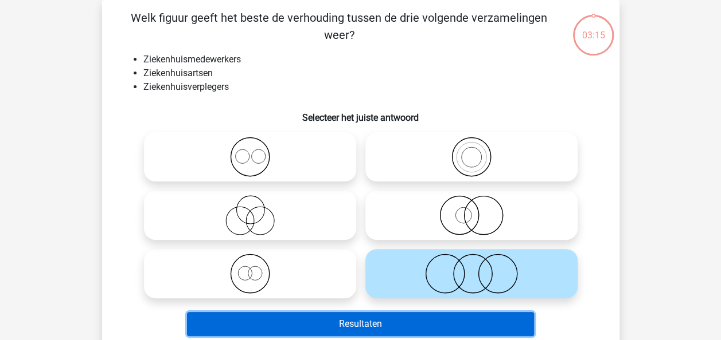
click at [445, 323] on button "Resultaten" at bounding box center [360, 324] width 347 height 24
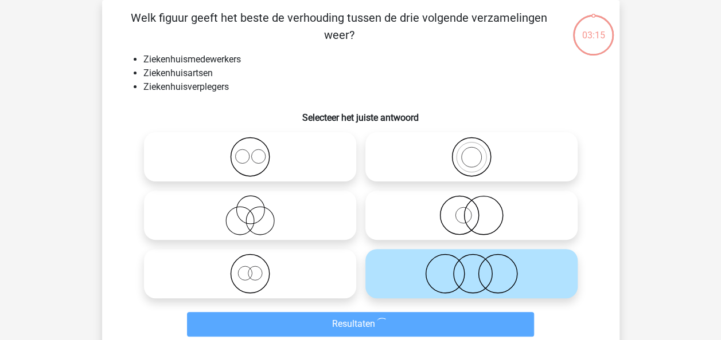
click at [486, 277] on icon at bounding box center [471, 274] width 203 height 40
click at [479, 268] on input "radio" at bounding box center [474, 264] width 7 height 7
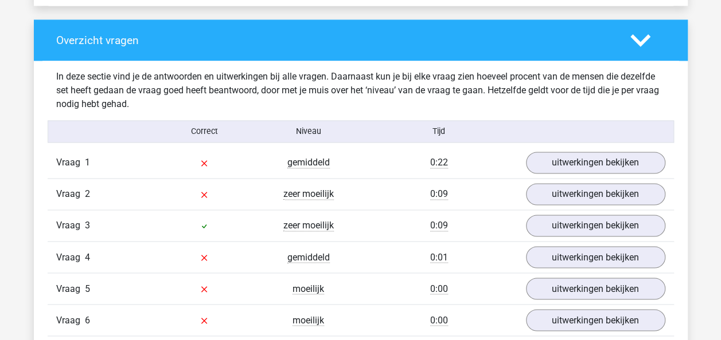
scroll to position [819, 0]
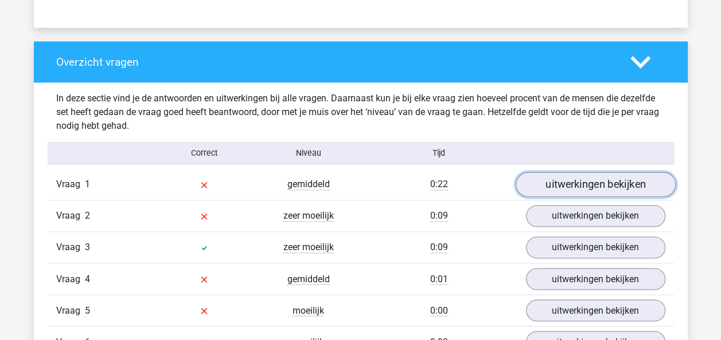
click at [637, 178] on link "uitwerkingen bekijken" at bounding box center [595, 185] width 160 height 25
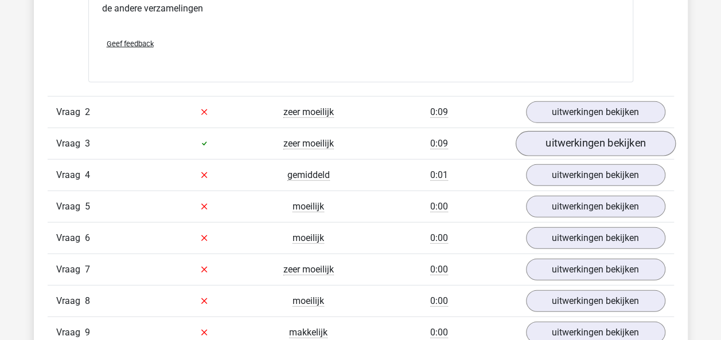
scroll to position [1365, 0]
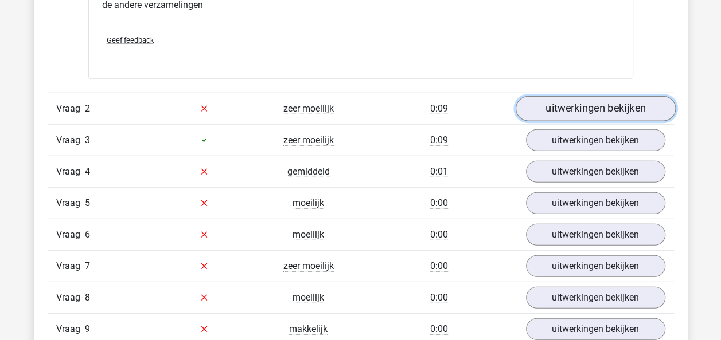
click at [598, 110] on link "uitwerkingen bekijken" at bounding box center [595, 108] width 160 height 25
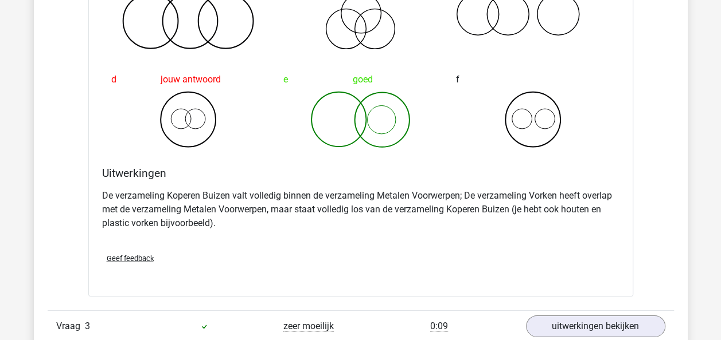
scroll to position [1649, 0]
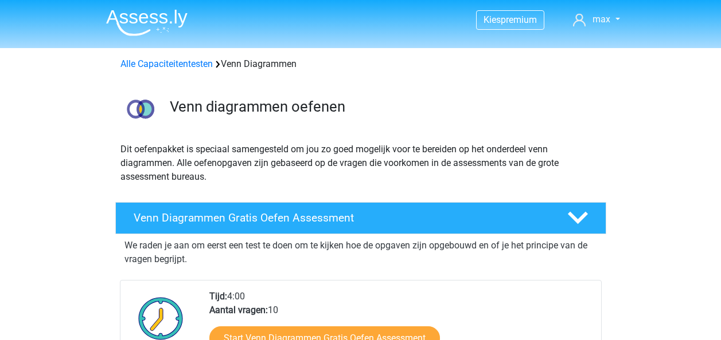
scroll to position [301, 0]
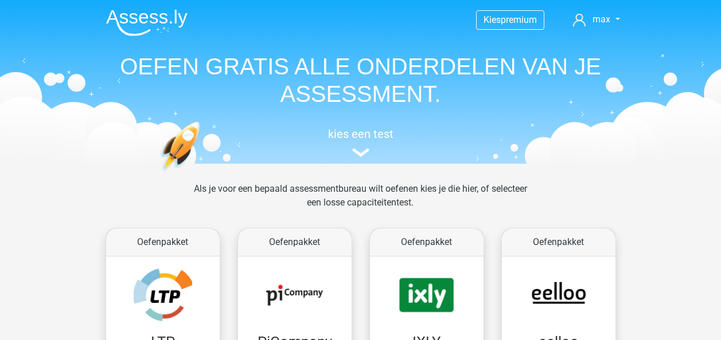
scroll to position [483, 0]
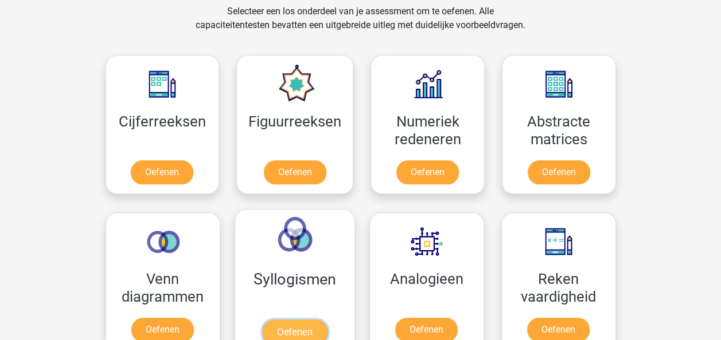
click at [292, 322] on link "Oefenen" at bounding box center [293, 332] width 65 height 25
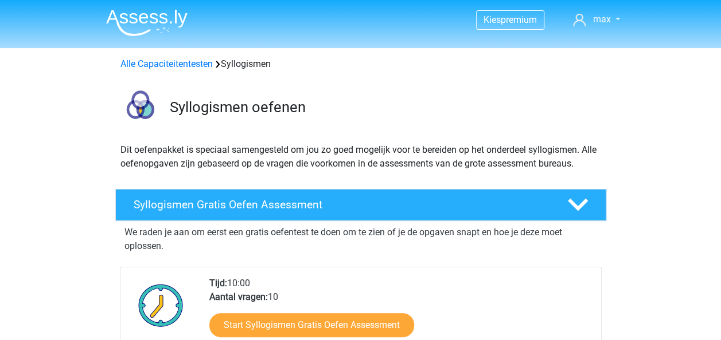
scroll to position [297, 0]
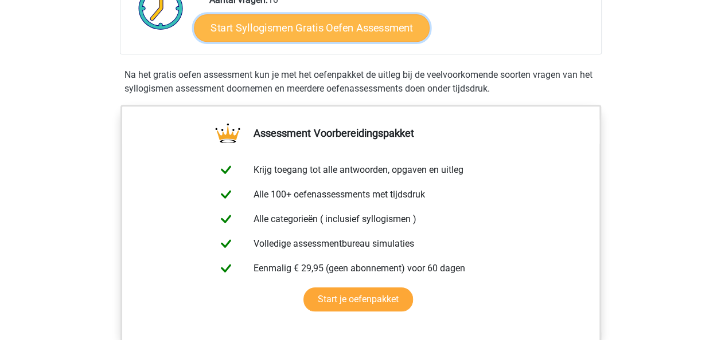
click at [334, 32] on link "Start Syllogismen Gratis Oefen Assessment" at bounding box center [312, 28] width 236 height 28
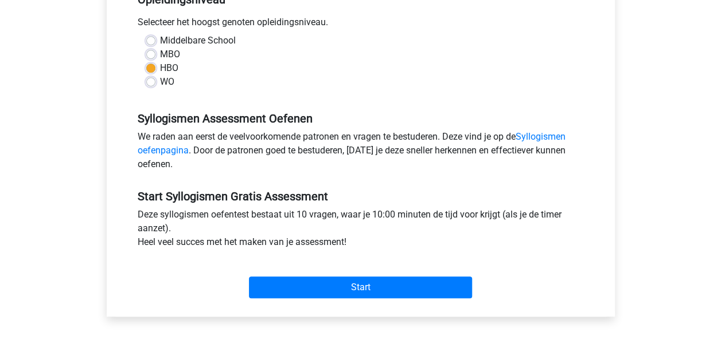
scroll to position [261, 0]
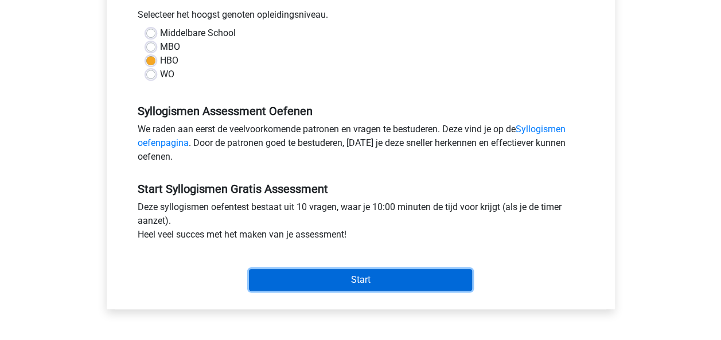
click at [390, 285] on input "Start" at bounding box center [360, 280] width 223 height 22
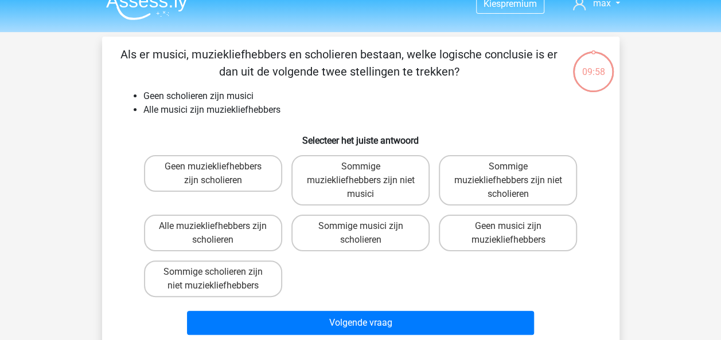
scroll to position [13, 0]
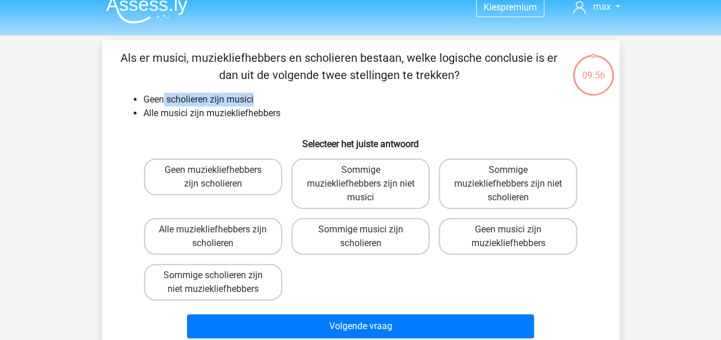
drag, startPoint x: 162, startPoint y: 95, endPoint x: 284, endPoint y: 99, distance: 121.6
click at [284, 99] on li "Geen scholieren zijn musici" at bounding box center [371, 100] width 457 height 14
drag, startPoint x: 284, startPoint y: 99, endPoint x: 279, endPoint y: 104, distance: 7.7
click at [284, 99] on li "Geen scholieren zijn musici" at bounding box center [371, 100] width 457 height 14
click at [237, 123] on div "Als er musici, muziekliefhebbers en scholieren bestaan, welke logische conclusi…" at bounding box center [361, 196] width 508 height 294
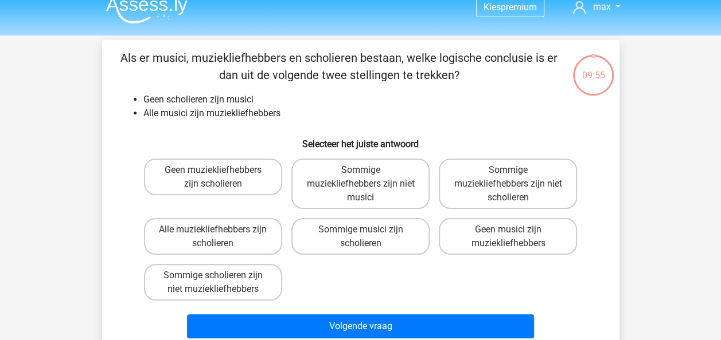
click at [93, 109] on div "09:55 Vraag 1 van de 10 Categorie: syllogismen set 1 Als er musici, muziekliefh…" at bounding box center [360, 196] width 535 height 312
click at [89, 110] on div "09:51 Vraag 1 van de 10 Categorie: syllogismen set 1 Als er musici, muziekliefh…" at bounding box center [360, 196] width 545 height 312
click at [109, 117] on div "Als er musici, muziekliefhebbers en scholieren bestaan, welke logische conclusi…" at bounding box center [361, 196] width 508 height 294
click at [212, 182] on label "Geen muziekliefhebbers zijn scholieren" at bounding box center [213, 177] width 138 height 37
click at [213, 178] on input "Geen muziekliefhebbers zijn scholieren" at bounding box center [216, 173] width 7 height 7
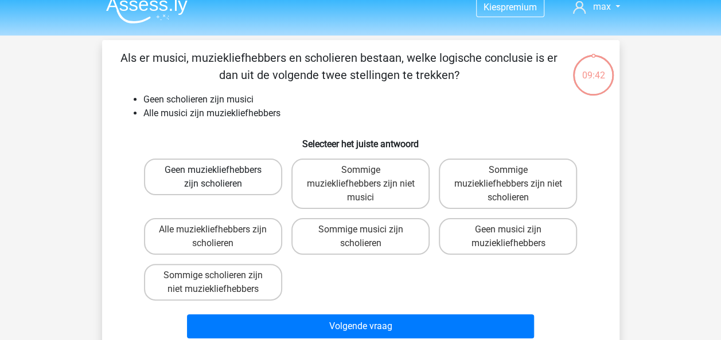
radio input "true"
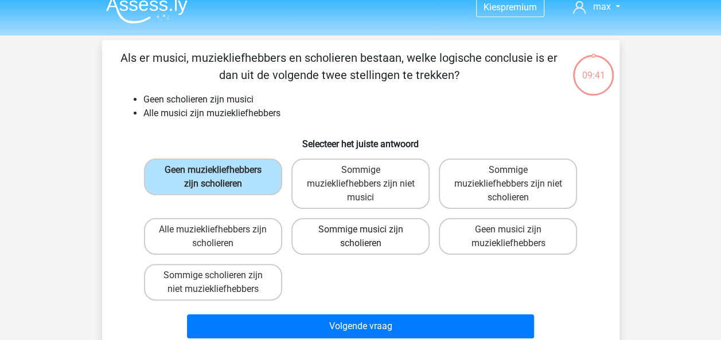
click at [317, 225] on label "Sommige musici zijn scholieren" at bounding box center [360, 236] width 138 height 37
click at [360, 230] on input "Sommige musici zijn scholieren" at bounding box center [363, 233] width 7 height 7
radio input "true"
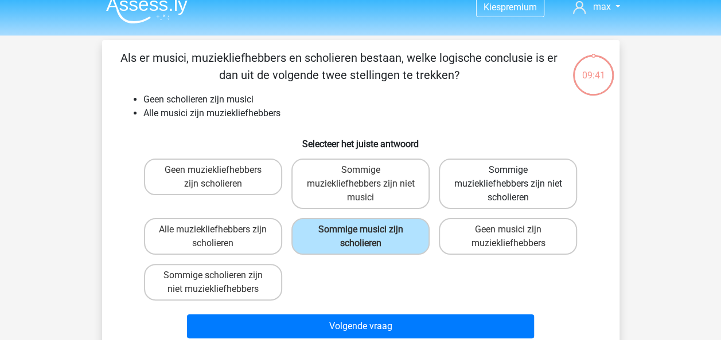
click at [507, 164] on label "Sommige muziekliefhebbers zijn niet scholieren" at bounding box center [508, 184] width 138 height 50
click at [508, 170] on input "Sommige muziekliefhebbers zijn niet scholieren" at bounding box center [511, 173] width 7 height 7
radio input "true"
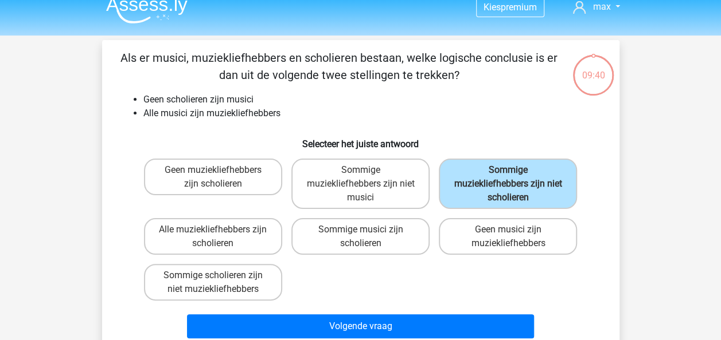
click at [499, 114] on li "Alle musici zijn muziekliefhebbers" at bounding box center [371, 114] width 457 height 14
click at [243, 146] on h6 "Selecteer het juiste antwoord" at bounding box center [360, 140] width 480 height 20
click at [241, 144] on h6 "Selecteer het juiste antwoord" at bounding box center [360, 140] width 480 height 20
click at [218, 130] on h6 "Selecteer het juiste antwoord" at bounding box center [360, 140] width 480 height 20
click at [228, 142] on h6 "Selecteer het juiste antwoord" at bounding box center [360, 140] width 480 height 20
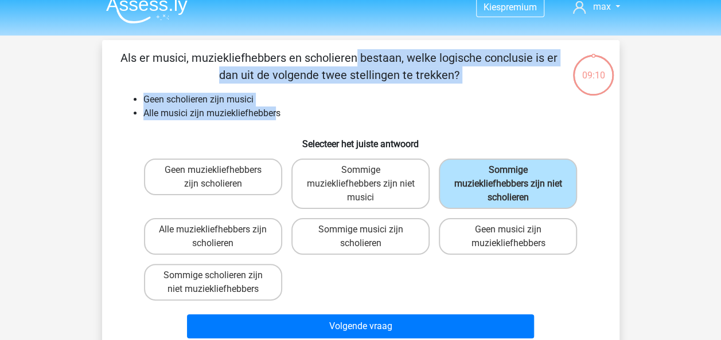
drag, startPoint x: 277, startPoint y: 118, endPoint x: 104, endPoint y: 52, distance: 184.5
click at [104, 52] on div "Als er musici, muziekliefhebbers en scholieren bestaan, welke logische conclusi…" at bounding box center [360, 196] width 517 height 312
copy div "Als er musici, muziekliefhebbers en scholieren bestaan, welke logische conclusi…"
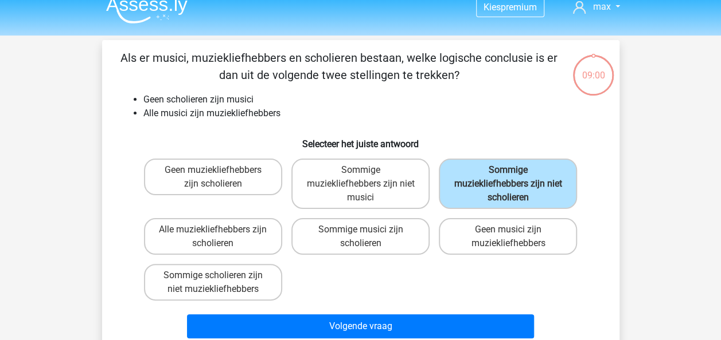
click at [102, 139] on div "Als er musici, muziekliefhebbers en scholieren bestaan, welke logische conclusi…" at bounding box center [360, 196] width 517 height 312
click at [101, 137] on div "08:58 Vraag 1 van de 10 Categorie: syllogismen set 1 Als er musici, muziekliefh…" at bounding box center [360, 196] width 535 height 312
click at [477, 228] on label "Geen musici zijn muziekliefhebbers" at bounding box center [508, 236] width 138 height 37
click at [508, 230] on input "Geen musici zijn muziekliefhebbers" at bounding box center [511, 233] width 7 height 7
radio input "true"
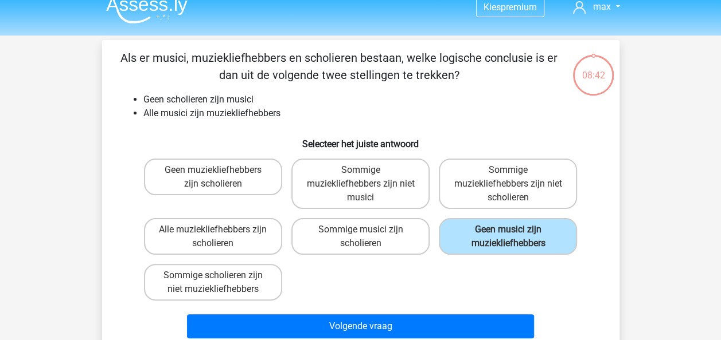
click at [407, 308] on div "Volgende vraag" at bounding box center [360, 325] width 480 height 38
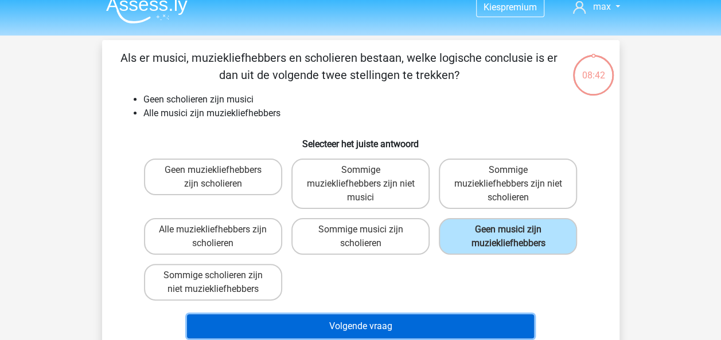
click at [397, 322] on button "Volgende vraag" at bounding box center [360, 327] width 347 height 24
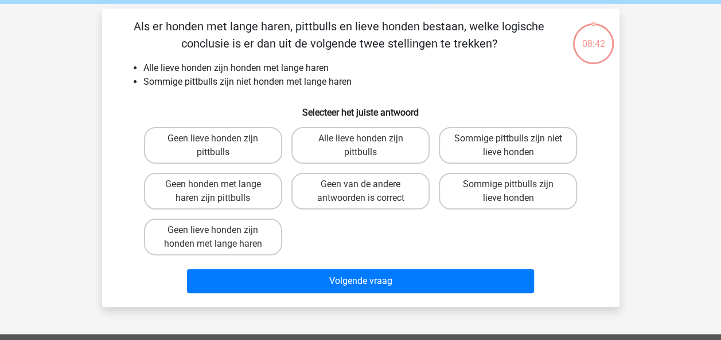
scroll to position [53, 0]
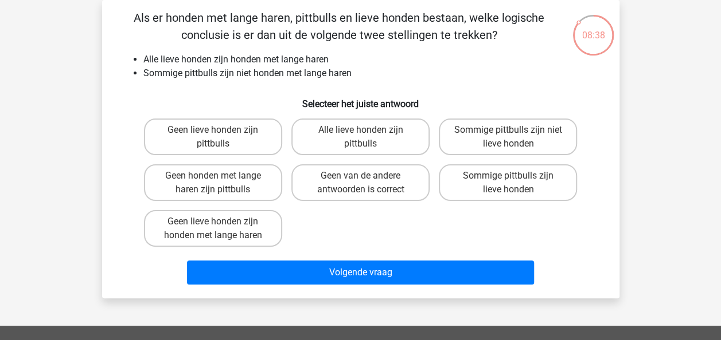
click at [237, 89] on h6 "Selecteer het juiste antwoord" at bounding box center [360, 99] width 480 height 20
click at [236, 88] on div "Als er honden met lange haren, pittbulls en lieve honden bestaan, welke logisch…" at bounding box center [361, 149] width 508 height 280
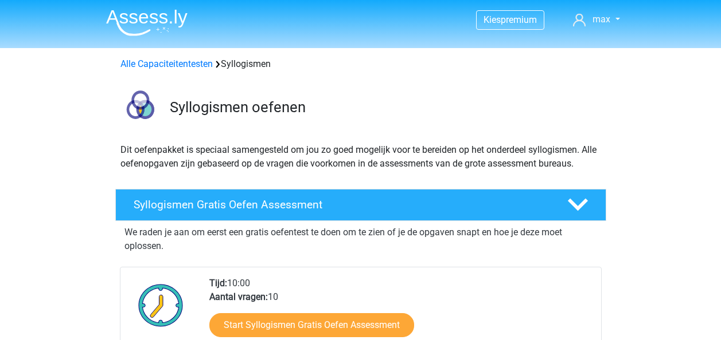
scroll to position [297, 0]
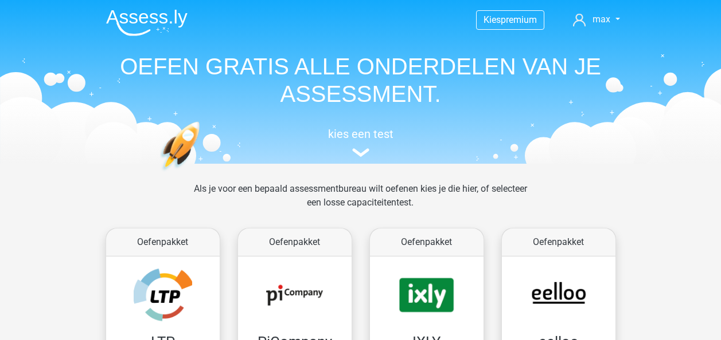
scroll to position [483, 0]
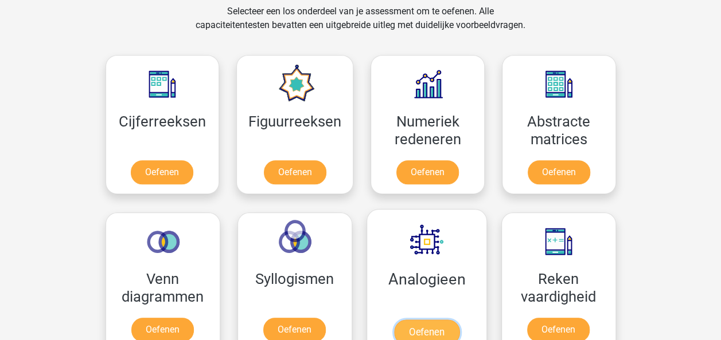
click at [417, 320] on link "Oefenen" at bounding box center [425, 332] width 65 height 25
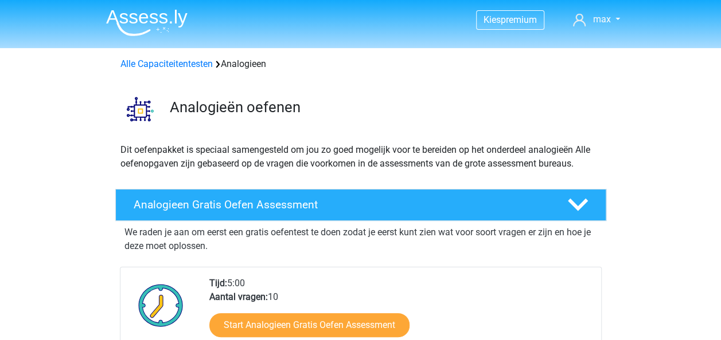
click at [335, 309] on div "Start Analogieen Gratis Oefen Assessment" at bounding box center [400, 327] width 382 height 47
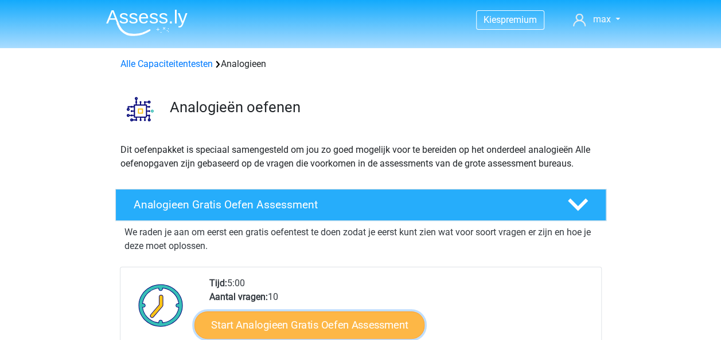
click at [336, 319] on link "Start Analogieen Gratis Oefen Assessment" at bounding box center [309, 325] width 230 height 28
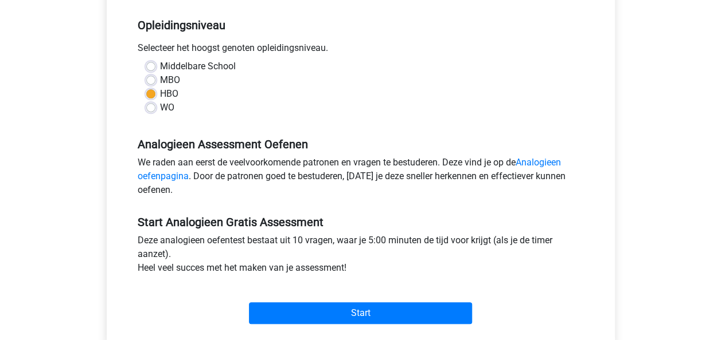
scroll to position [272, 0]
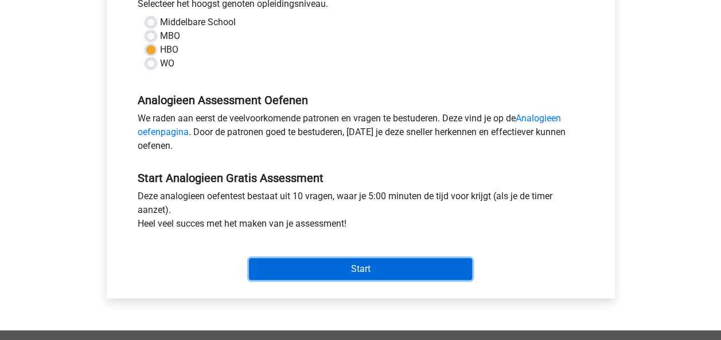
click at [400, 279] on input "Start" at bounding box center [360, 270] width 223 height 22
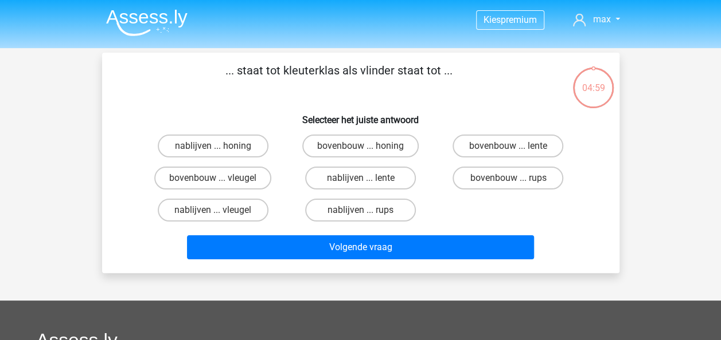
click at [273, 93] on p "... staat tot kleuterklas als vlinder staat tot ..." at bounding box center [338, 79] width 437 height 34
click at [474, 178] on label "bovenbouw ... rups" at bounding box center [507, 178] width 111 height 23
click at [508, 178] on input "bovenbouw ... rups" at bounding box center [511, 181] width 7 height 7
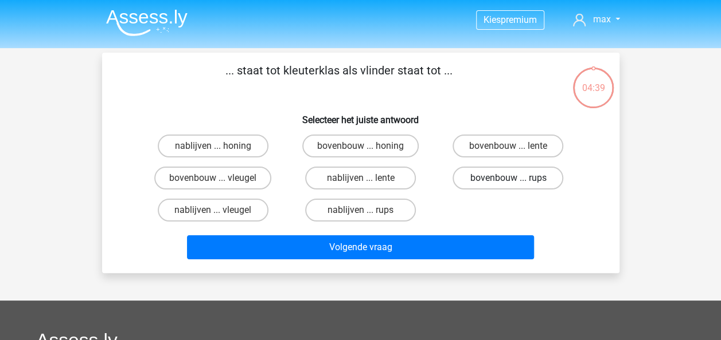
radio input "true"
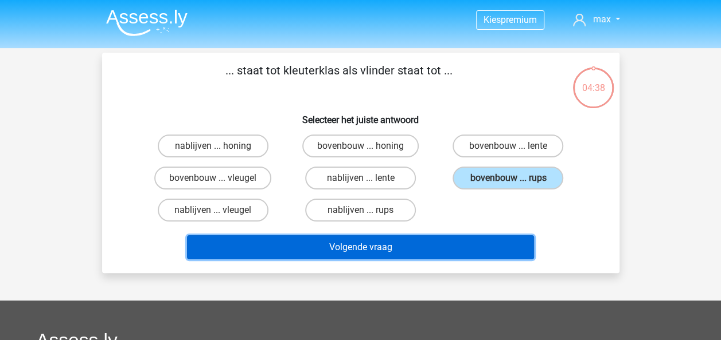
click at [406, 244] on button "Volgende vraag" at bounding box center [360, 248] width 347 height 24
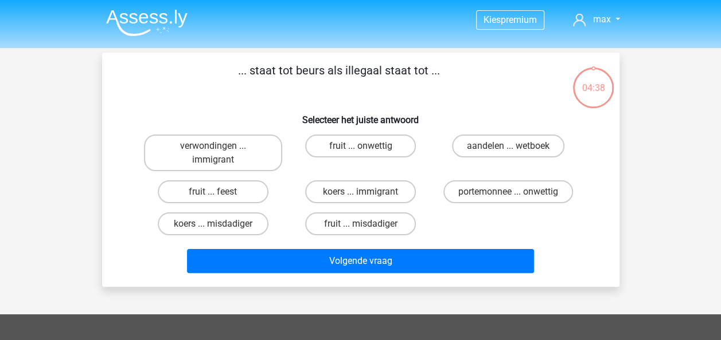
scroll to position [53, 0]
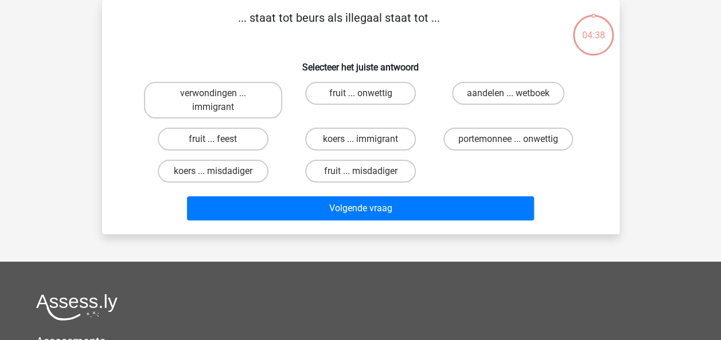
click at [475, 155] on div "portemonnee ... onwettig" at bounding box center [507, 139] width 147 height 32
click at [488, 141] on label "portemonnee ... onwettig" at bounding box center [508, 139] width 130 height 23
click at [508, 141] on input "portemonnee ... onwettig" at bounding box center [511, 142] width 7 height 7
radio input "true"
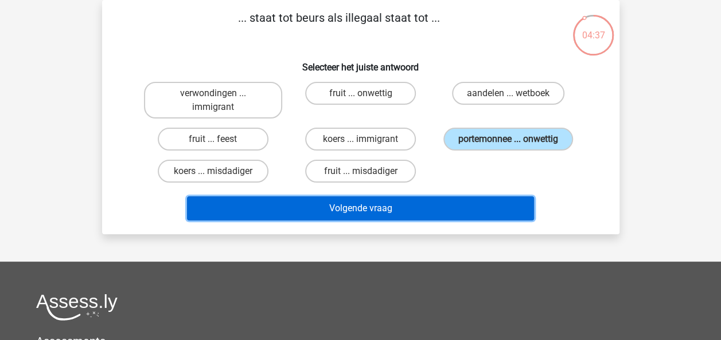
click at [459, 198] on button "Volgende vraag" at bounding box center [360, 209] width 347 height 24
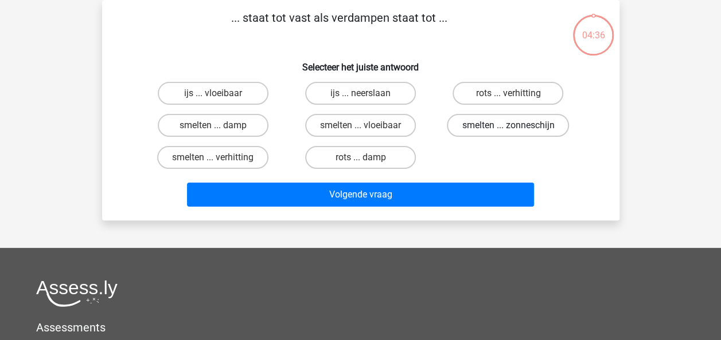
click at [512, 132] on input "smelten ... zonneschijn" at bounding box center [511, 129] width 7 height 7
radio input "true"
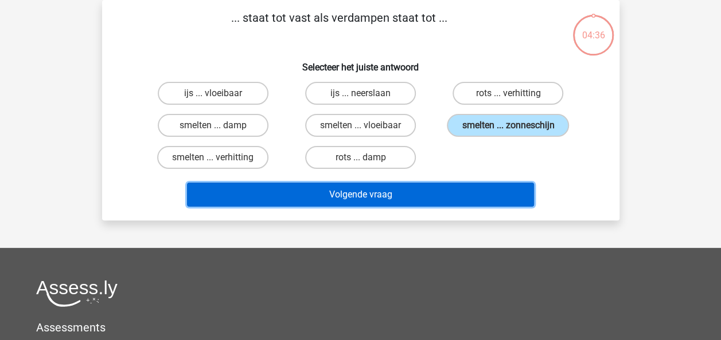
drag, startPoint x: 474, startPoint y: 190, endPoint x: 517, endPoint y: 138, distance: 67.6
click at [473, 191] on button "Volgende vraag" at bounding box center [360, 195] width 347 height 24
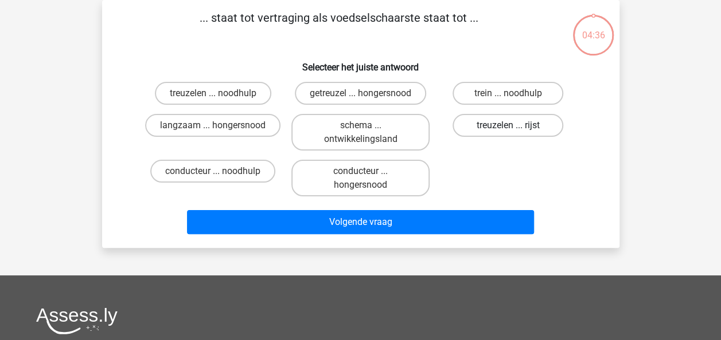
click at [523, 125] on label "treuzelen ... rijst" at bounding box center [507, 125] width 111 height 23
click at [515, 126] on input "treuzelen ... rijst" at bounding box center [511, 129] width 7 height 7
radio input "true"
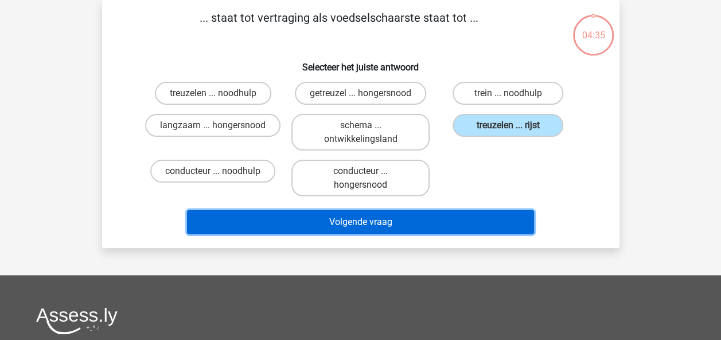
click at [460, 219] on button "Volgende vraag" at bounding box center [360, 222] width 347 height 24
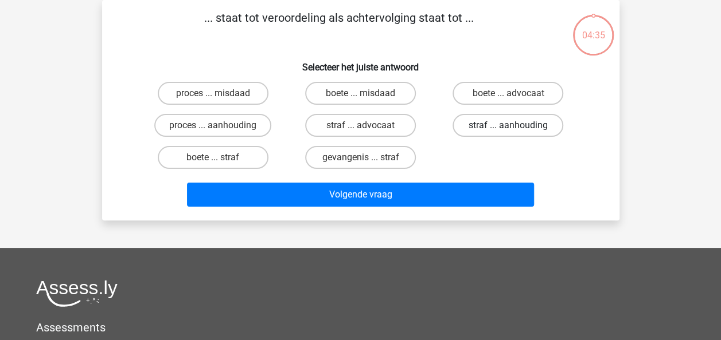
click at [516, 139] on div "straf ... aanhouding" at bounding box center [507, 125] width 147 height 32
click at [516, 130] on label "straf ... aanhouding" at bounding box center [507, 125] width 111 height 23
click at [515, 130] on input "straf ... aanhouding" at bounding box center [511, 129] width 7 height 7
radio input "true"
drag, startPoint x: 436, startPoint y: 224, endPoint x: 436, endPoint y: 216, distance: 8.0
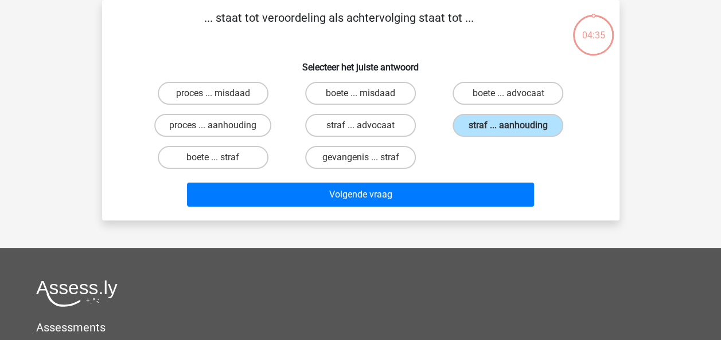
click at [436, 216] on div "Kies premium max koensemax@gmail.com" at bounding box center [360, 249] width 721 height 604
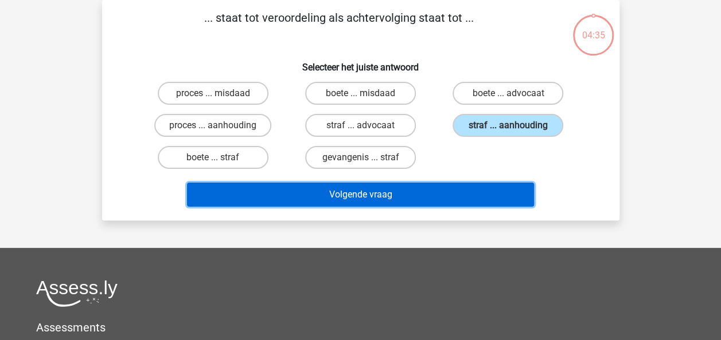
click at [451, 189] on button "Volgende vraag" at bounding box center [360, 195] width 347 height 24
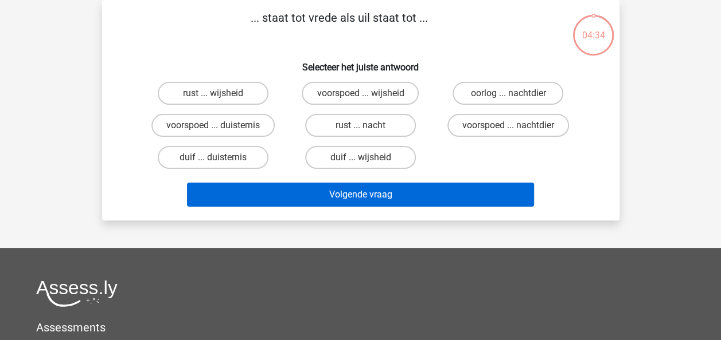
click at [513, 126] on input "voorspoed ... nachtdier" at bounding box center [511, 129] width 7 height 7
radio input "true"
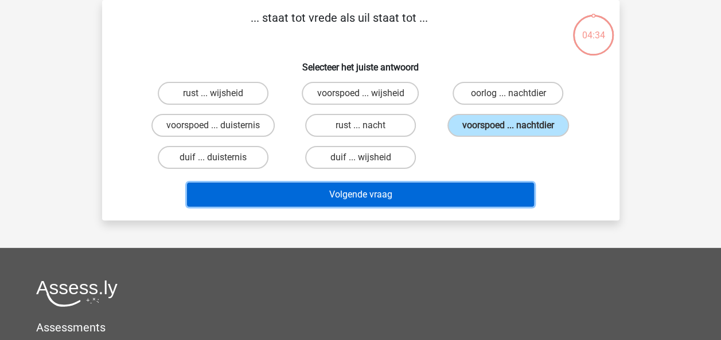
click at [476, 187] on button "Volgende vraag" at bounding box center [360, 195] width 347 height 24
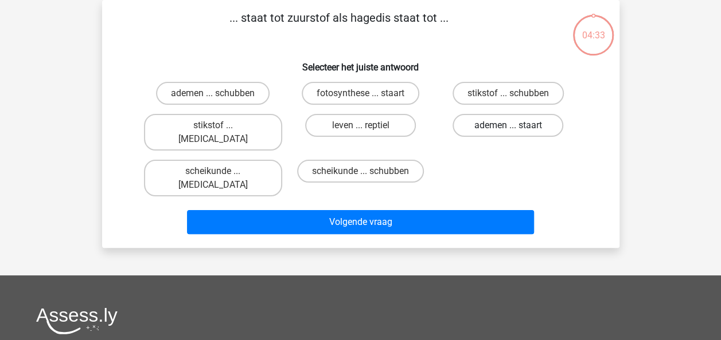
drag, startPoint x: 514, startPoint y: 128, endPoint x: 508, endPoint y: 136, distance: 9.5
click at [512, 131] on input "ademen ... staart" at bounding box center [511, 129] width 7 height 7
radio input "true"
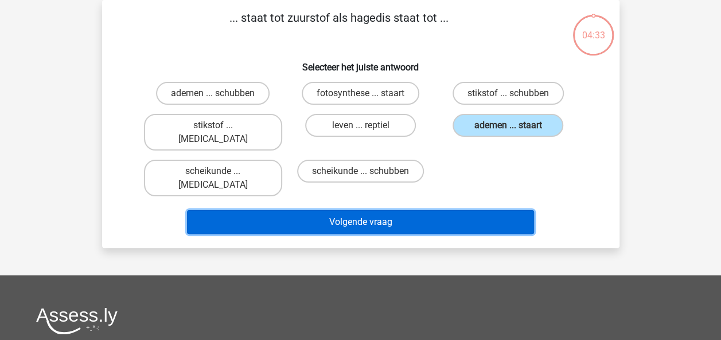
click at [476, 210] on button "Volgende vraag" at bounding box center [360, 222] width 347 height 24
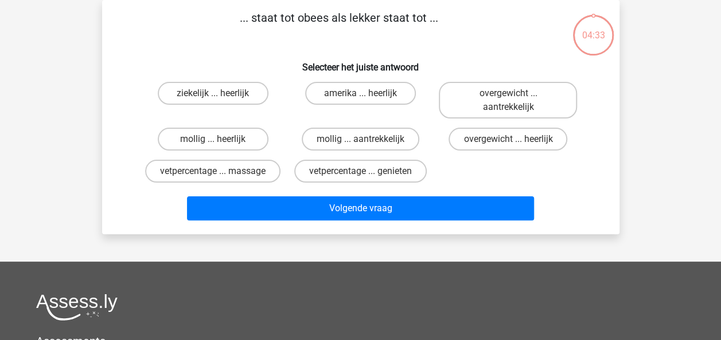
click at [513, 127] on div "overgewicht ... heerlijk" at bounding box center [507, 139] width 147 height 32
click at [508, 142] on input "overgewicht ... heerlijk" at bounding box center [511, 142] width 7 height 7
radio input "true"
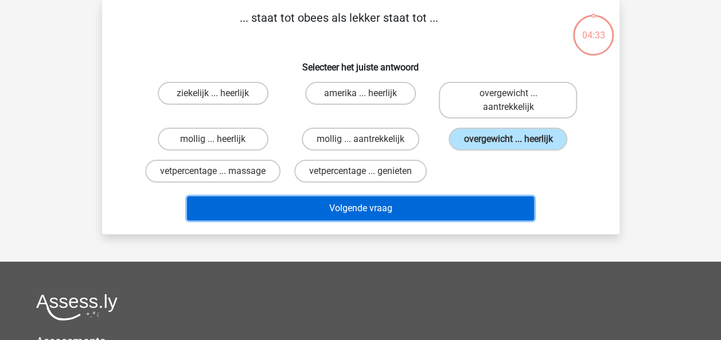
drag, startPoint x: 455, startPoint y: 216, endPoint x: 461, endPoint y: 206, distance: 11.8
click at [456, 214] on button "Volgende vraag" at bounding box center [360, 209] width 347 height 24
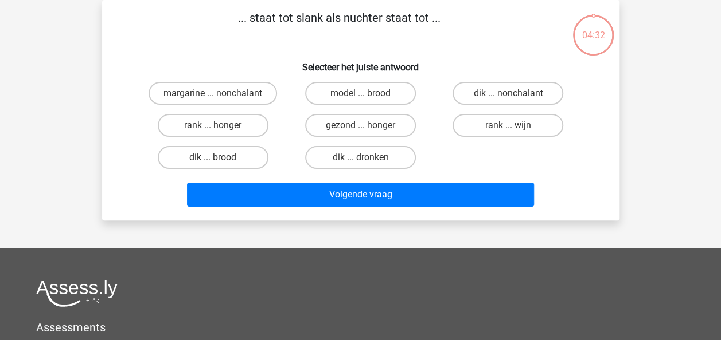
click at [507, 138] on div "rank ... wijn" at bounding box center [507, 125] width 147 height 32
click at [507, 134] on label "rank ... wijn" at bounding box center [507, 125] width 111 height 23
click at [508, 133] on input "rank ... wijn" at bounding box center [511, 129] width 7 height 7
radio input "true"
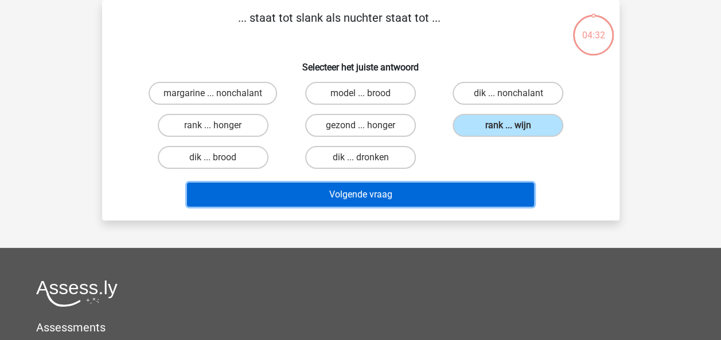
click at [465, 197] on button "Volgende vraag" at bounding box center [360, 195] width 347 height 24
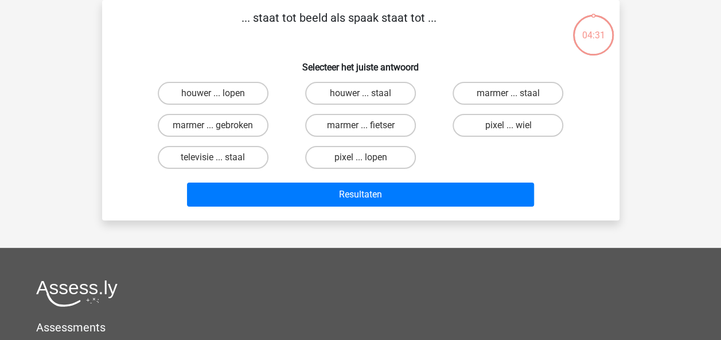
click at [517, 124] on label "pixel ... wiel" at bounding box center [507, 125] width 111 height 23
click at [515, 126] on input "pixel ... wiel" at bounding box center [511, 129] width 7 height 7
radio input "true"
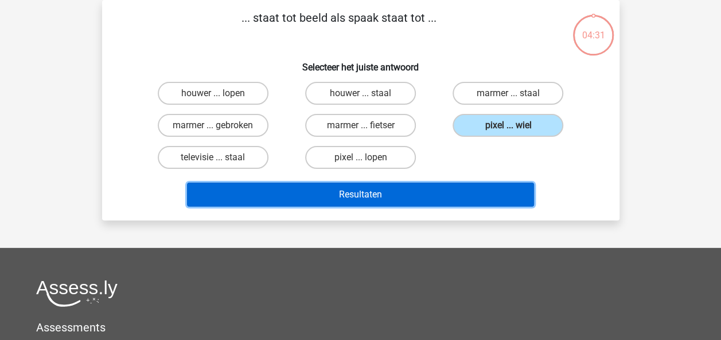
click at [477, 194] on button "Resultaten" at bounding box center [360, 195] width 347 height 24
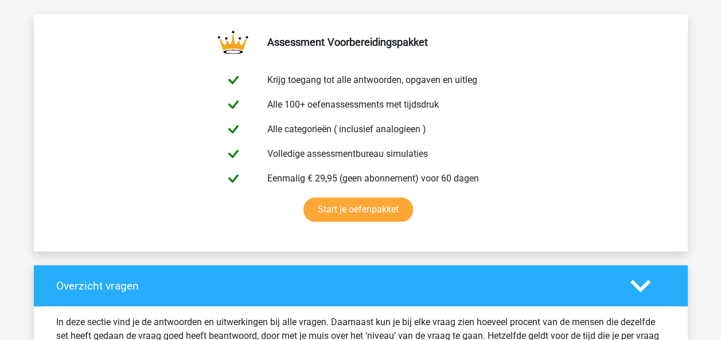
scroll to position [886, 0]
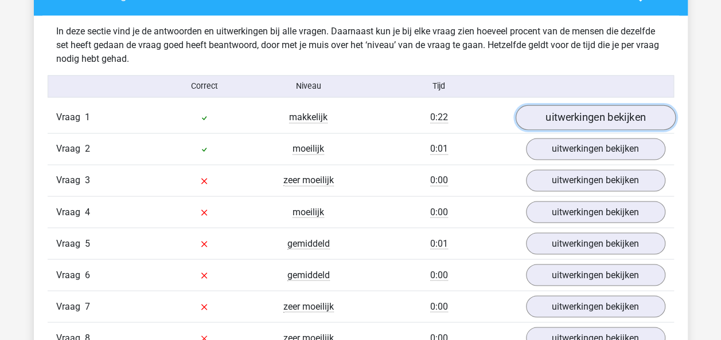
click at [600, 118] on link "uitwerkingen bekijken" at bounding box center [595, 117] width 160 height 25
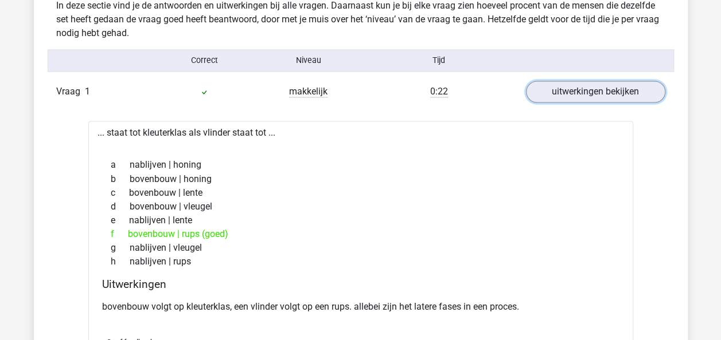
scroll to position [946, 0]
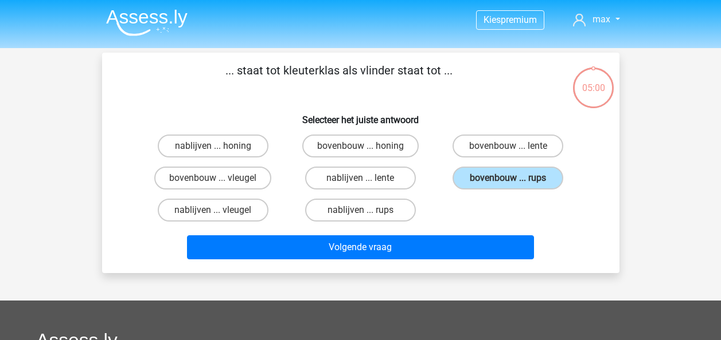
scroll to position [53, 0]
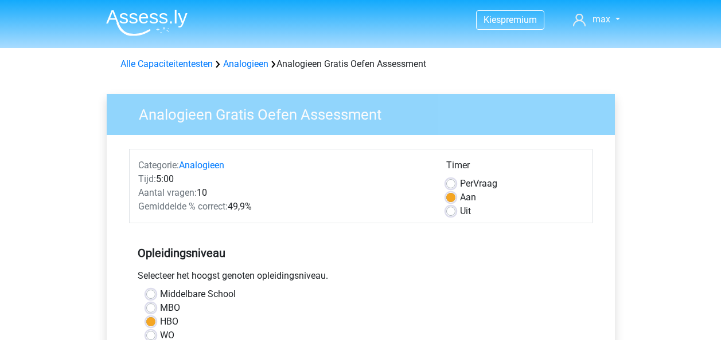
scroll to position [272, 0]
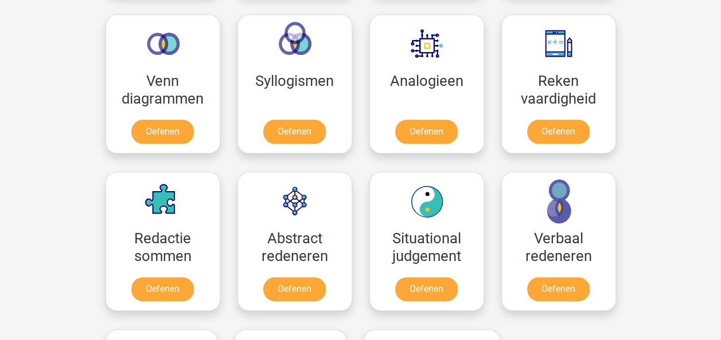
scroll to position [683, 0]
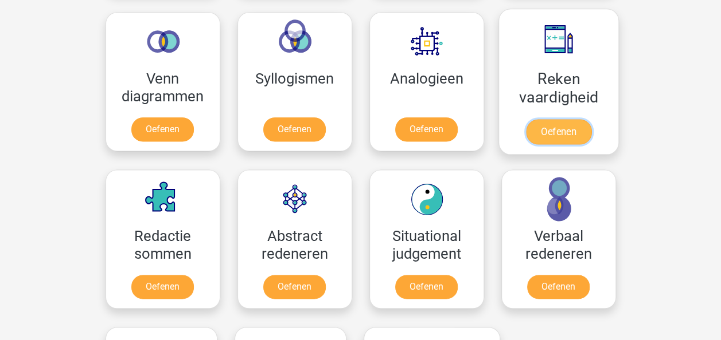
click at [572, 128] on link "Oefenen" at bounding box center [557, 131] width 65 height 25
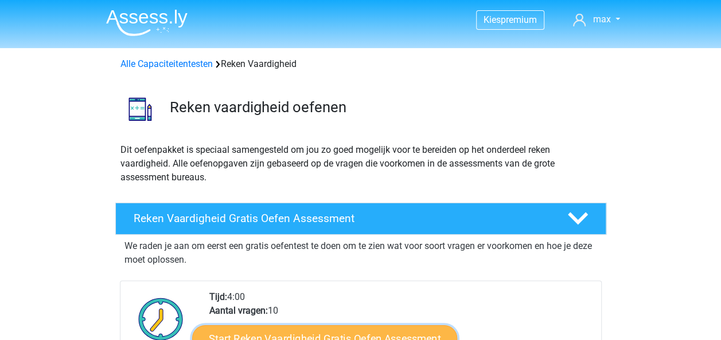
click at [390, 328] on link "Start Reken Vaardigheid Gratis Oefen Assessment" at bounding box center [324, 339] width 265 height 28
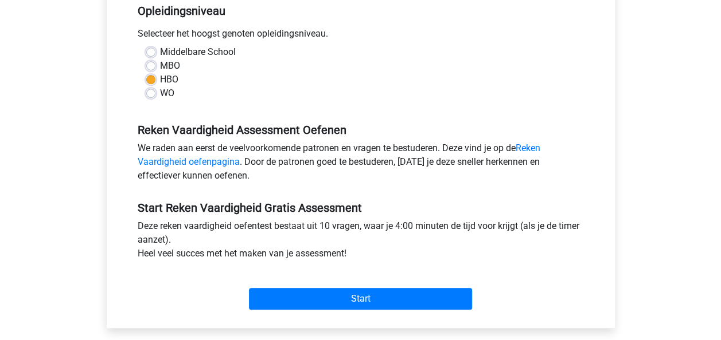
scroll to position [313, 0]
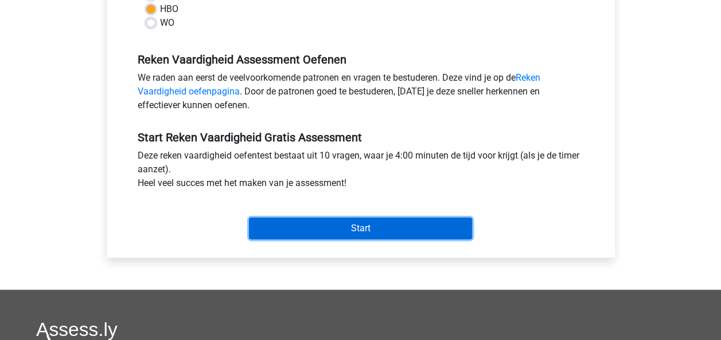
click at [399, 219] on input "Start" at bounding box center [360, 229] width 223 height 22
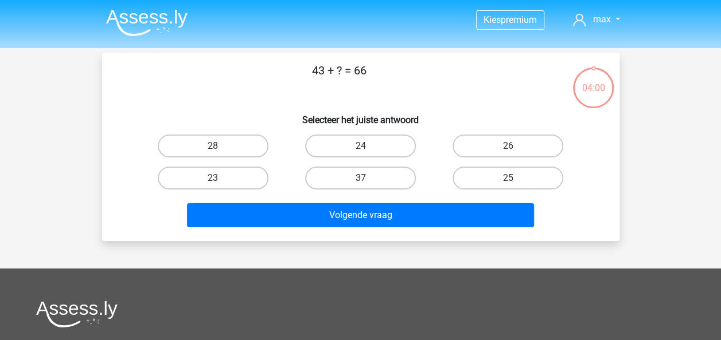
click at [256, 107] on h6 "Selecteer het juiste antwoord" at bounding box center [360, 115] width 480 height 20
click at [231, 181] on label "23" at bounding box center [213, 178] width 111 height 23
click at [220, 181] on input "23" at bounding box center [216, 181] width 7 height 7
radio input "true"
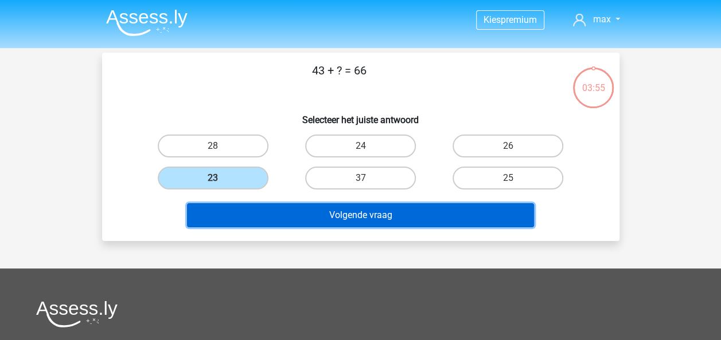
click at [313, 222] on button "Volgende vraag" at bounding box center [360, 215] width 347 height 24
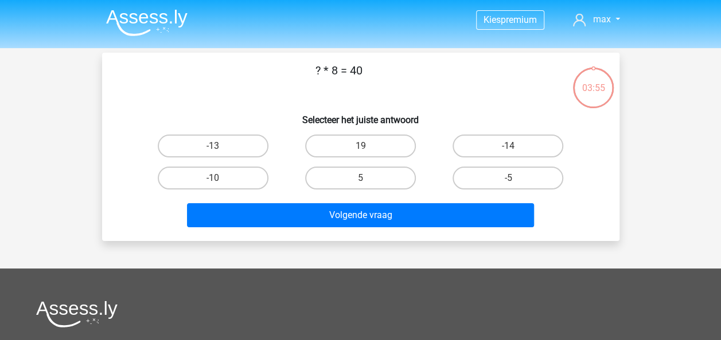
scroll to position [53, 0]
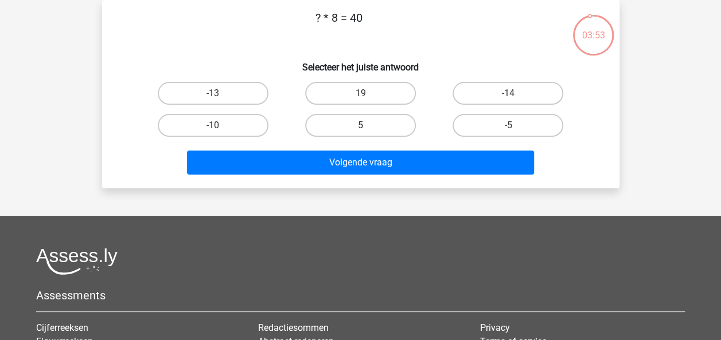
click at [385, 123] on label "5" at bounding box center [360, 125] width 111 height 23
click at [367, 126] on input "5" at bounding box center [363, 129] width 7 height 7
radio input "true"
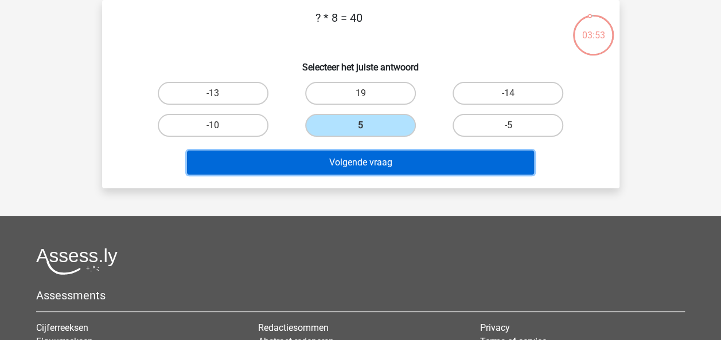
click at [383, 156] on button "Volgende vraag" at bounding box center [360, 163] width 347 height 24
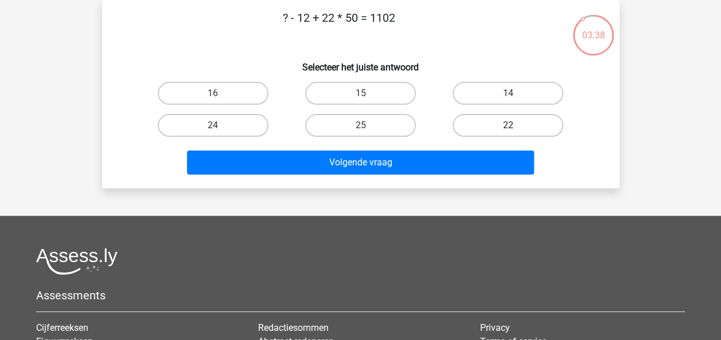
click at [502, 128] on label "22" at bounding box center [507, 125] width 111 height 23
click at [508, 128] on input "22" at bounding box center [511, 129] width 7 height 7
radio input "true"
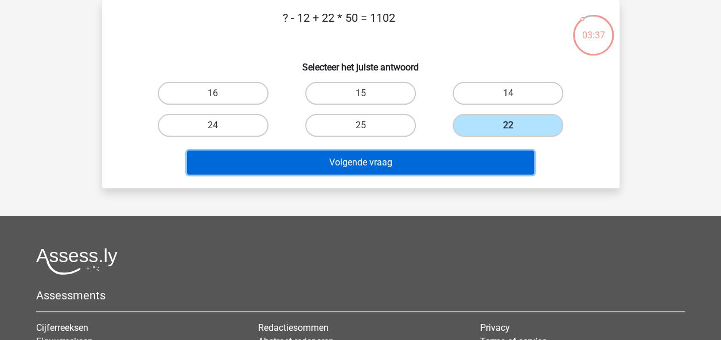
click at [422, 162] on button "Volgende vraag" at bounding box center [360, 163] width 347 height 24
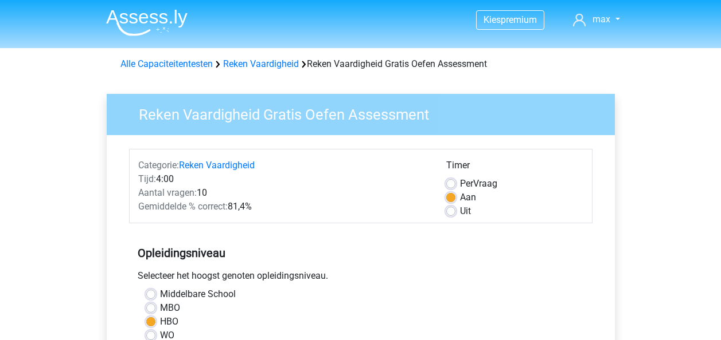
scroll to position [313, 0]
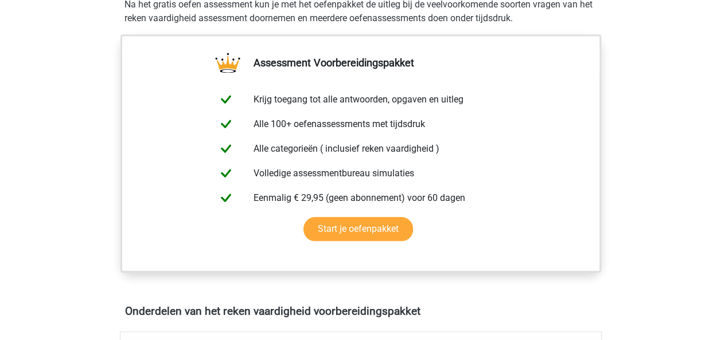
scroll to position [764, 0]
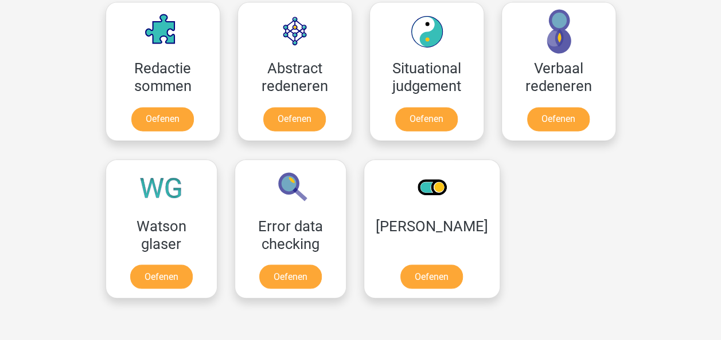
scroll to position [909, 0]
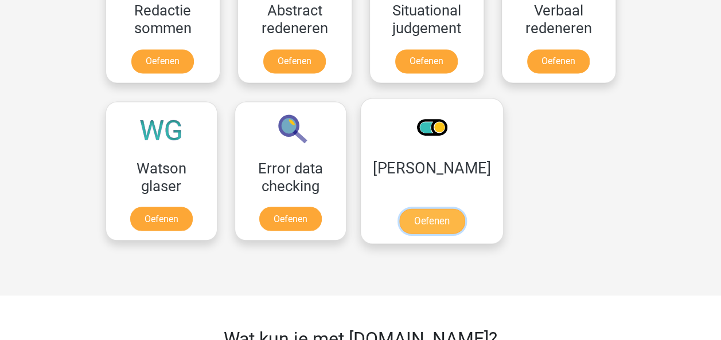
click at [423, 217] on link "Oefenen" at bounding box center [430, 221] width 65 height 25
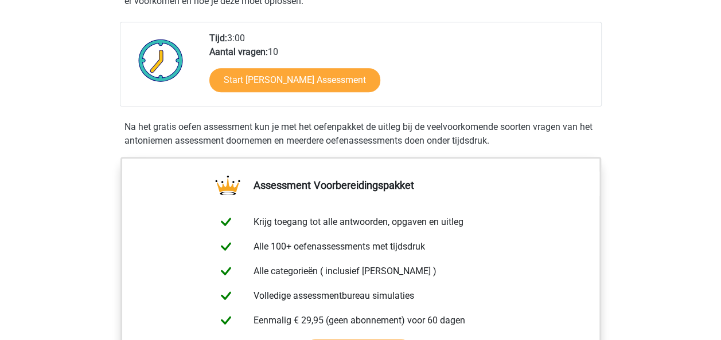
scroll to position [297, 0]
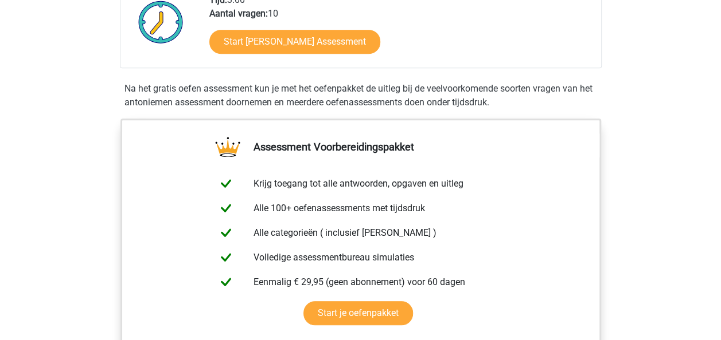
click at [338, 56] on div "Start Antoniemen Gratis Oefen Assessment" at bounding box center [400, 44] width 382 height 47
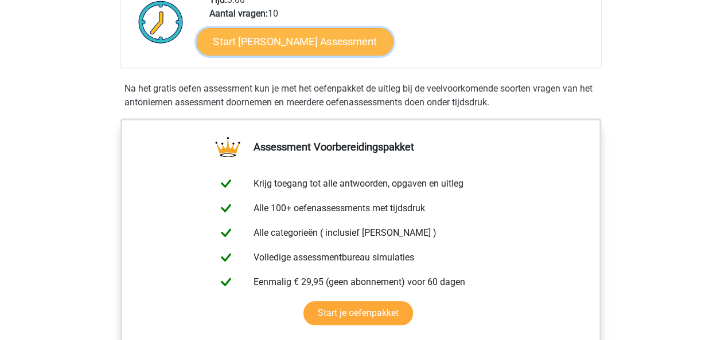
click at [339, 40] on link "Start Antoniemen Gratis Oefen Assessment" at bounding box center [294, 42] width 197 height 28
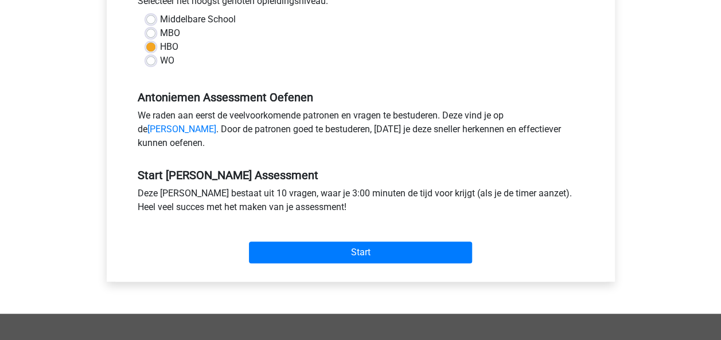
scroll to position [321, 0]
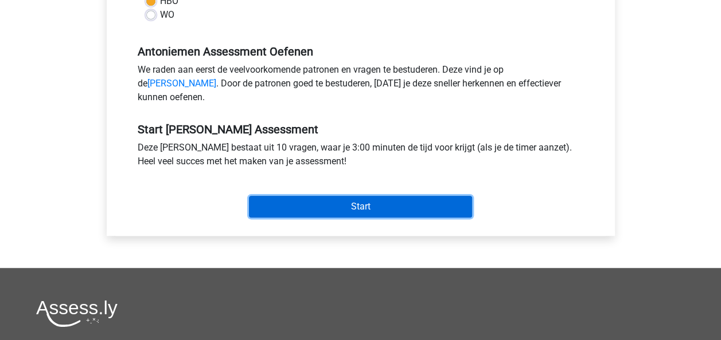
click at [365, 218] on input "Start" at bounding box center [360, 207] width 223 height 22
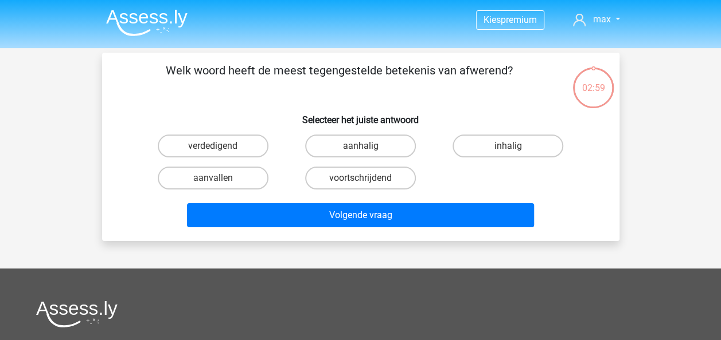
click at [402, 93] on p "Welk woord heeft de meest tegengestelde betekenis van afwerend?" at bounding box center [338, 79] width 437 height 34
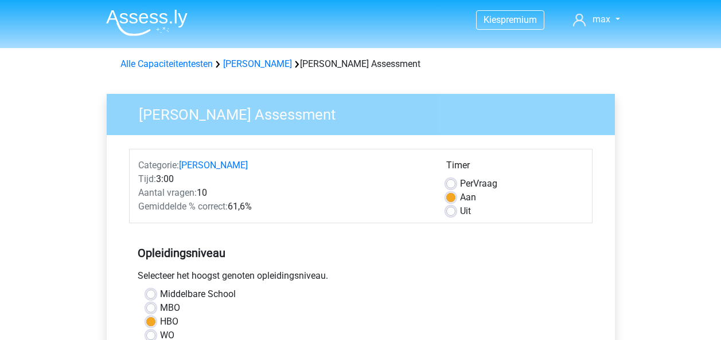
scroll to position [321, 0]
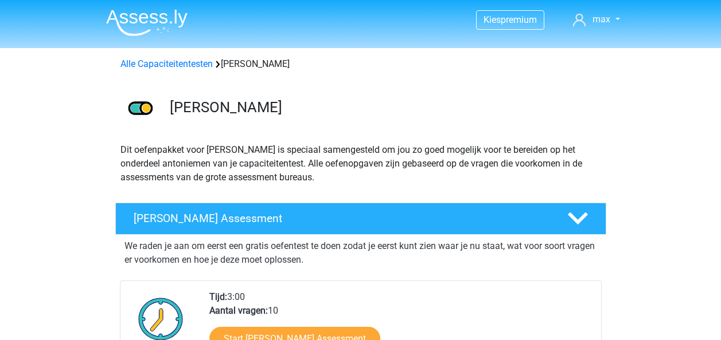
scroll to position [297, 0]
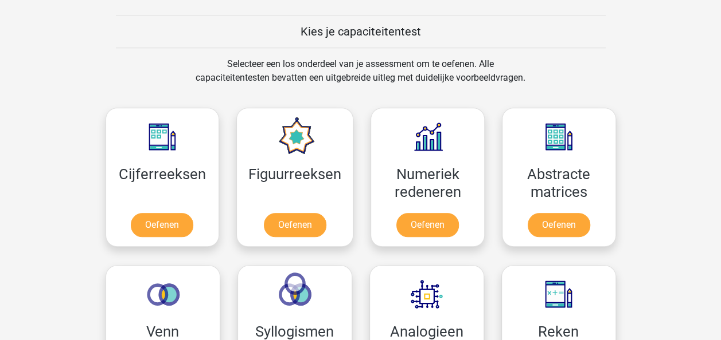
scroll to position [432, 0]
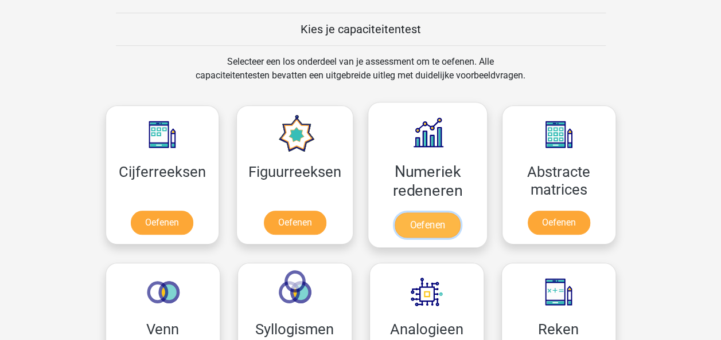
click at [449, 223] on link "Oefenen" at bounding box center [426, 225] width 65 height 25
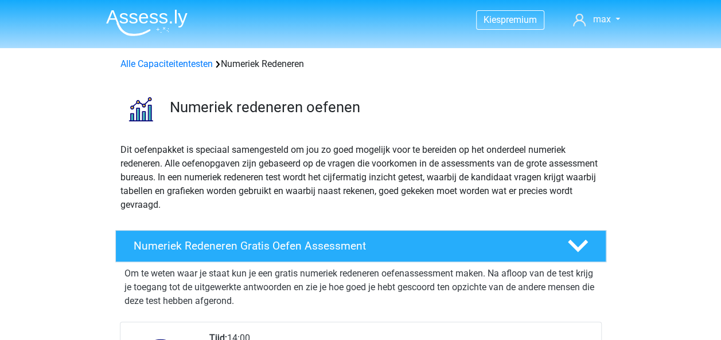
scroll to position [382, 0]
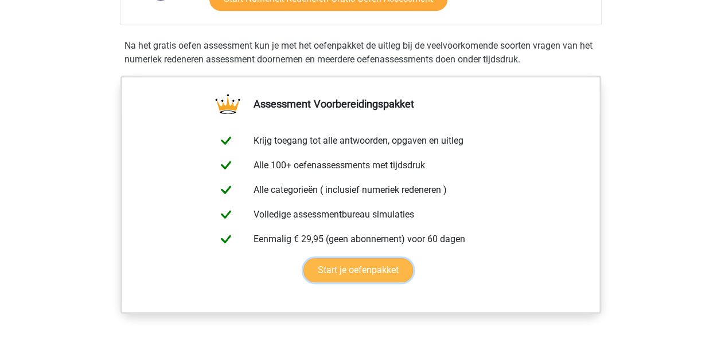
click at [350, 269] on link "Start je oefenpakket" at bounding box center [357, 271] width 109 height 24
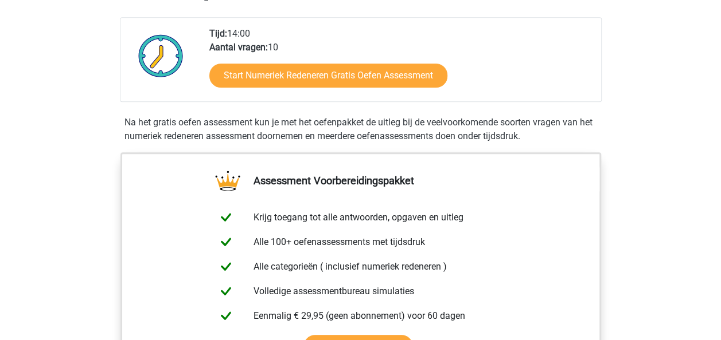
scroll to position [303, 0]
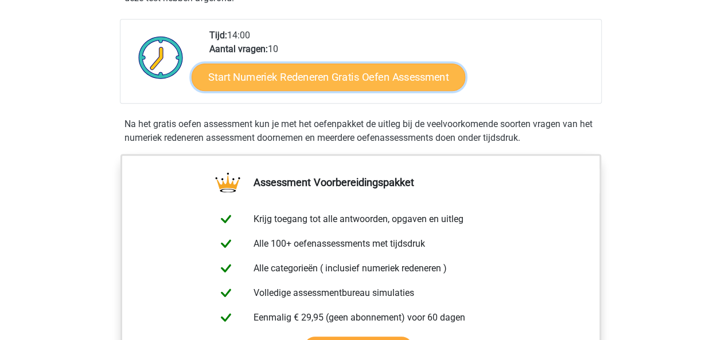
click at [320, 73] on link "Start Numeriek Redeneren Gratis Oefen Assessment" at bounding box center [327, 77] width 273 height 28
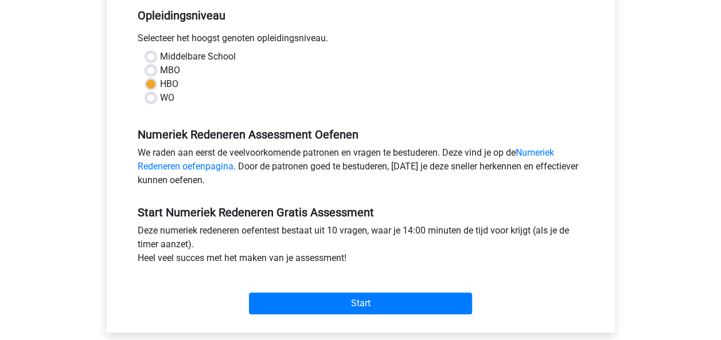
scroll to position [240, 0]
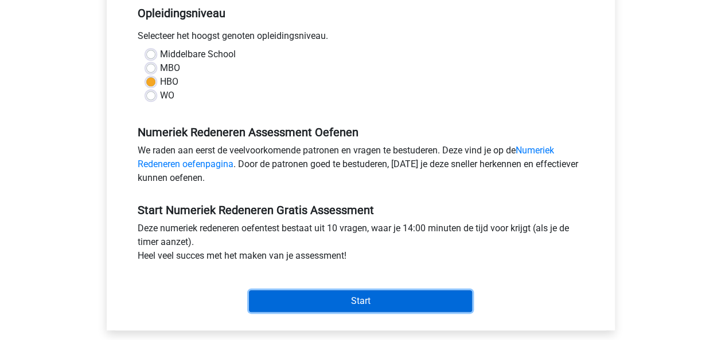
click at [399, 295] on input "Start" at bounding box center [360, 302] width 223 height 22
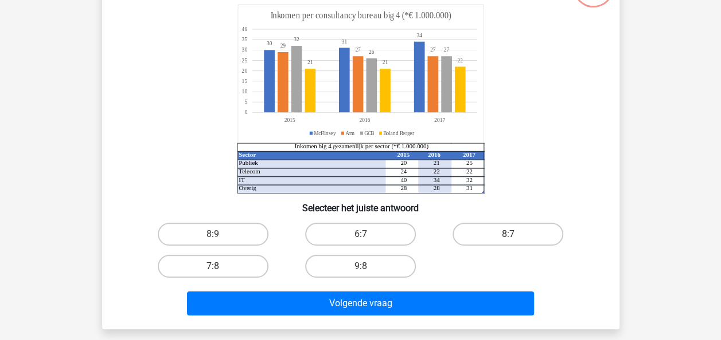
scroll to position [107, 0]
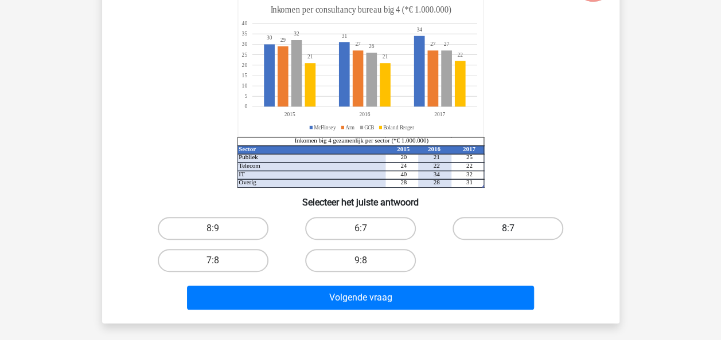
click at [542, 226] on label "8:7" at bounding box center [507, 228] width 111 height 23
click at [515, 229] on input "8:7" at bounding box center [511, 232] width 7 height 7
radio input "true"
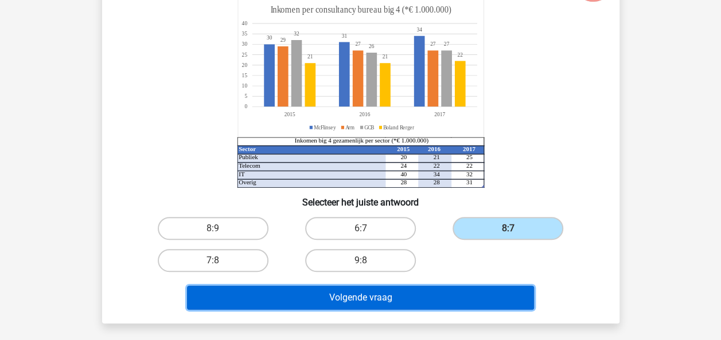
click at [443, 292] on button "Volgende vraag" at bounding box center [360, 298] width 347 height 24
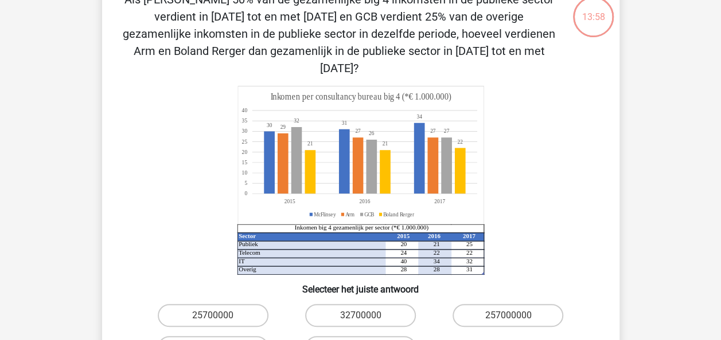
scroll to position [53, 0]
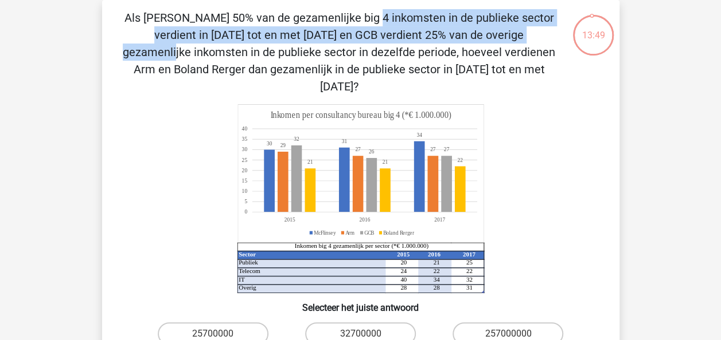
drag, startPoint x: 281, startPoint y: 34, endPoint x: 119, endPoint y: 19, distance: 163.5
click at [119, 19] on div "Als McFlinsey 50% van de gezamenlijke big 4 inkomsten in de publieke sector ver…" at bounding box center [361, 214] width 508 height 411
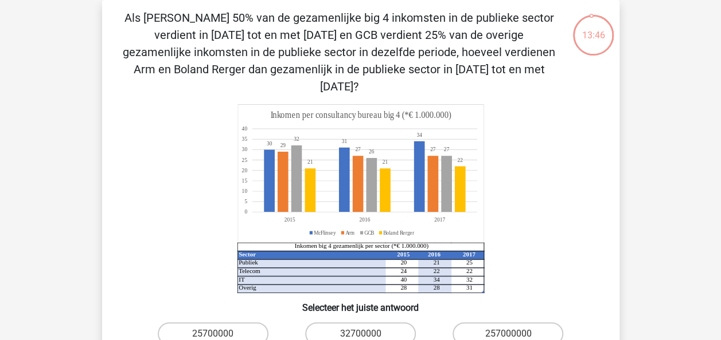
drag, startPoint x: 119, startPoint y: 19, endPoint x: 151, endPoint y: 133, distance: 118.1
click at [151, 133] on icon "Sector 2015 2016 2017 Publiek 20 21 25 Telecom 24 22 22 IT 40 34 32 Overig 28 2…" at bounding box center [361, 198] width 462 height 189
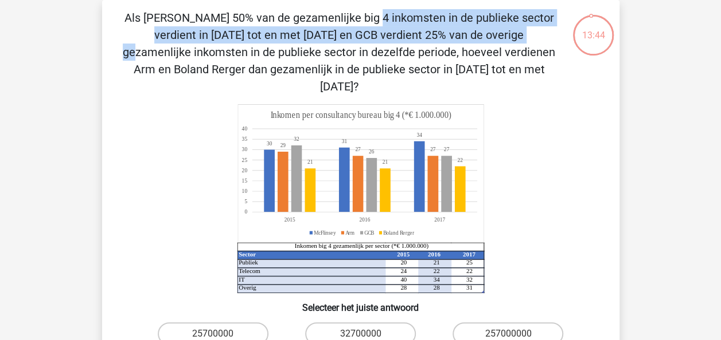
drag, startPoint x: 243, startPoint y: 33, endPoint x: 116, endPoint y: 21, distance: 127.9
click at [116, 21] on div "Als McFlinsey 50% van de gezamenlijke big 4 inkomsten in de publieke sector ver…" at bounding box center [361, 214] width 508 height 411
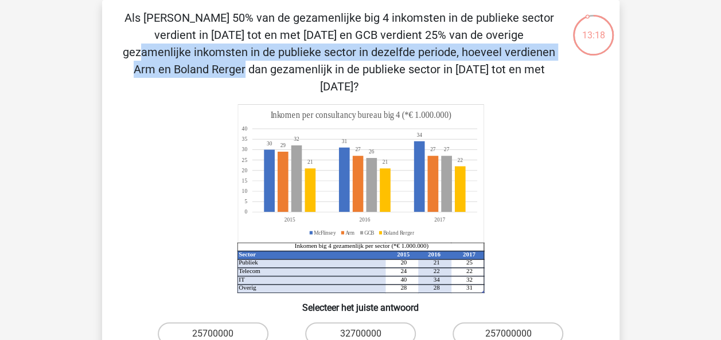
drag, startPoint x: 248, startPoint y: 33, endPoint x: 328, endPoint y: 48, distance: 81.6
click at [328, 48] on p "Als McFlinsey 50% van de gezamenlijke big 4 inkomsten in de publieke sector ver…" at bounding box center [338, 52] width 437 height 86
click at [570, 132] on icon "Sector 2015 2016 2017 Publiek 20 21 25 Telecom 24 22 22 IT 40 34 32 Overig 28 2…" at bounding box center [361, 198] width 462 height 189
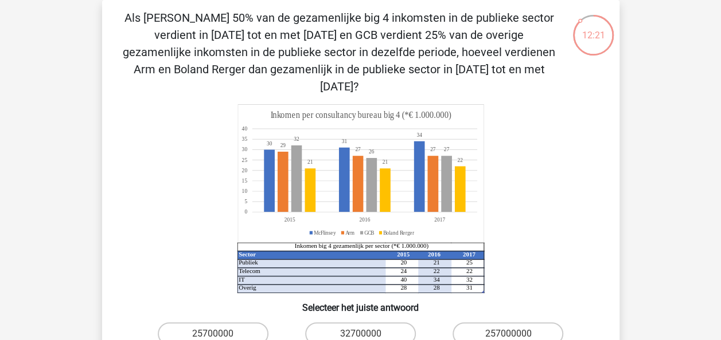
drag, startPoint x: 483, startPoint y: 73, endPoint x: 350, endPoint y: 36, distance: 138.8
click at [350, 36] on p "Als [PERSON_NAME] 50% van de gezamenlijke big 4 inkomsten in de publieke sector…" at bounding box center [338, 52] width 437 height 86
click at [530, 176] on icon "Sector 2015 2016 2017 Publiek 20 21 25 Telecom 24 22 22 IT 40 34 32 Overig 28 2…" at bounding box center [361, 198] width 462 height 189
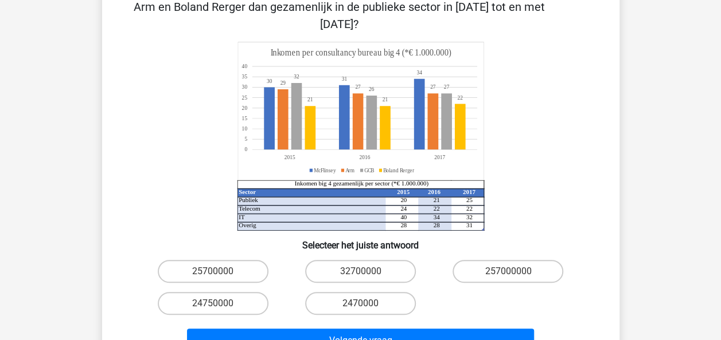
scroll to position [117, 0]
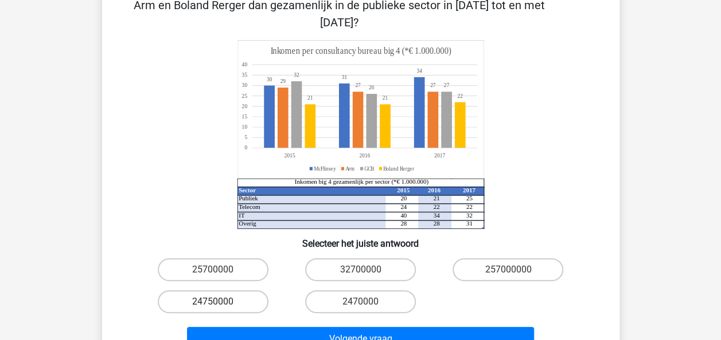
click at [191, 291] on label "24750000" at bounding box center [213, 302] width 111 height 23
click at [213, 302] on input "24750000" at bounding box center [216, 305] width 7 height 7
radio input "true"
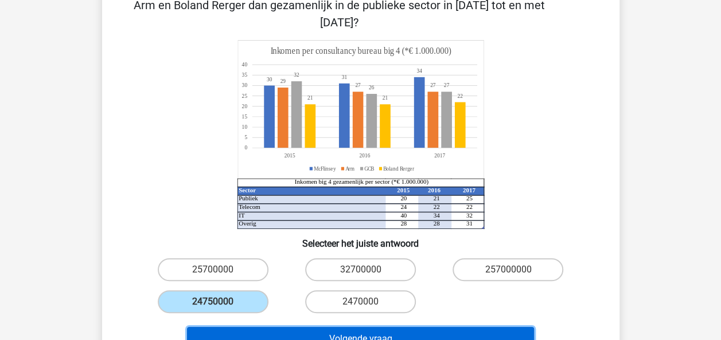
click at [346, 327] on button "Volgende vraag" at bounding box center [360, 339] width 347 height 24
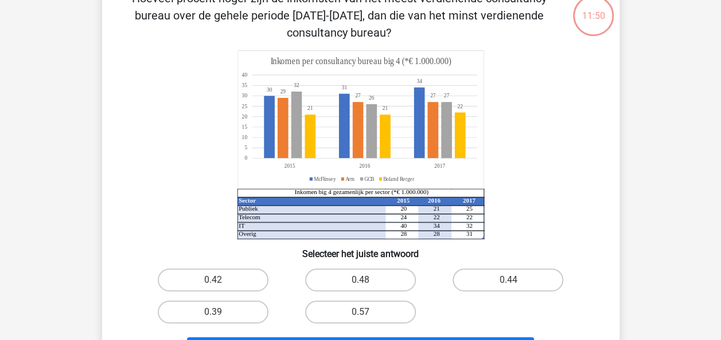
scroll to position [53, 0]
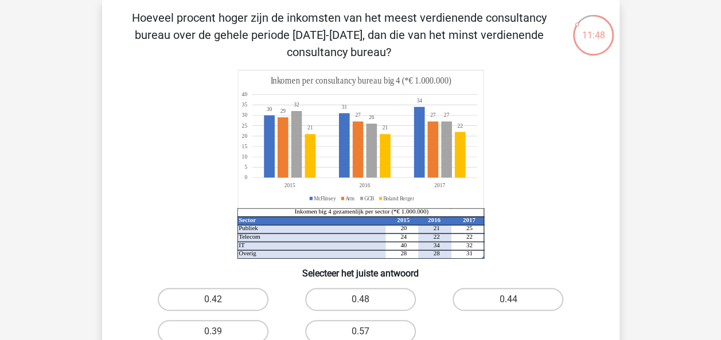
click at [545, 108] on icon "Sector 2015 2016 2017 Publiek 20 21 25 Telecom 24 22 22 IT 40 34 32 Overig 28 2…" at bounding box center [361, 164] width 462 height 189
drag, startPoint x: 378, startPoint y: 17, endPoint x: 393, endPoint y: 25, distance: 16.9
click at [393, 25] on p "Hoeveel procent hoger zijn de inkomsten van het meest verdienende consultancy b…" at bounding box center [338, 35] width 437 height 52
drag, startPoint x: 421, startPoint y: 24, endPoint x: 313, endPoint y: 32, distance: 108.0
click at [313, 32] on p "Hoeveel procent hoger zijn de inkomsten van het meest verdienende consultancy b…" at bounding box center [338, 35] width 437 height 52
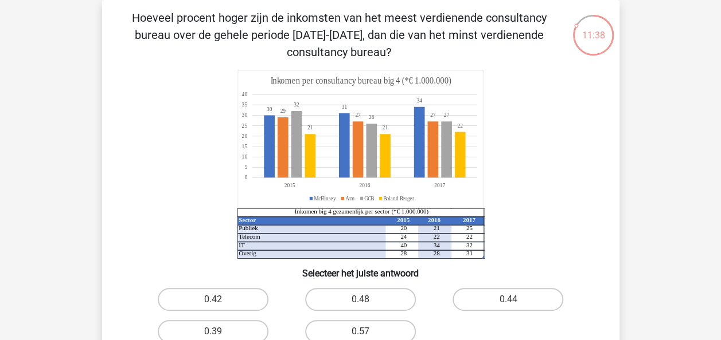
drag, startPoint x: 392, startPoint y: 52, endPoint x: 146, endPoint y: 18, distance: 247.7
click at [146, 18] on p "Hoeveel procent hoger zijn de inkomsten van het meest verdienende consultancy b…" at bounding box center [338, 35] width 437 height 52
drag, startPoint x: 146, startPoint y: 18, endPoint x: 148, endPoint y: 54, distance: 35.6
click at [148, 54] on p "Hoeveel procent hoger zijn de inkomsten van het meest verdienende consultancy b…" at bounding box center [338, 35] width 437 height 52
click at [147, 69] on div "Hoeveel procent hoger zijn de inkomsten van het meest verdienende consultancy b…" at bounding box center [361, 197] width 508 height 377
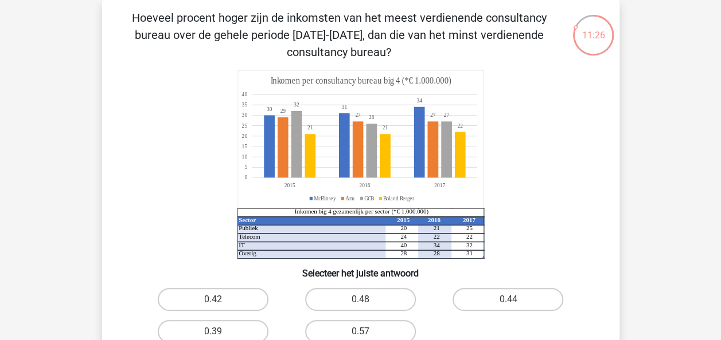
click at [167, 56] on p "Hoeveel procent hoger zijn de inkomsten van het meest verdienende consultancy b…" at bounding box center [338, 35] width 437 height 52
click at [538, 133] on icon "Sector 2015 2016 2017 Publiek 20 21 25 Telecom 24 22 22 IT 40 34 32 Overig 28 2…" at bounding box center [361, 164] width 462 height 189
click at [209, 59] on p "Hoeveel procent hoger zijn de inkomsten van het meest verdienende consultancy b…" at bounding box center [338, 35] width 437 height 52
click at [17, 113] on div "Kies premium max koensemax@gmail.com" at bounding box center [360, 336] width 721 height 778
click at [550, 88] on icon "Sector 2015 2016 2017 Publiek 20 21 25 Telecom 24 22 22 IT 40 34 32 Overig 28 2…" at bounding box center [361, 164] width 462 height 189
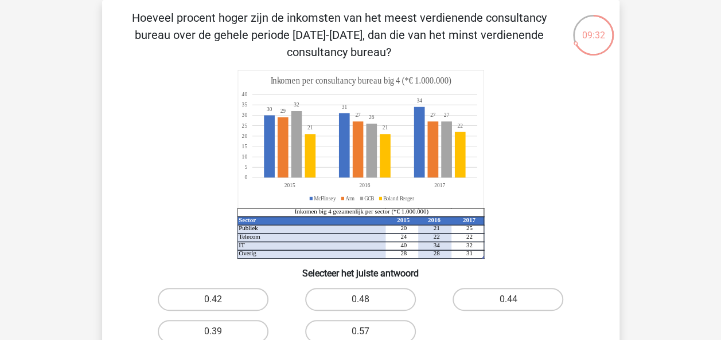
click at [546, 107] on icon "Sector 2015 2016 2017 Publiek 20 21 25 Telecom 24 22 22 IT 40 34 32 Overig 28 2…" at bounding box center [361, 164] width 462 height 189
click at [546, 108] on icon "Sector 2015 2016 2017 Publiek 20 21 25 Telecom 24 22 22 IT 40 34 32 Overig 28 2…" at bounding box center [361, 164] width 462 height 189
click at [543, 93] on icon "Sector 2015 2016 2017 Publiek 20 21 25 Telecom 24 22 22 IT 40 34 32 Overig 28 2…" at bounding box center [361, 164] width 462 height 189
drag, startPoint x: 370, startPoint y: 303, endPoint x: 375, endPoint y: 297, distance: 8.1
click at [370, 303] on label "0.48" at bounding box center [360, 299] width 111 height 23
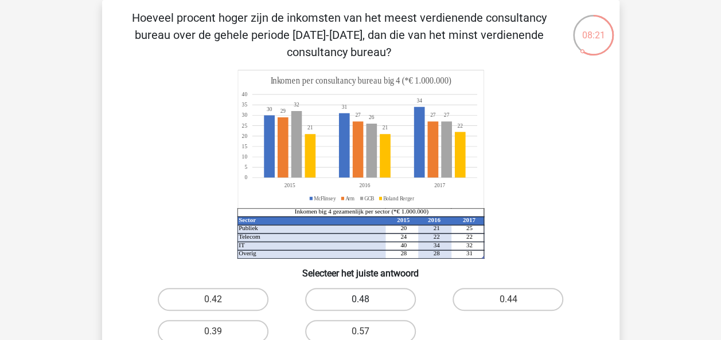
click at [367, 303] on input "0.48" at bounding box center [363, 303] width 7 height 7
radio input "true"
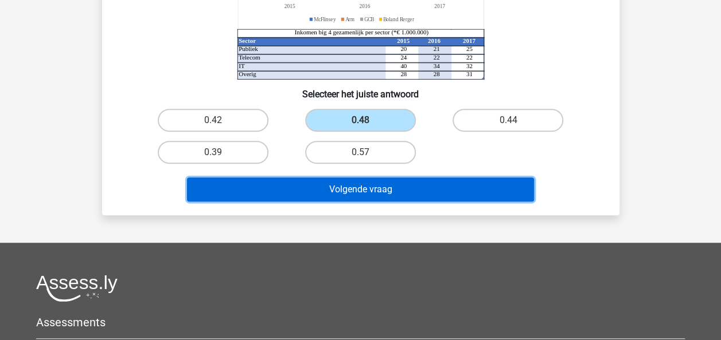
click at [350, 193] on button "Volgende vraag" at bounding box center [360, 190] width 347 height 24
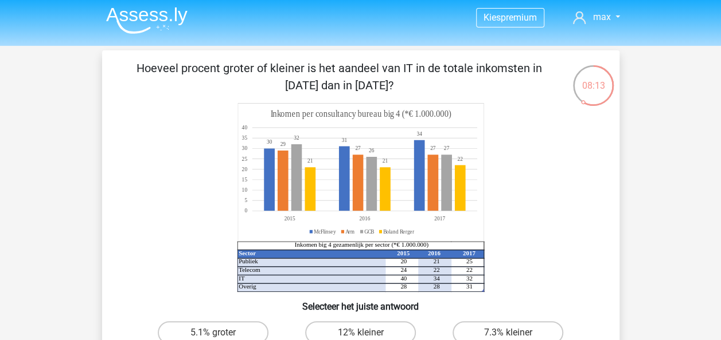
scroll to position [14, 0]
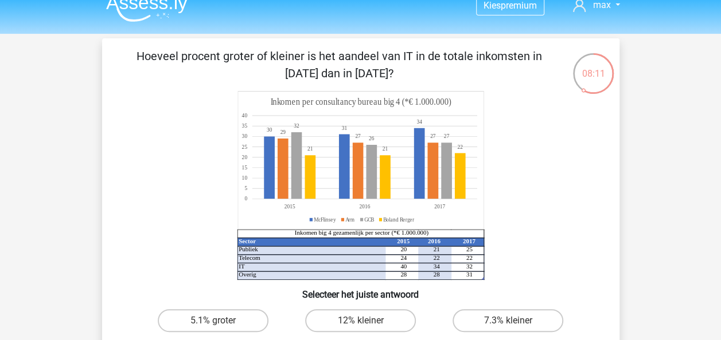
drag, startPoint x: 401, startPoint y: 55, endPoint x: 409, endPoint y: 60, distance: 9.2
click at [409, 60] on p "Hoeveel procent groter of kleiner is het aandeel van IT in de totale inkomsten …" at bounding box center [338, 65] width 437 height 34
click at [438, 64] on p "Hoeveel procent groter of kleiner is het aandeel van IT in de totale inkomsten …" at bounding box center [338, 65] width 437 height 34
click at [551, 135] on icon "Sector 2015 2016 2017 Publiek 20 21 25 Telecom 24 22 22 IT 40 34 32 Overig 28 2…" at bounding box center [361, 185] width 462 height 189
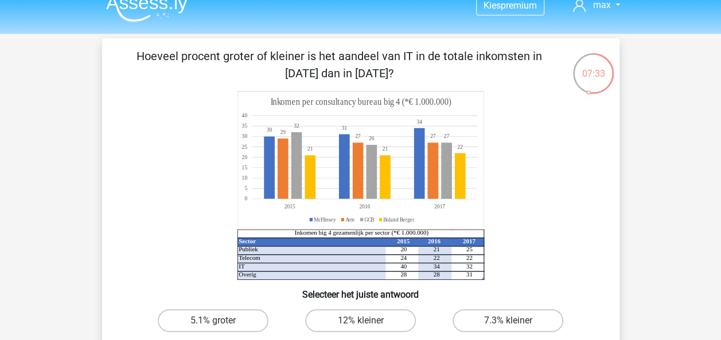
click at [526, 115] on icon "Sector 2015 2016 2017 Publiek 20 21 25 Telecom 24 22 22 IT 40 34 32 Overig 28 2…" at bounding box center [361, 185] width 462 height 189
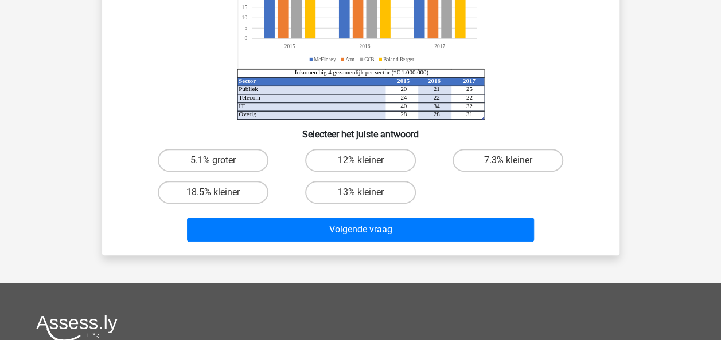
scroll to position [169, 0]
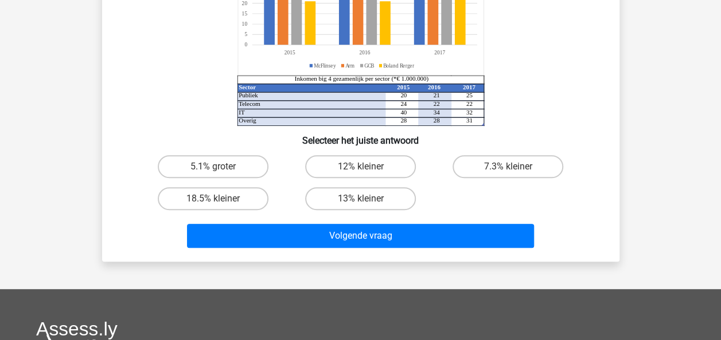
click at [631, 93] on div "06:24 Vraag 4 van de 10 Categorie: numeriek redeneren set 1 Sector 2015 2016 20…" at bounding box center [360, 73] width 545 height 378
click at [500, 155] on div "7.3% kleiner" at bounding box center [507, 167] width 147 height 32
click at [504, 169] on label "7.3% kleiner" at bounding box center [507, 166] width 111 height 23
click at [508, 169] on input "7.3% kleiner" at bounding box center [511, 170] width 7 height 7
radio input "true"
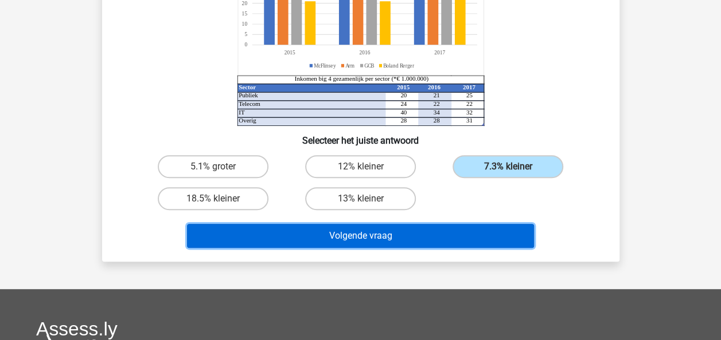
click at [444, 239] on button "Volgende vraag" at bounding box center [360, 236] width 347 height 24
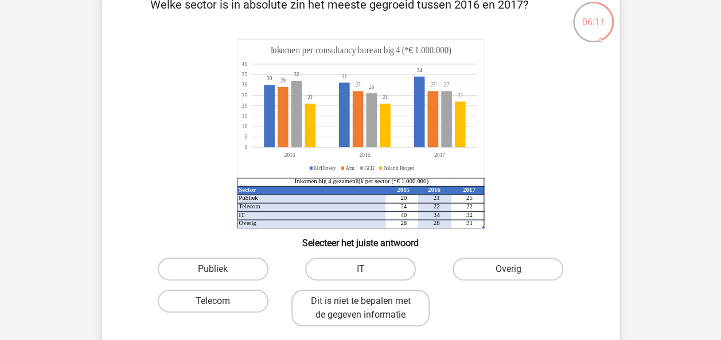
scroll to position [64, 0]
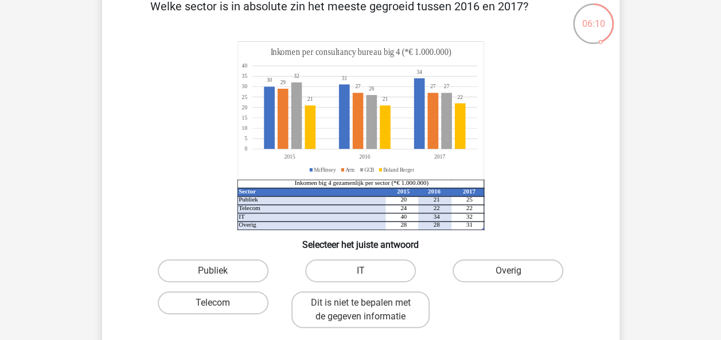
click at [637, 109] on div "Kies premium max koensemax@gmail.com" at bounding box center [360, 323] width 721 height 774
click at [223, 262] on label "Publiek" at bounding box center [213, 271] width 111 height 23
click at [220, 271] on input "Publiek" at bounding box center [216, 274] width 7 height 7
radio input "true"
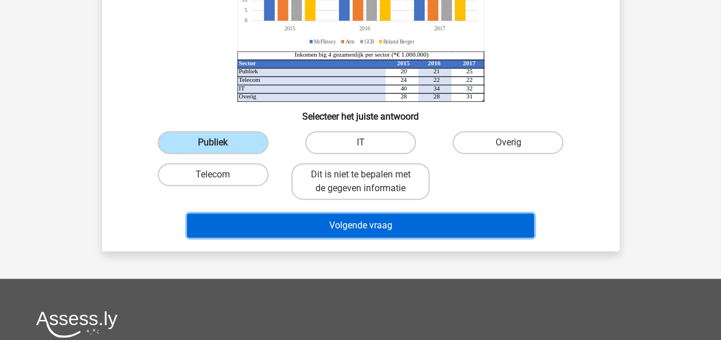
click at [407, 225] on button "Volgende vraag" at bounding box center [360, 226] width 347 height 24
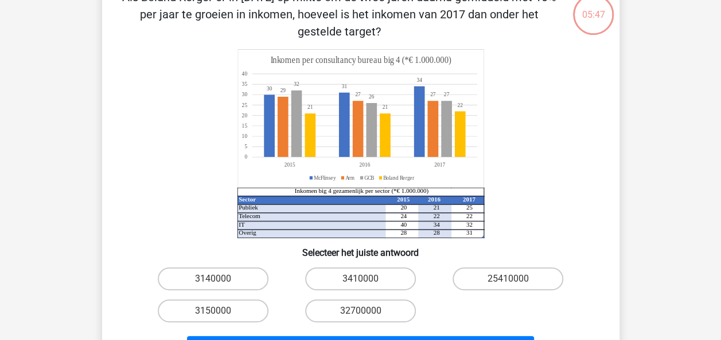
scroll to position [53, 0]
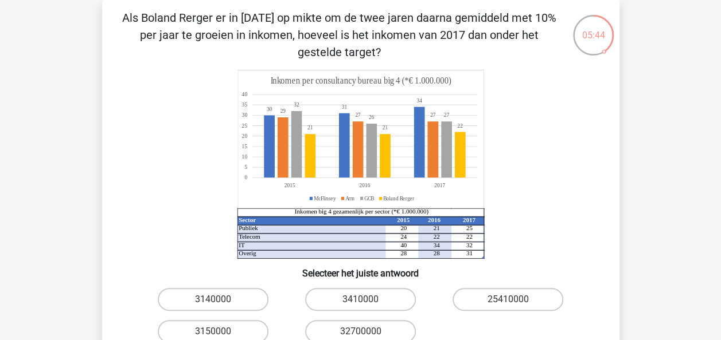
click at [578, 97] on icon "Sector 2015 2016 2017 Publiek 20 21 25 Telecom 24 22 22 IT 40 34 32 Overig 28 2…" at bounding box center [361, 164] width 462 height 189
click at [567, 102] on icon "Sector 2015 2016 2017 Publiek 20 21 25 Telecom 24 22 22 IT 40 34 32 Overig 28 2…" at bounding box center [361, 164] width 462 height 189
drag, startPoint x: 326, startPoint y: 33, endPoint x: 334, endPoint y: 41, distance: 11.3
click at [334, 41] on p "Als Boland Rerger er in 2015 op mikte om de twee jaren daarna gemiddeld met 10%…" at bounding box center [338, 35] width 437 height 52
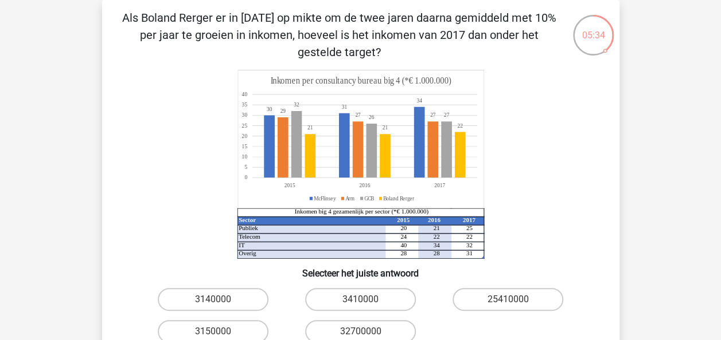
click at [390, 51] on p "Als Boland Rerger er in 2015 op mikte om de twee jaren daarna gemiddeld met 10%…" at bounding box center [338, 35] width 437 height 52
click at [549, 287] on div "25410000" at bounding box center [507, 300] width 147 height 32
click at [527, 304] on label "25410000" at bounding box center [507, 299] width 111 height 23
click at [515, 304] on input "25410000" at bounding box center [511, 303] width 7 height 7
radio input "true"
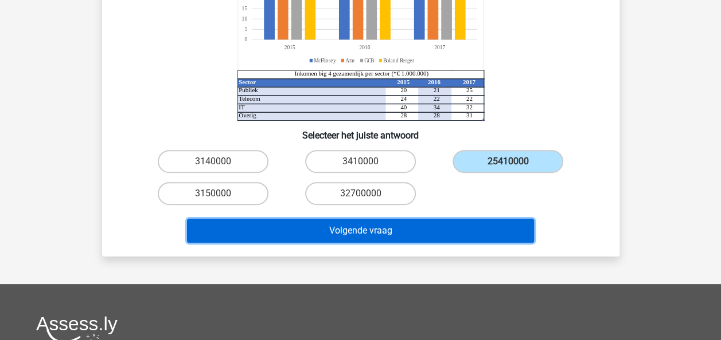
click at [455, 230] on button "Volgende vraag" at bounding box center [360, 231] width 347 height 24
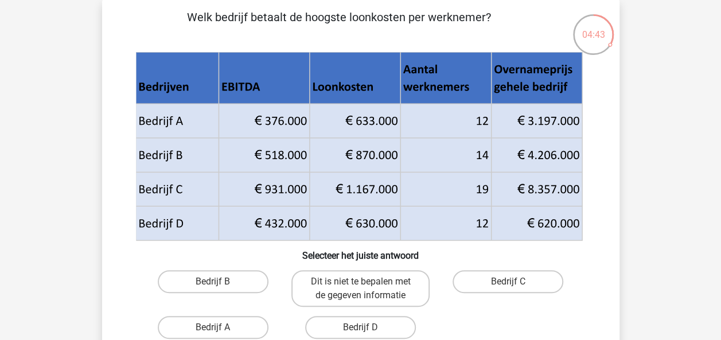
scroll to position [64, 0]
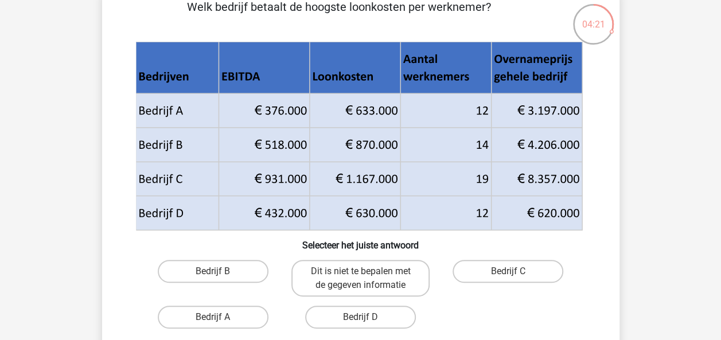
click at [19, 175] on div "Kies premium max koensemax@gmail.com" at bounding box center [360, 323] width 721 height 774
click at [266, 244] on h6 "Selecteer het juiste antwoord" at bounding box center [360, 241] width 480 height 20
click at [227, 267] on label "Bedrijf B" at bounding box center [213, 271] width 111 height 23
click at [220, 272] on input "Bedrijf B" at bounding box center [216, 275] width 7 height 7
radio input "true"
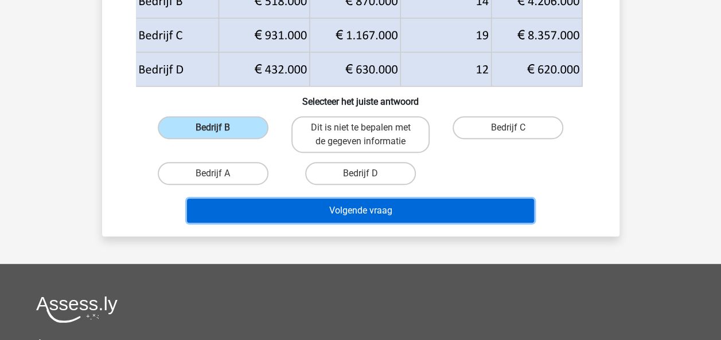
click at [393, 204] on button "Volgende vraag" at bounding box center [360, 211] width 347 height 24
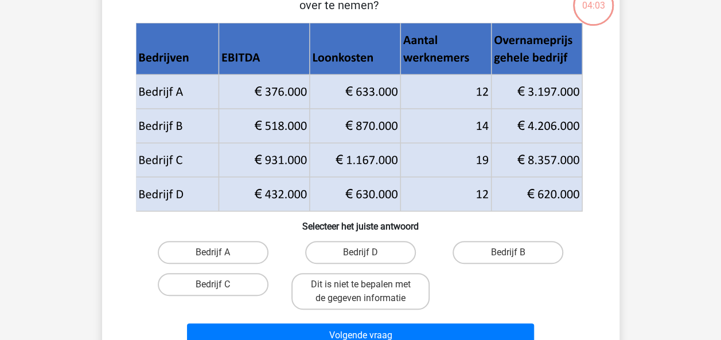
scroll to position [53, 0]
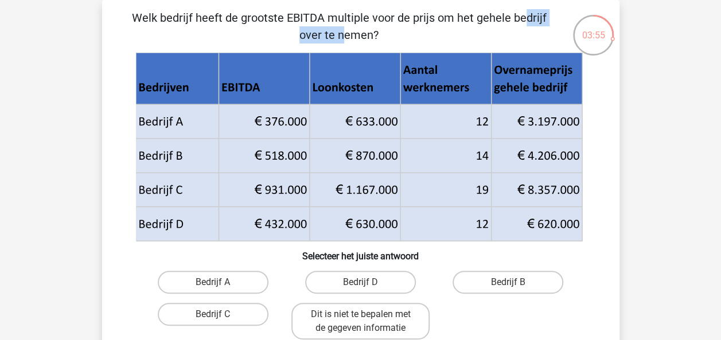
drag, startPoint x: 274, startPoint y: 13, endPoint x: 356, endPoint y: 17, distance: 82.1
click at [356, 17] on p "Welk bedrijf heeft de grootste EBITDA multiple voor de prijs om het gehele bedr…" at bounding box center [338, 26] width 437 height 34
copy p "EBITDA multiple"
click at [104, 99] on div "Welk bedrijf heeft de grootste EBITDA multiple voor de prijs om het gehele bedr…" at bounding box center [360, 196] width 517 height 392
click at [103, 310] on div "Welk bedrijf heeft de grootste EBITDA multiple voor de prijs om het gehele bedr…" at bounding box center [360, 196] width 517 height 392
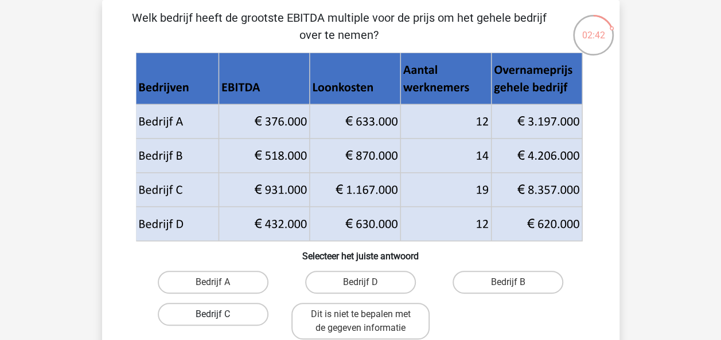
click at [246, 314] on label "Bedrijf C" at bounding box center [213, 314] width 111 height 23
click at [220, 315] on input "Bedrijf C" at bounding box center [216, 318] width 7 height 7
radio input "true"
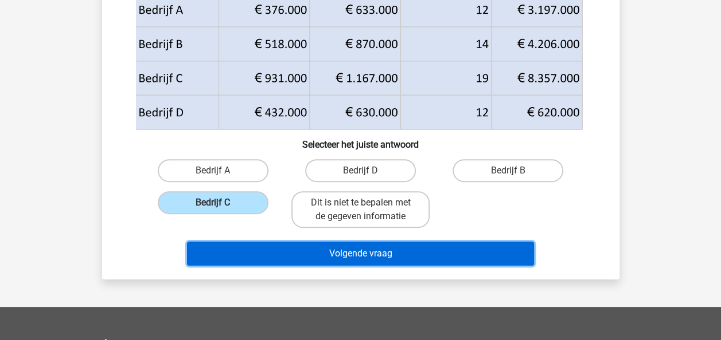
click at [391, 243] on button "Volgende vraag" at bounding box center [360, 254] width 347 height 24
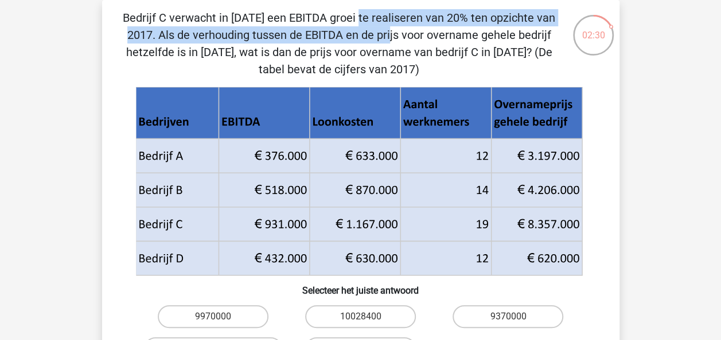
drag, startPoint x: 160, startPoint y: 34, endPoint x: 124, endPoint y: 19, distance: 39.6
click at [124, 19] on p "Bedrijf C verwacht in 2018 een EBITDA groei te realiseren van 20% ten opzichte …" at bounding box center [338, 43] width 437 height 69
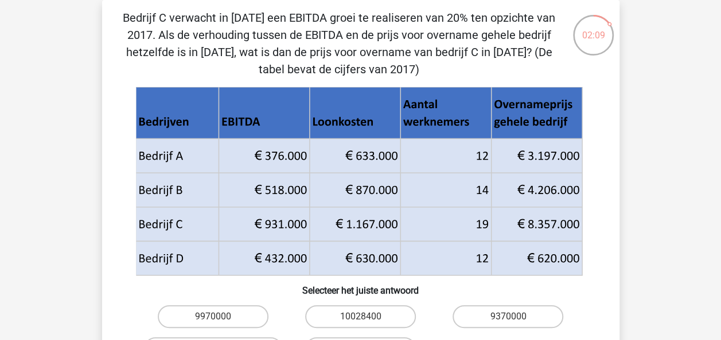
click at [309, 73] on p "Bedrijf C verwacht in 2018 een EBITDA groei te realiseren van 20% ten opzichte …" at bounding box center [338, 43] width 437 height 69
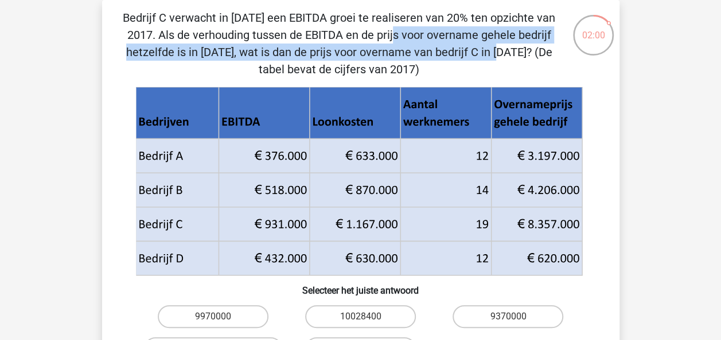
drag, startPoint x: 167, startPoint y: 34, endPoint x: 276, endPoint y: 54, distance: 110.6
click at [276, 54] on p "Bedrijf C verwacht in 2018 een EBITDA groei te realiseren van 20% ten opzichte …" at bounding box center [338, 43] width 437 height 69
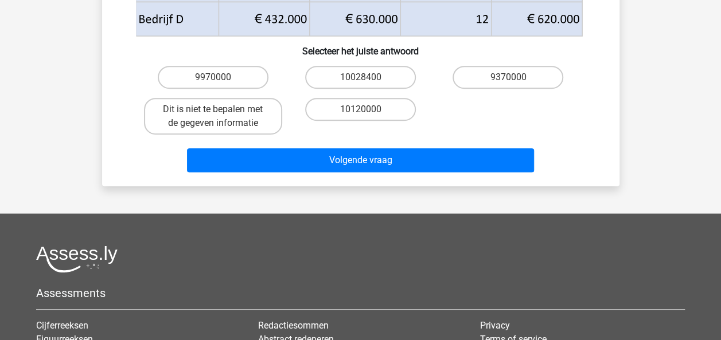
scroll to position [269, 0]
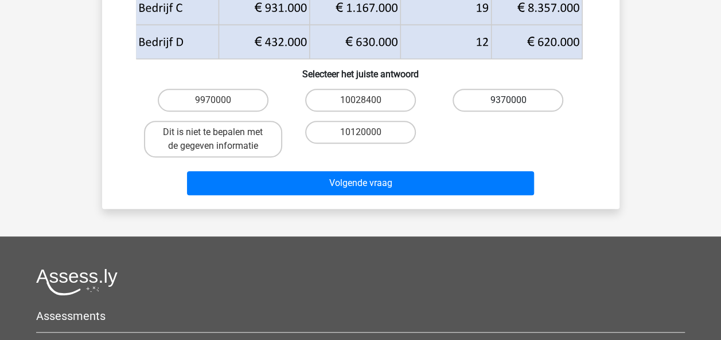
click at [527, 101] on label "9370000" at bounding box center [507, 100] width 111 height 23
click at [515, 101] on input "9370000" at bounding box center [511, 103] width 7 height 7
radio input "true"
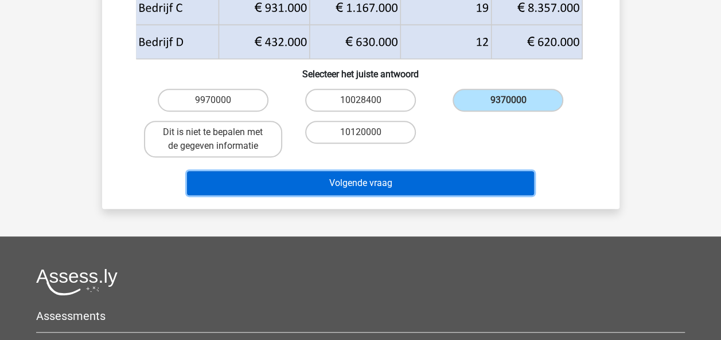
click at [429, 187] on button "Volgende vraag" at bounding box center [360, 183] width 347 height 24
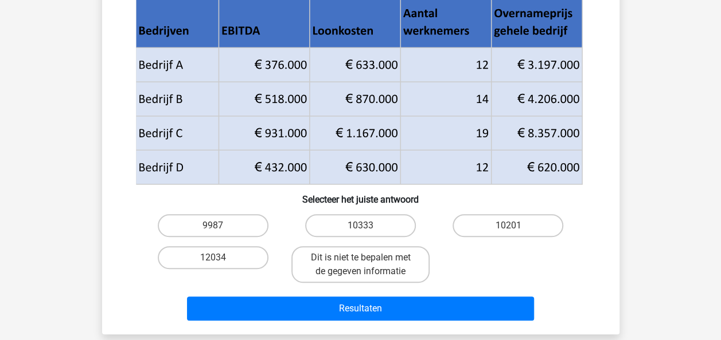
scroll to position [135, 0]
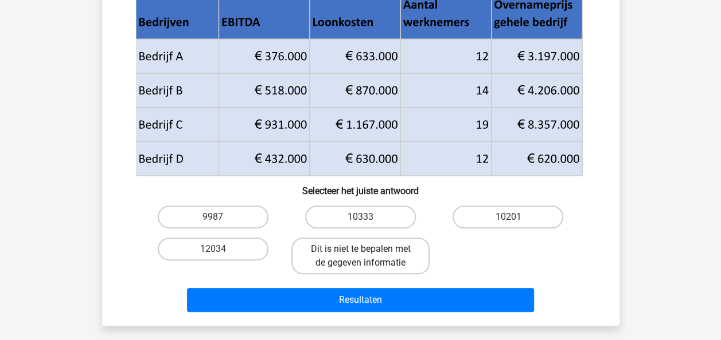
click at [391, 256] on label "Dit is niet te bepalen met de gegeven informatie" at bounding box center [360, 256] width 138 height 37
click at [367, 256] on input "Dit is niet te bepalen met de gegeven informatie" at bounding box center [363, 252] width 7 height 7
radio input "true"
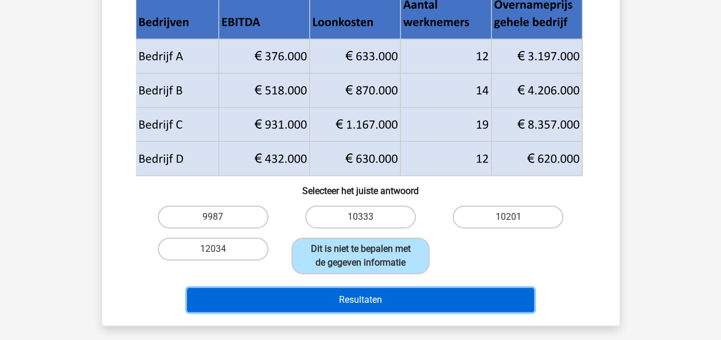
click at [402, 294] on button "Resultaten" at bounding box center [360, 300] width 347 height 24
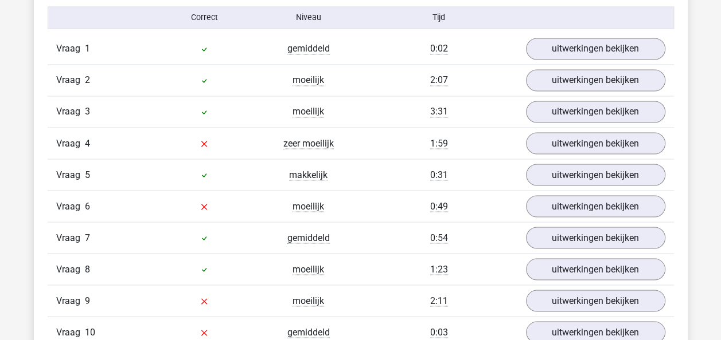
scroll to position [977, 0]
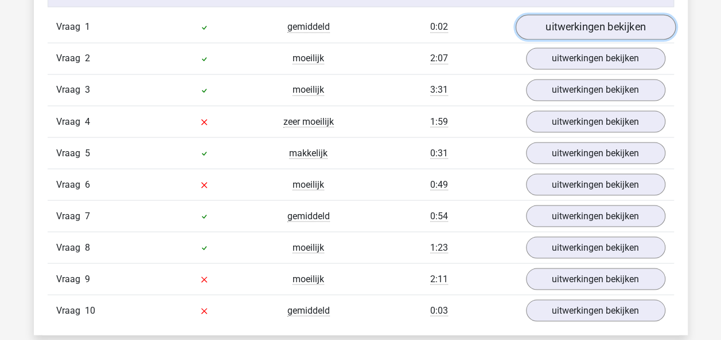
click at [595, 36] on link "uitwerkingen bekijken" at bounding box center [595, 27] width 160 height 25
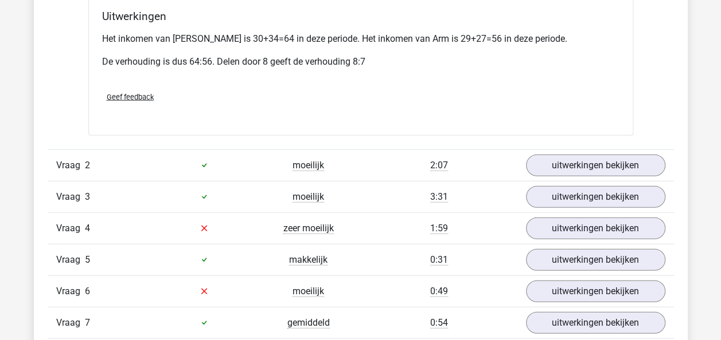
scroll to position [1414, 0]
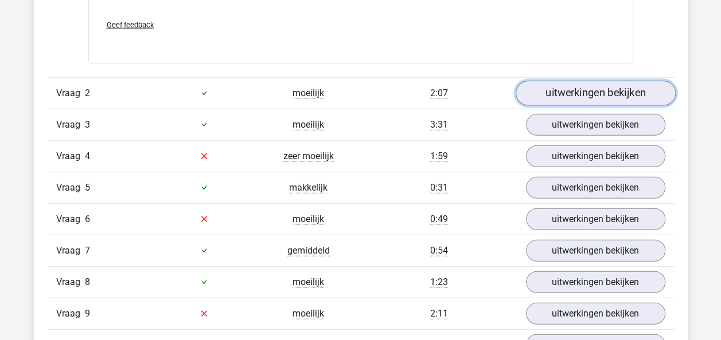
click at [610, 81] on link "uitwerkingen bekijken" at bounding box center [595, 93] width 160 height 25
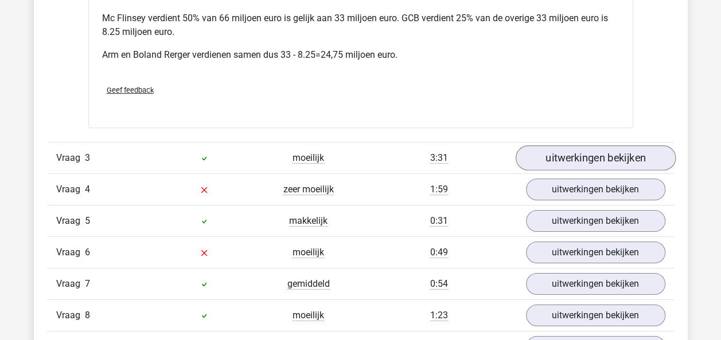
scroll to position [1906, 0]
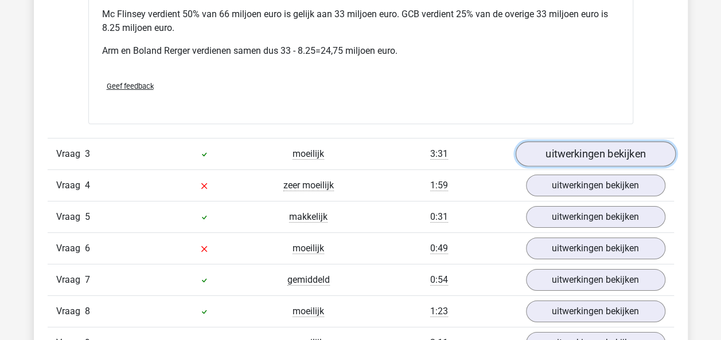
click at [633, 142] on link "uitwerkingen bekijken" at bounding box center [595, 154] width 160 height 25
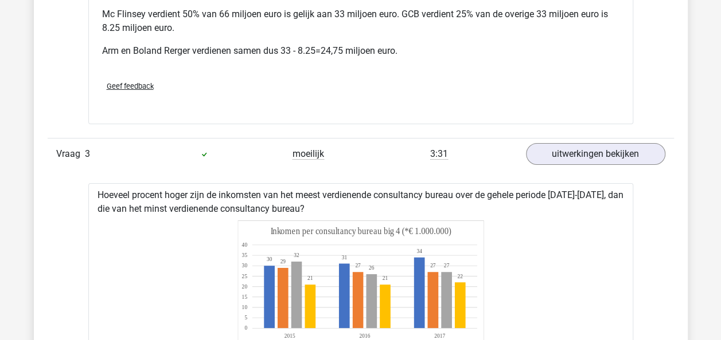
drag, startPoint x: 719, startPoint y: 162, endPoint x: 722, endPoint y: 171, distance: 10.0
click at [720, 171] on html "Kies premium max koensemax@gmail.com" at bounding box center [360, 232] width 721 height 4277
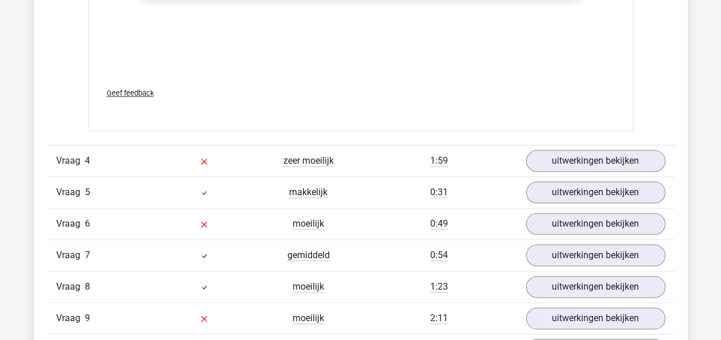
scroll to position [2710, 0]
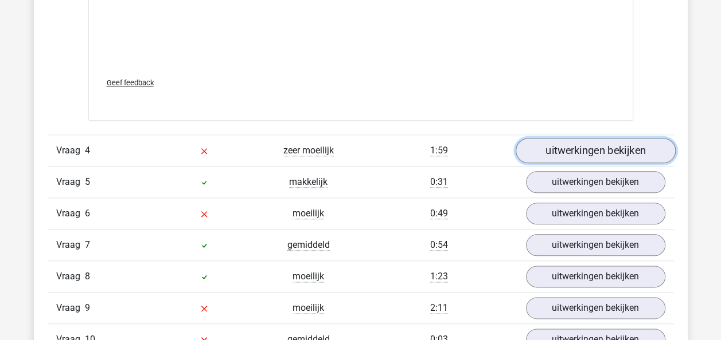
click at [617, 138] on link "uitwerkingen bekijken" at bounding box center [595, 150] width 160 height 25
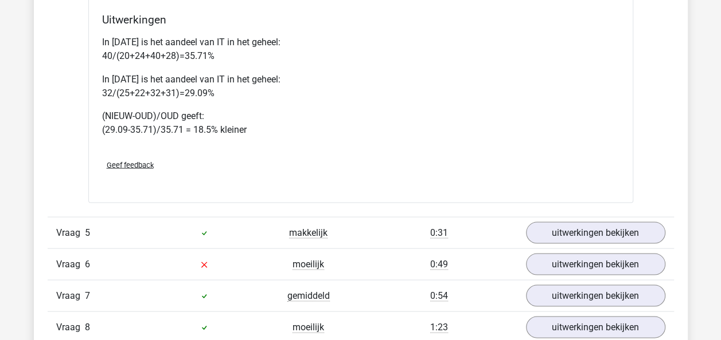
scroll to position [3211, 0]
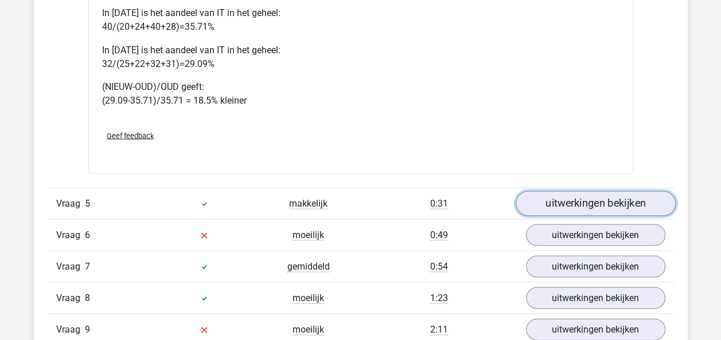
click at [621, 191] on link "uitwerkingen bekijken" at bounding box center [595, 203] width 160 height 25
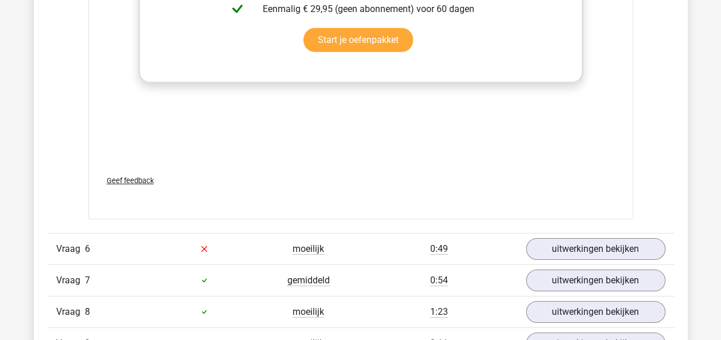
scroll to position [3959, 0]
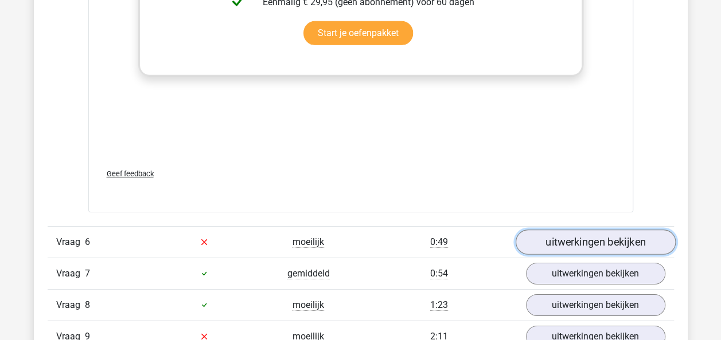
click at [628, 230] on link "uitwerkingen bekijken" at bounding box center [595, 242] width 160 height 25
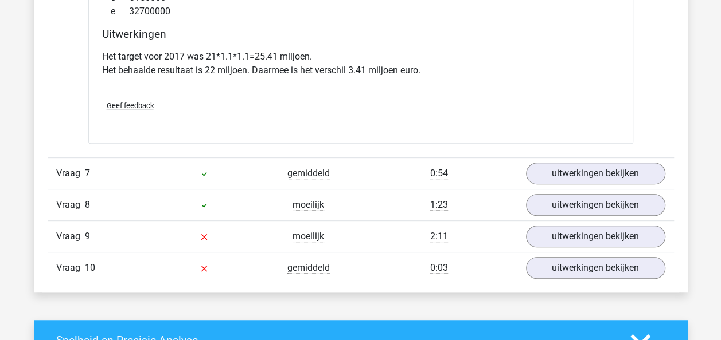
scroll to position [4529, 0]
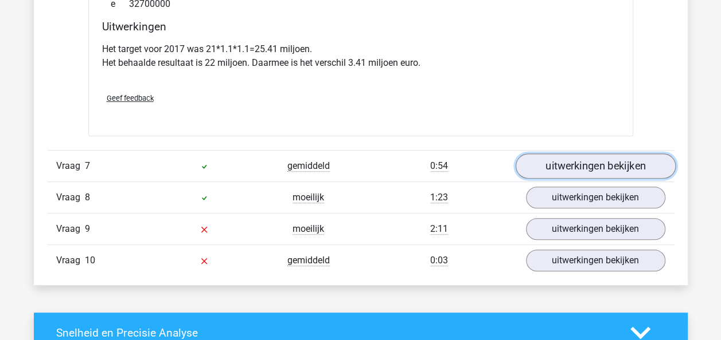
click at [595, 154] on link "uitwerkingen bekijken" at bounding box center [595, 166] width 160 height 25
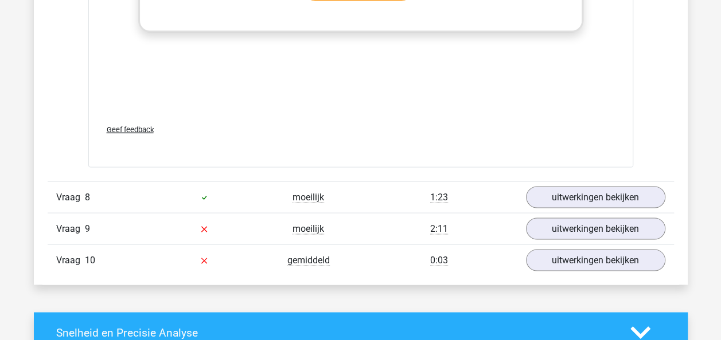
scroll to position [5318, 0]
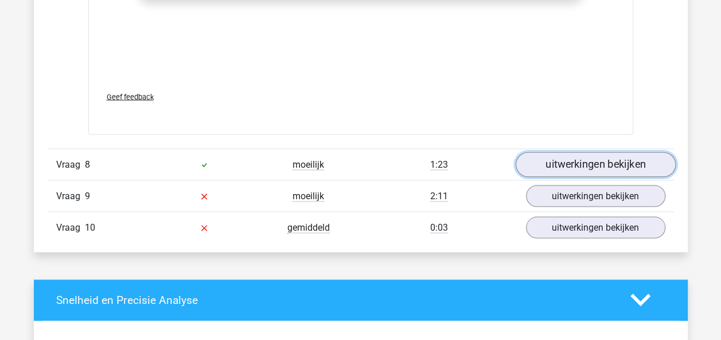
click at [601, 152] on link "uitwerkingen bekijken" at bounding box center [595, 164] width 160 height 25
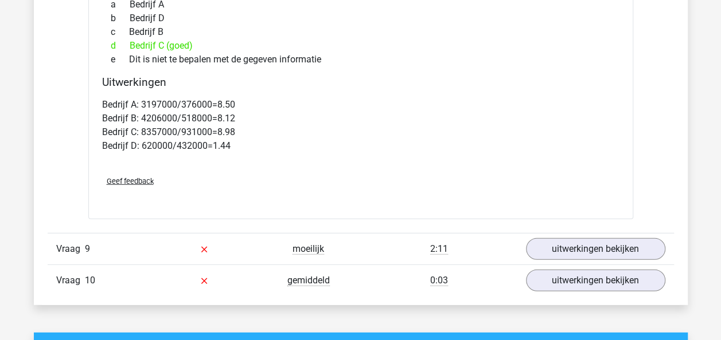
scroll to position [5916, 0]
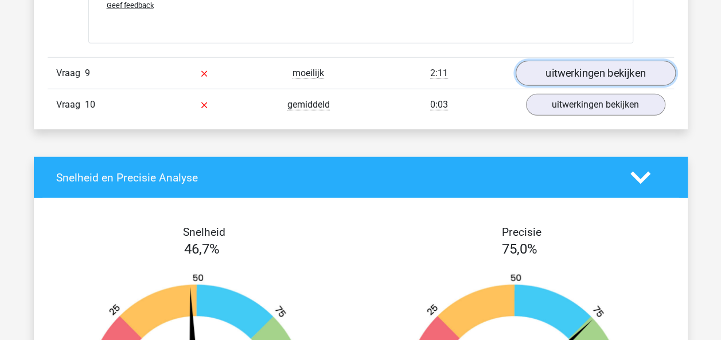
drag, startPoint x: 590, startPoint y: 48, endPoint x: 589, endPoint y: 62, distance: 14.4
click at [590, 61] on link "uitwerkingen bekijken" at bounding box center [595, 73] width 160 height 25
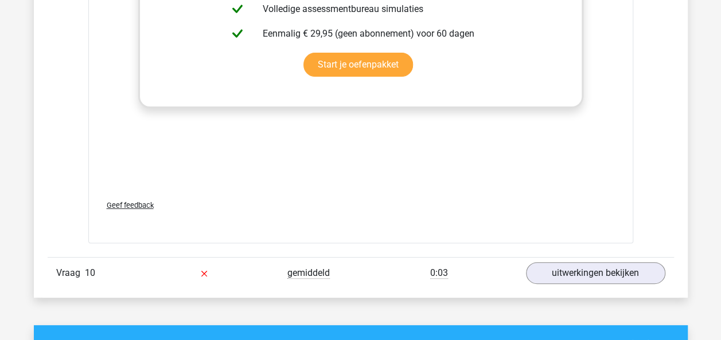
scroll to position [6618, 0]
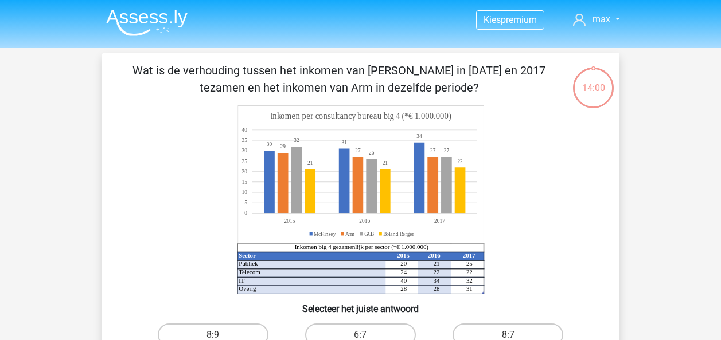
scroll to position [118, 0]
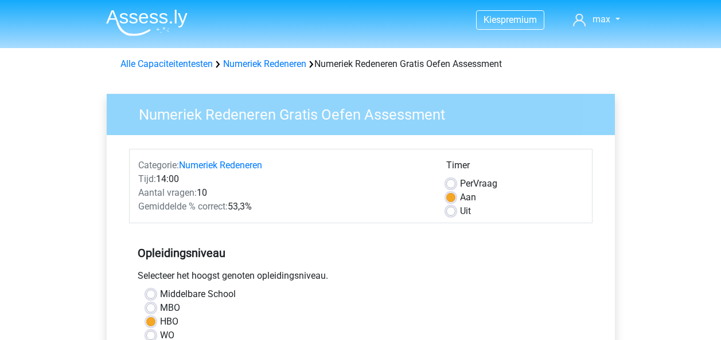
scroll to position [240, 0]
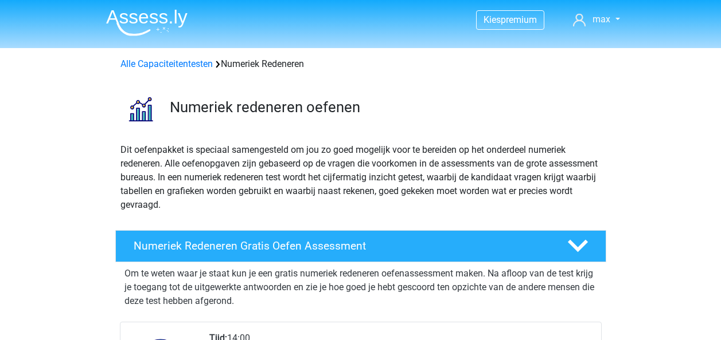
scroll to position [303, 0]
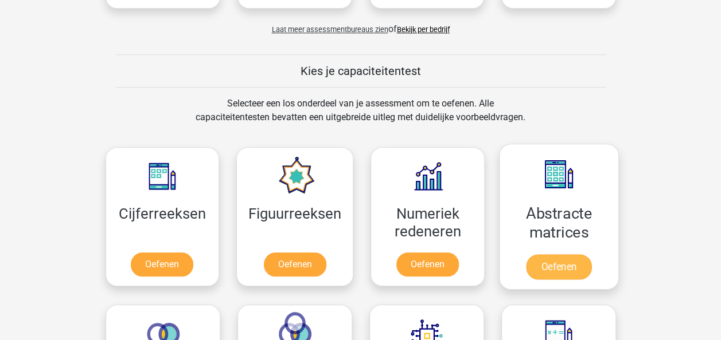
scroll to position [399, 0]
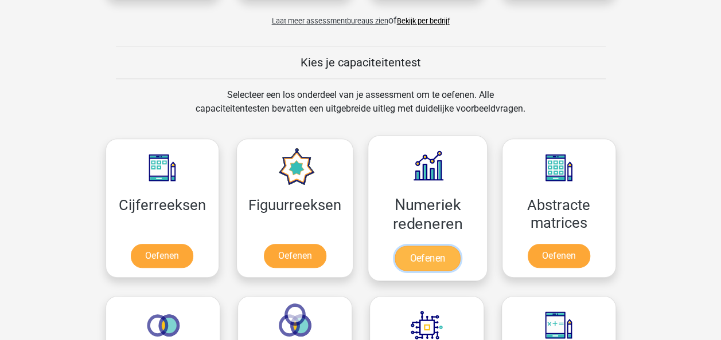
click at [418, 262] on link "Oefenen" at bounding box center [426, 258] width 65 height 25
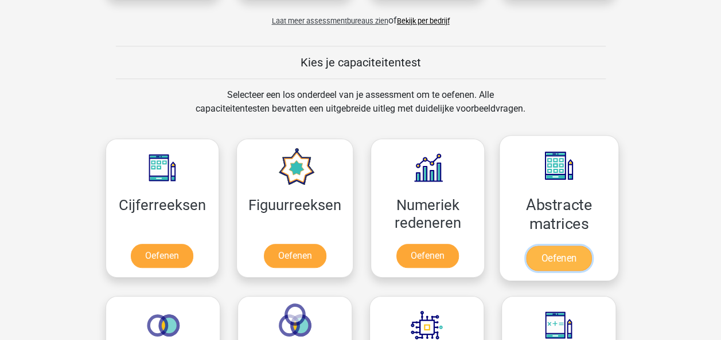
click at [557, 248] on link "Oefenen" at bounding box center [558, 258] width 65 height 25
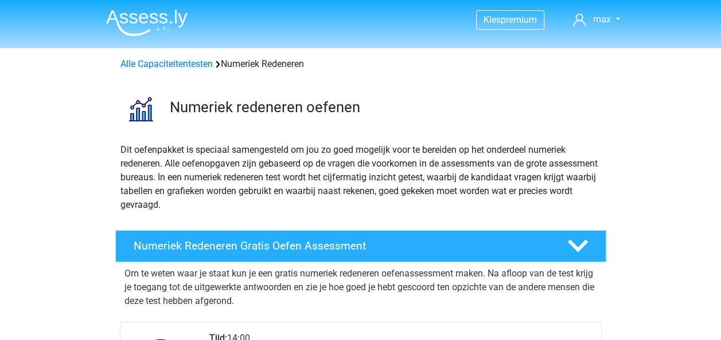
scroll to position [297, 0]
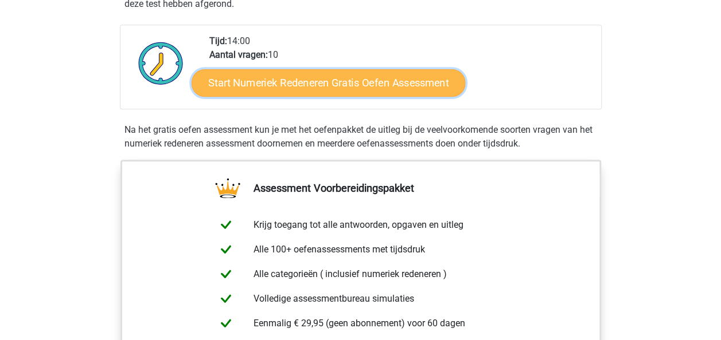
click at [353, 85] on link "Start Numeriek Redeneren Gratis Oefen Assessment" at bounding box center [327, 83] width 273 height 28
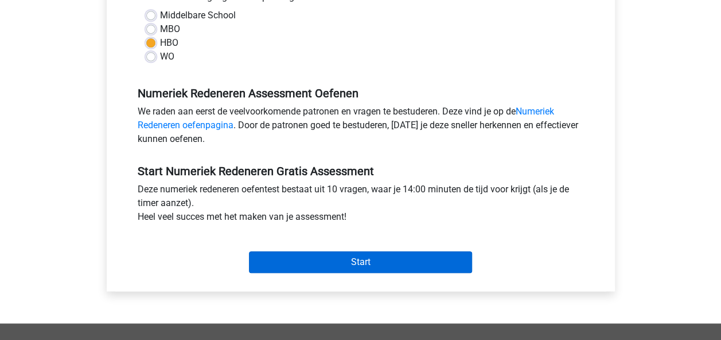
scroll to position [284, 0]
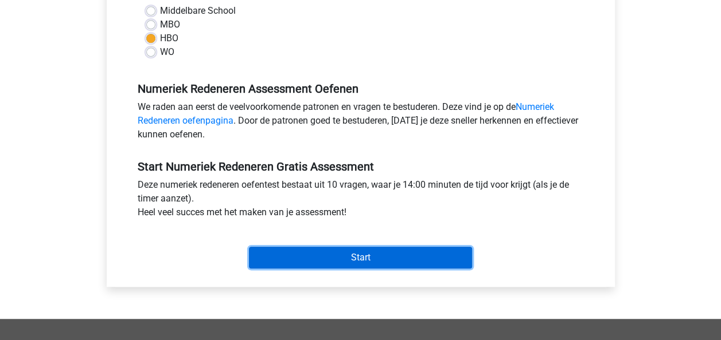
click at [385, 259] on input "Start" at bounding box center [360, 258] width 223 height 22
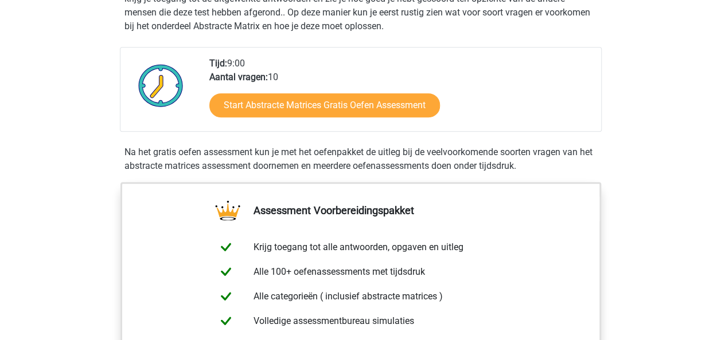
scroll to position [247, 0]
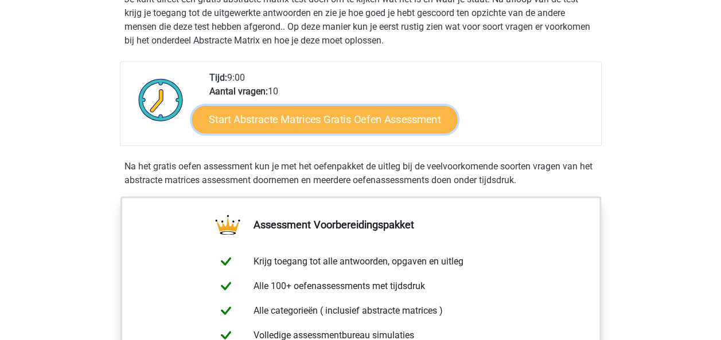
click at [305, 118] on link "Start Abstracte Matrices Gratis Oefen Assessment" at bounding box center [324, 119] width 265 height 28
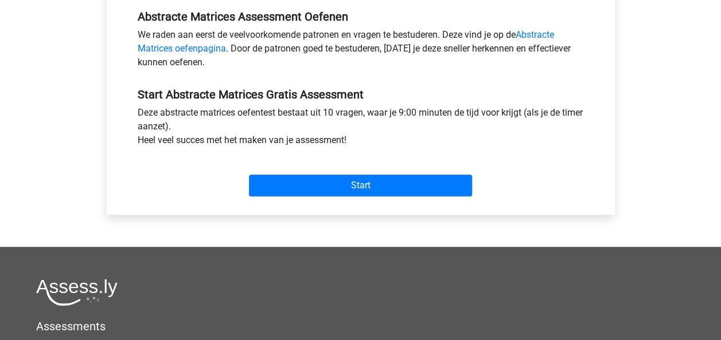
scroll to position [354, 0]
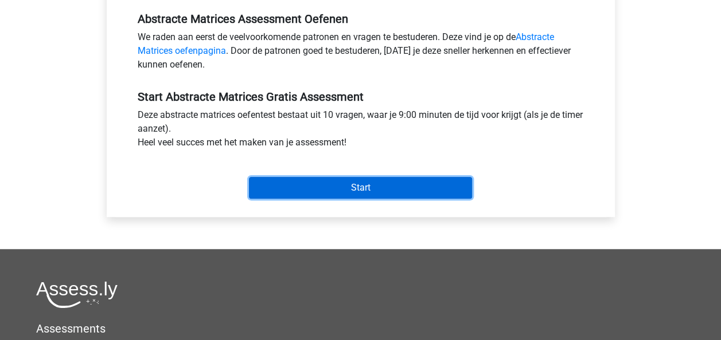
click at [407, 189] on input "Start" at bounding box center [360, 188] width 223 height 22
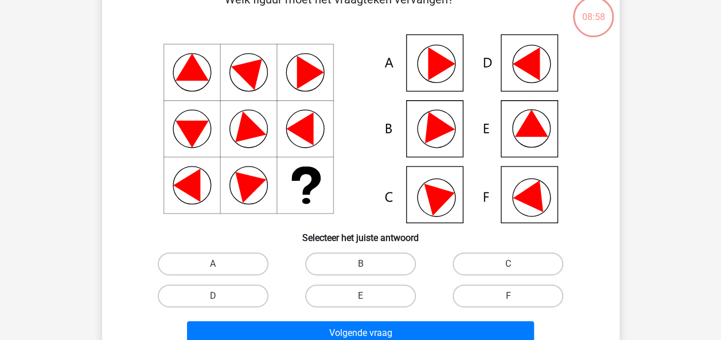
scroll to position [74, 0]
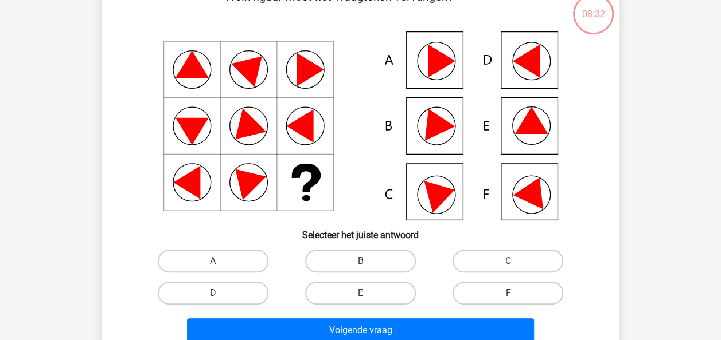
click at [362, 298] on input "E" at bounding box center [363, 296] width 7 height 7
radio input "true"
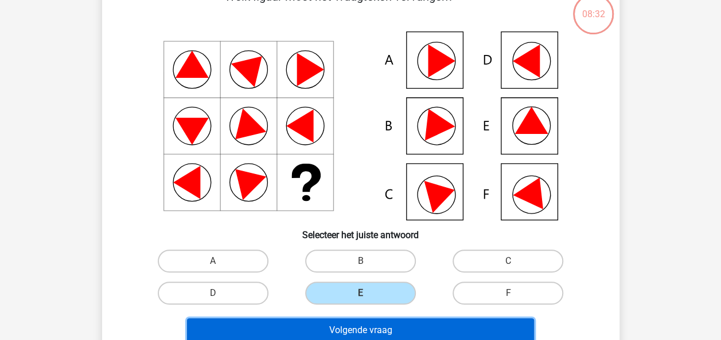
click at [378, 329] on button "Volgende vraag" at bounding box center [360, 331] width 347 height 24
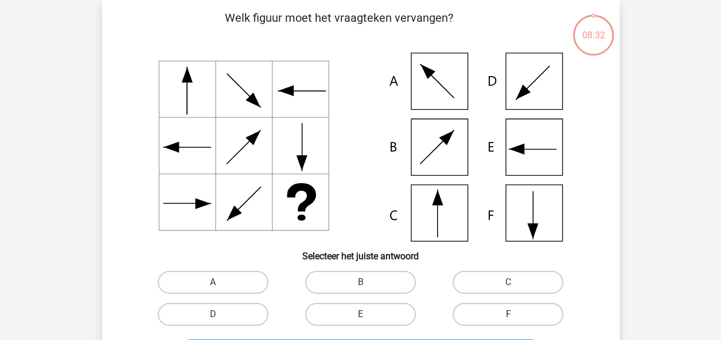
scroll to position [53, 0]
click at [445, 220] on icon at bounding box center [361, 147] width 462 height 189
click at [513, 287] on input "C" at bounding box center [511, 286] width 7 height 7
radio input "true"
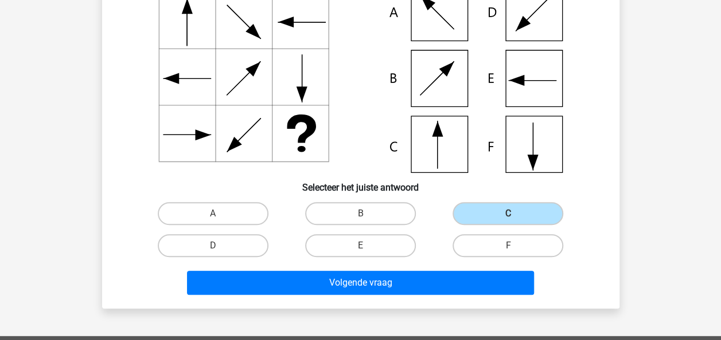
scroll to position [194, 0]
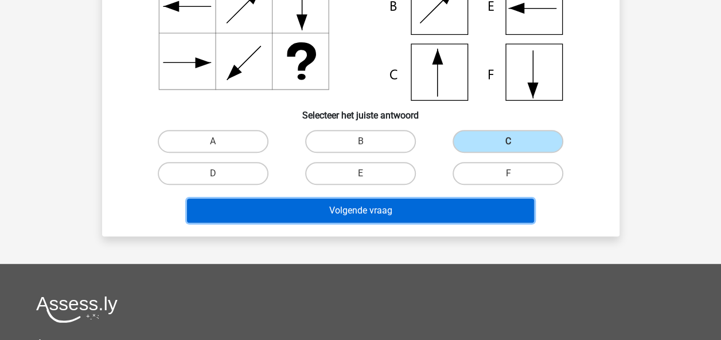
click at [423, 206] on button "Volgende vraag" at bounding box center [360, 211] width 347 height 24
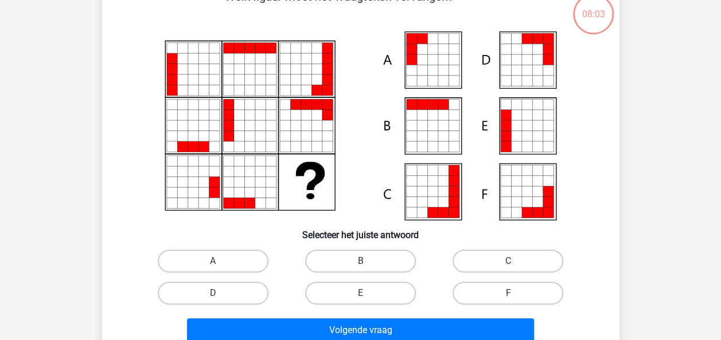
scroll to position [53, 0]
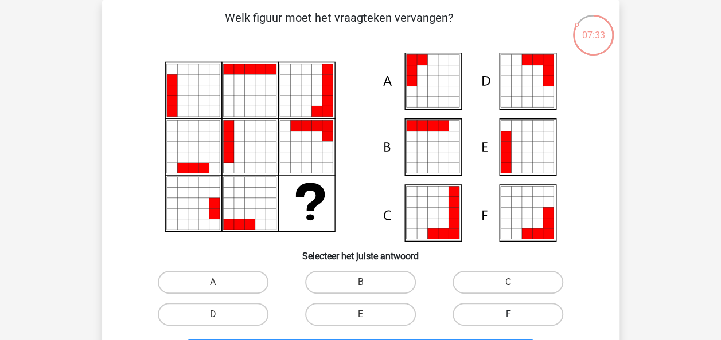
click at [519, 315] on label "F" at bounding box center [507, 314] width 111 height 23
click at [515, 315] on input "F" at bounding box center [511, 318] width 7 height 7
radio input "true"
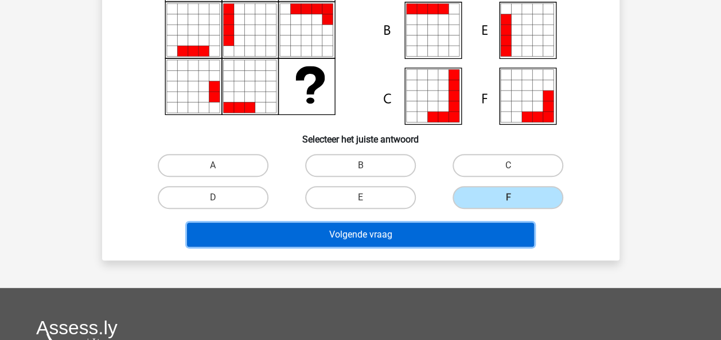
click at [396, 234] on button "Volgende vraag" at bounding box center [360, 235] width 347 height 24
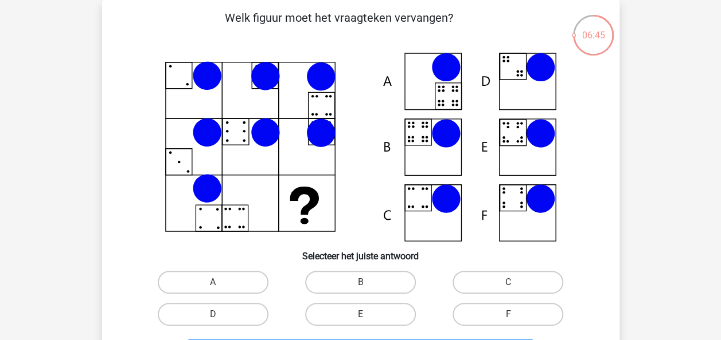
click at [597, 88] on div at bounding box center [360, 147] width 480 height 189
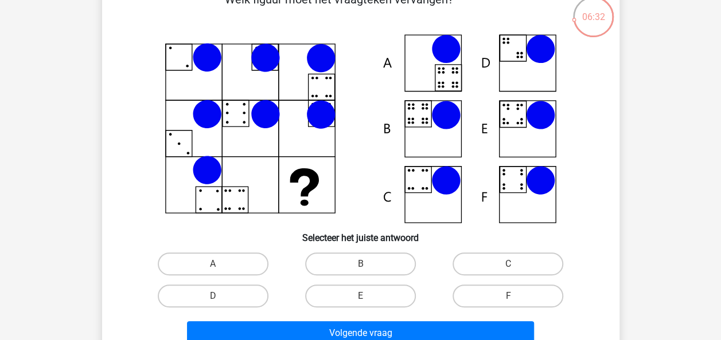
scroll to position [72, 0]
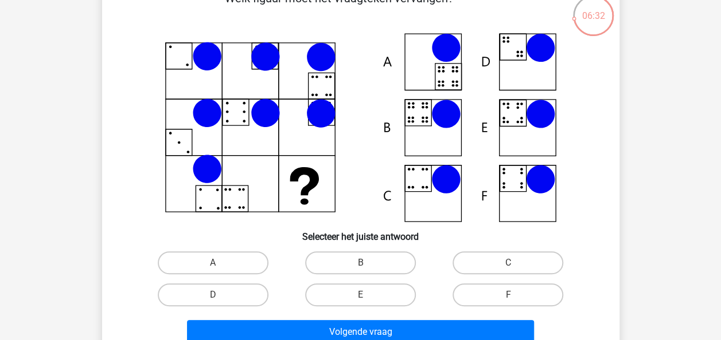
click at [704, 128] on div "Kies premium max koensemax@gmail.com" at bounding box center [360, 308] width 721 height 761
click at [297, 169] on icon at bounding box center [303, 181] width 29 height 28
click at [212, 206] on icon at bounding box center [361, 127] width 462 height 189
click at [234, 202] on icon at bounding box center [361, 127] width 462 height 189
click at [303, 163] on icon at bounding box center [361, 127] width 462 height 189
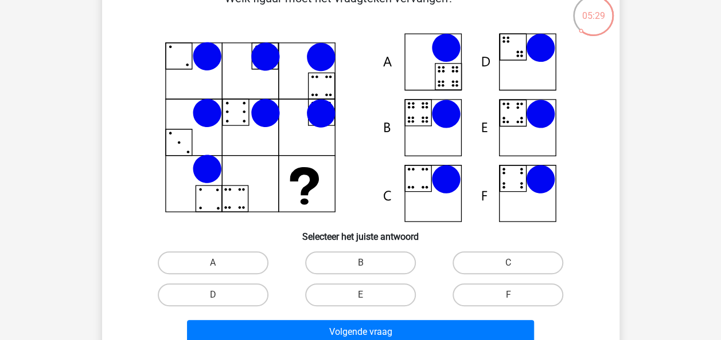
click at [322, 203] on icon at bounding box center [361, 127] width 462 height 189
click at [285, 150] on icon at bounding box center [361, 127] width 462 height 189
click at [297, 160] on icon at bounding box center [361, 127] width 462 height 189
click at [292, 170] on icon at bounding box center [361, 127] width 462 height 189
click at [289, 167] on icon at bounding box center [361, 127] width 462 height 189
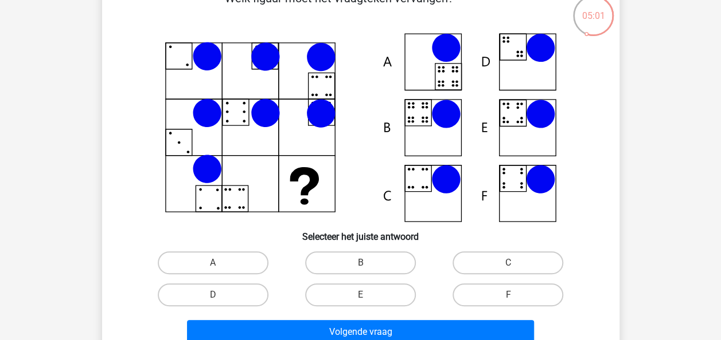
click at [535, 128] on icon at bounding box center [361, 127] width 462 height 189
click at [350, 259] on label "B" at bounding box center [360, 263] width 111 height 23
click at [360, 263] on input "B" at bounding box center [363, 266] width 7 height 7
radio input "true"
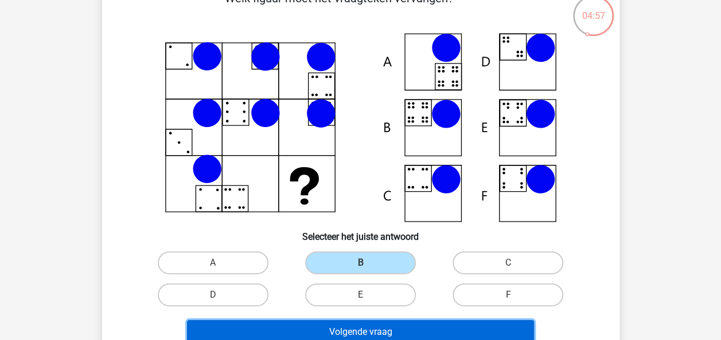
click at [399, 328] on button "Volgende vraag" at bounding box center [360, 332] width 347 height 24
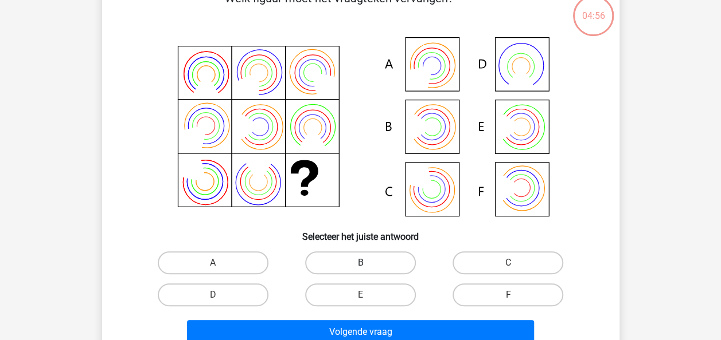
scroll to position [53, 0]
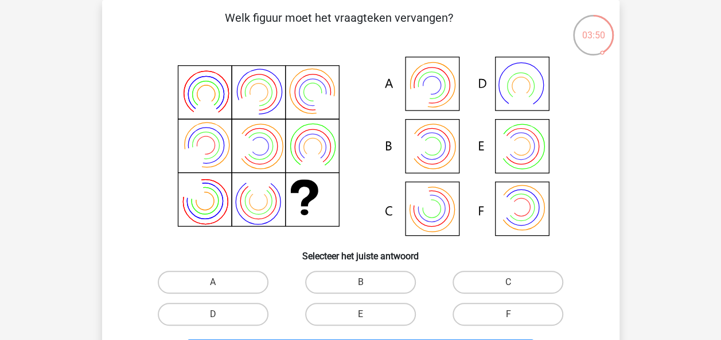
click at [436, 146] on icon at bounding box center [361, 147] width 462 height 189
click at [497, 283] on label "C" at bounding box center [507, 282] width 111 height 23
click at [508, 283] on input "C" at bounding box center [511, 286] width 7 height 7
radio input "true"
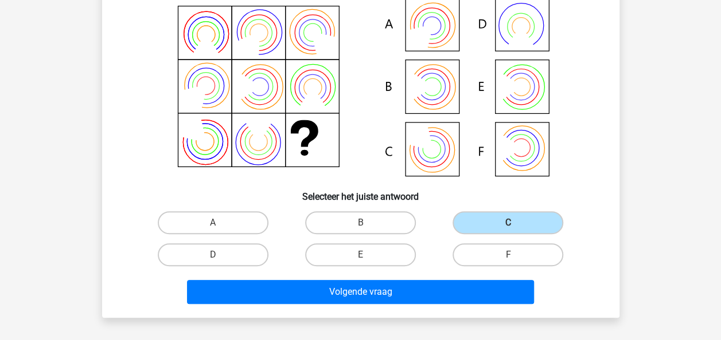
scroll to position [156, 0]
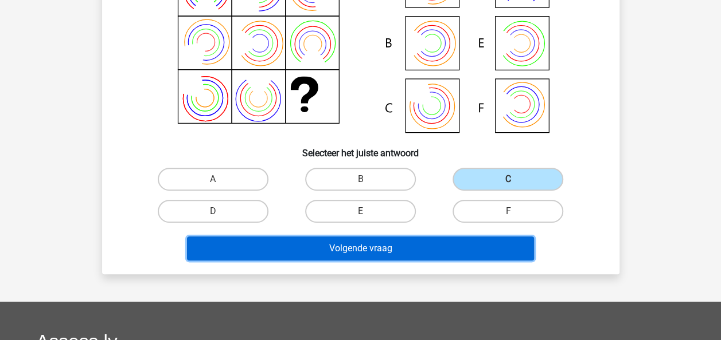
click at [402, 250] on button "Volgende vraag" at bounding box center [360, 249] width 347 height 24
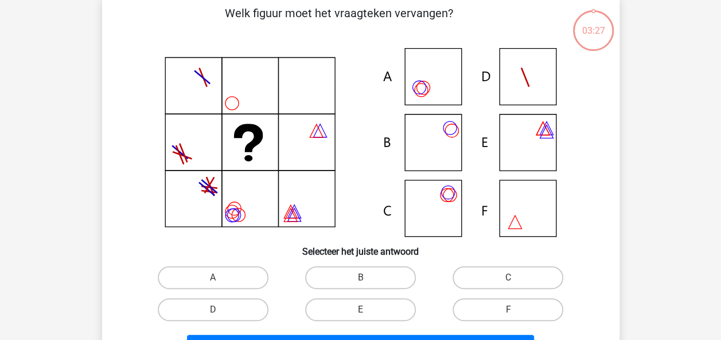
scroll to position [53, 0]
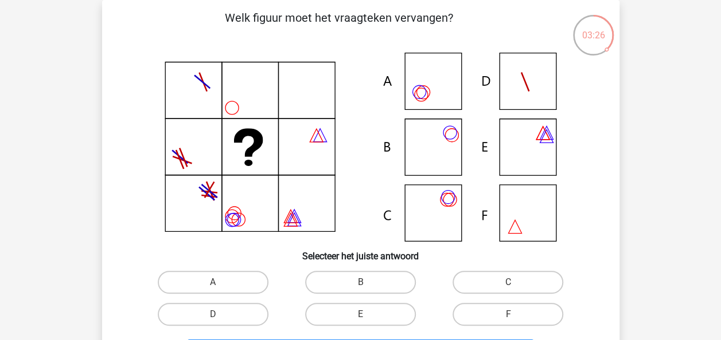
click at [352, 71] on icon at bounding box center [361, 147] width 462 height 189
click at [209, 280] on label "A" at bounding box center [213, 282] width 111 height 23
click at [213, 283] on input "A" at bounding box center [216, 286] width 7 height 7
radio input "true"
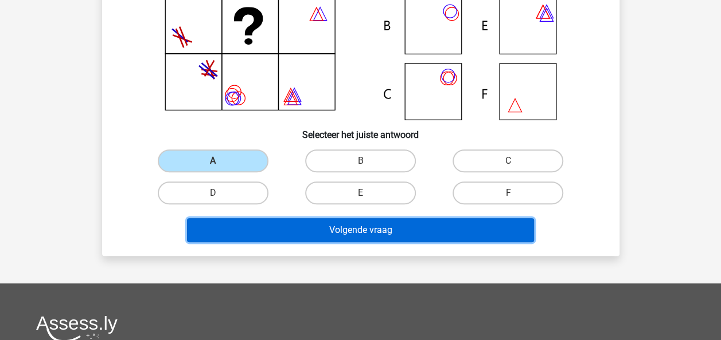
click at [389, 228] on button "Volgende vraag" at bounding box center [360, 230] width 347 height 24
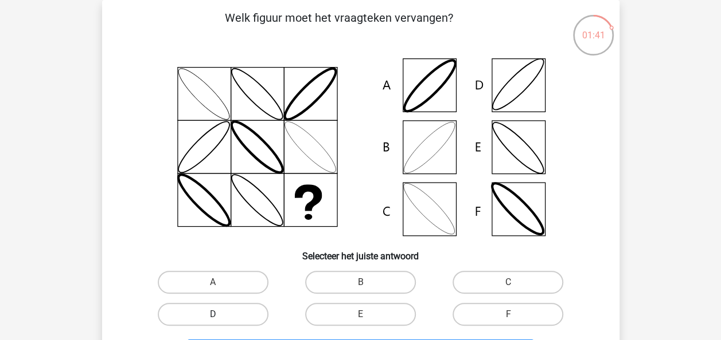
click at [253, 310] on label "D" at bounding box center [213, 314] width 111 height 23
click at [220, 315] on input "D" at bounding box center [216, 318] width 7 height 7
radio input "true"
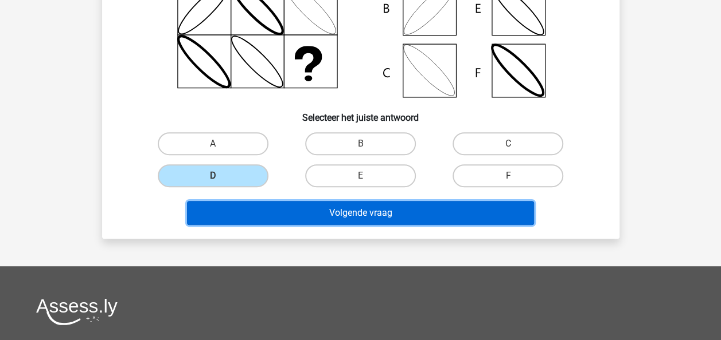
click at [412, 209] on button "Volgende vraag" at bounding box center [360, 213] width 347 height 24
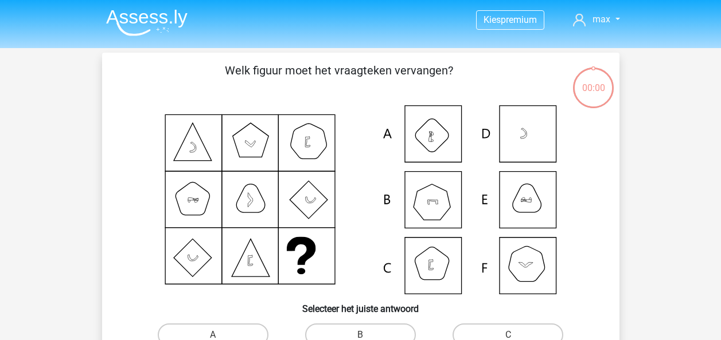
scroll to position [53, 0]
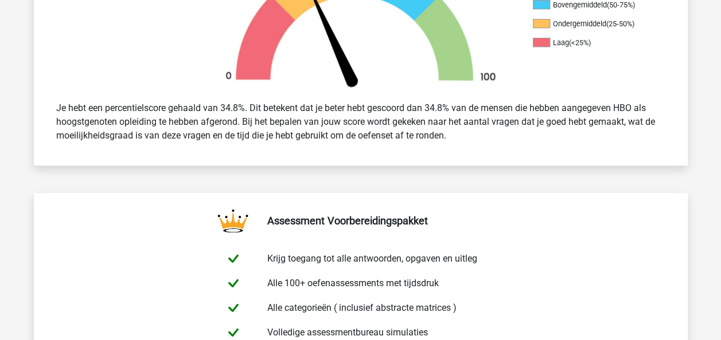
scroll to position [361, 0]
